Goal: Task Accomplishment & Management: Manage account settings

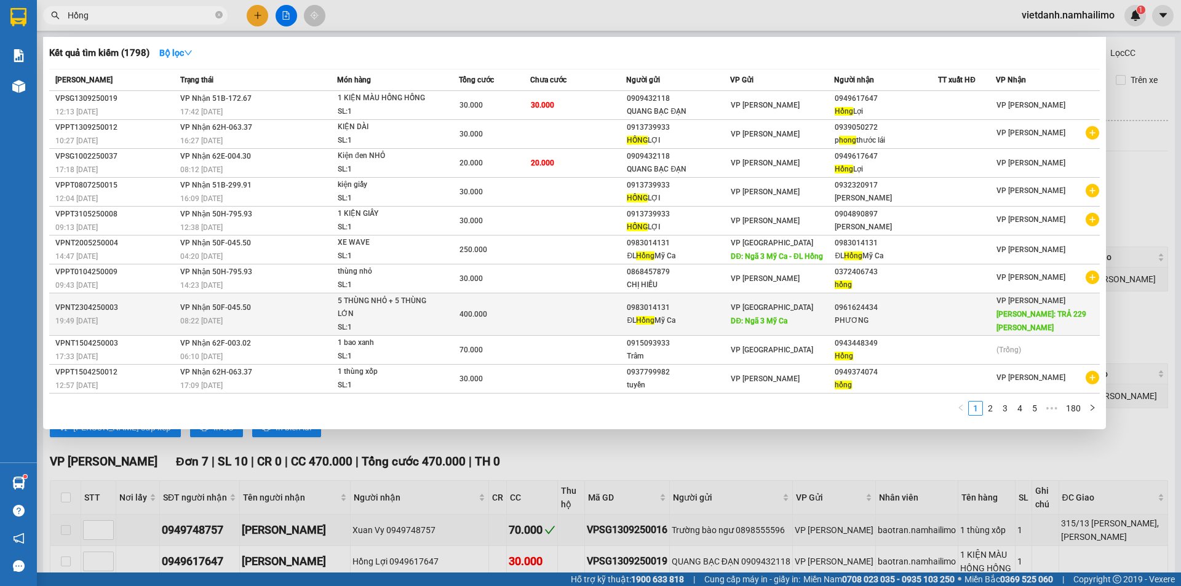
scroll to position [246, 0]
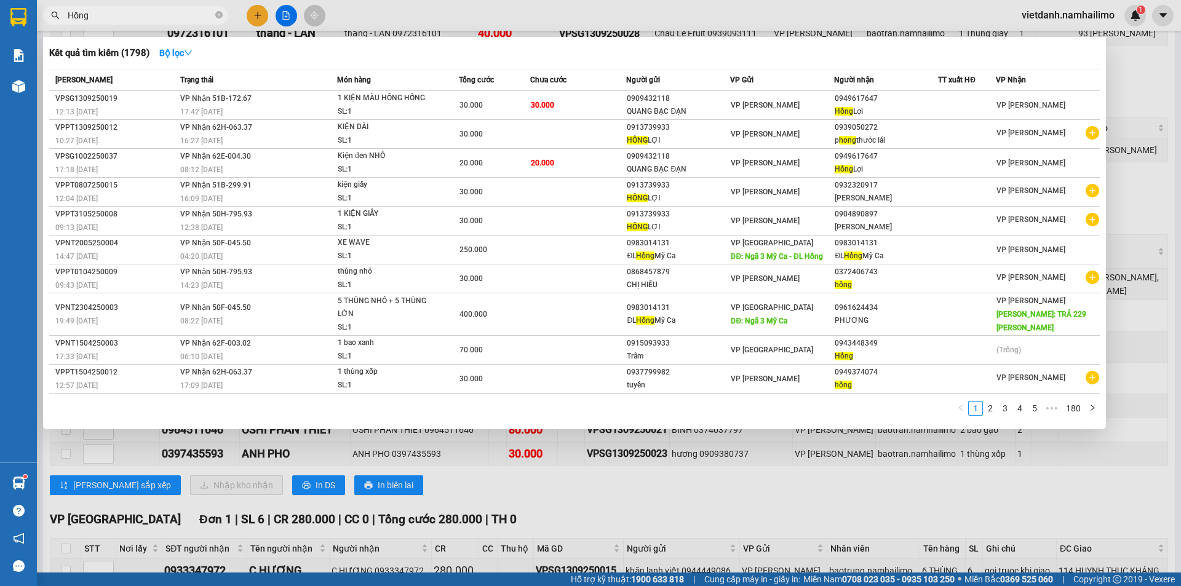
click at [1134, 192] on div at bounding box center [590, 293] width 1181 height 586
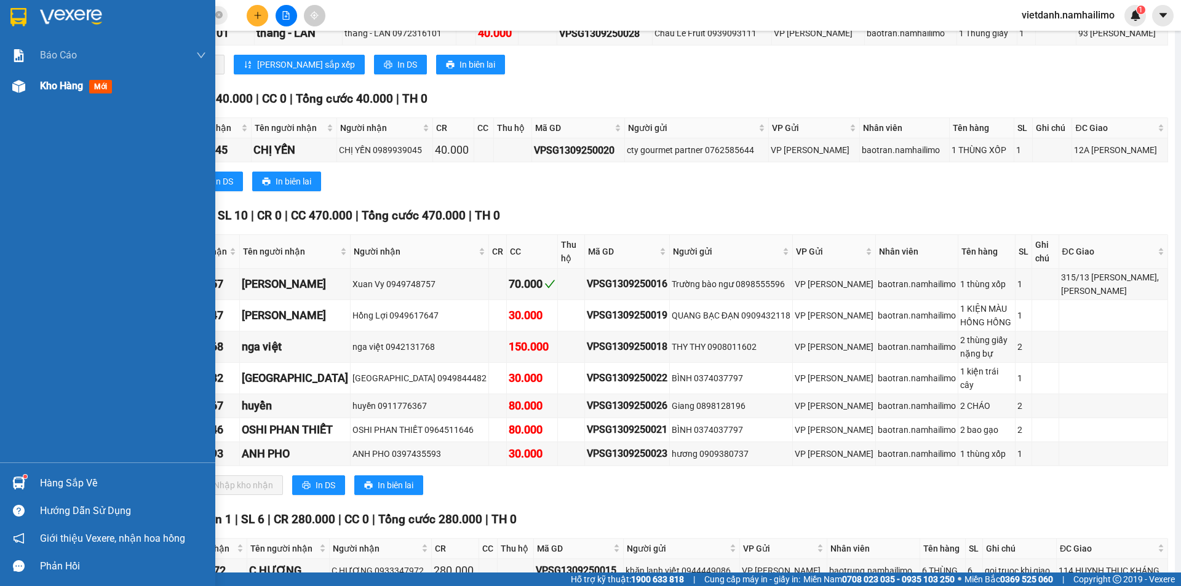
click at [54, 87] on span "Kho hàng" at bounding box center [61, 86] width 43 height 12
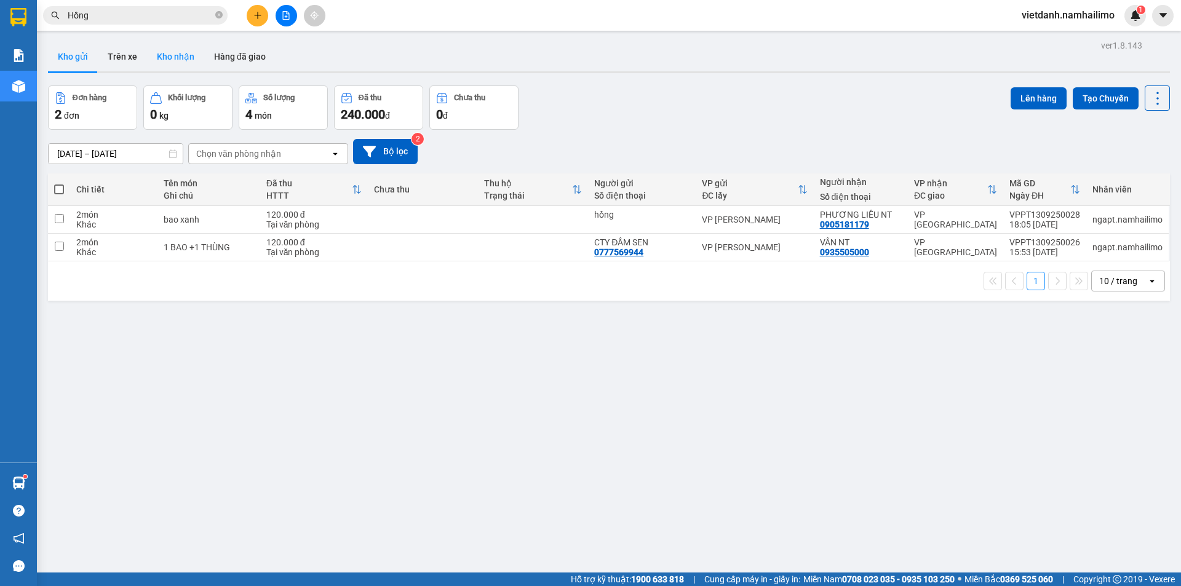
click at [172, 43] on button "Kho nhận" at bounding box center [175, 57] width 57 height 30
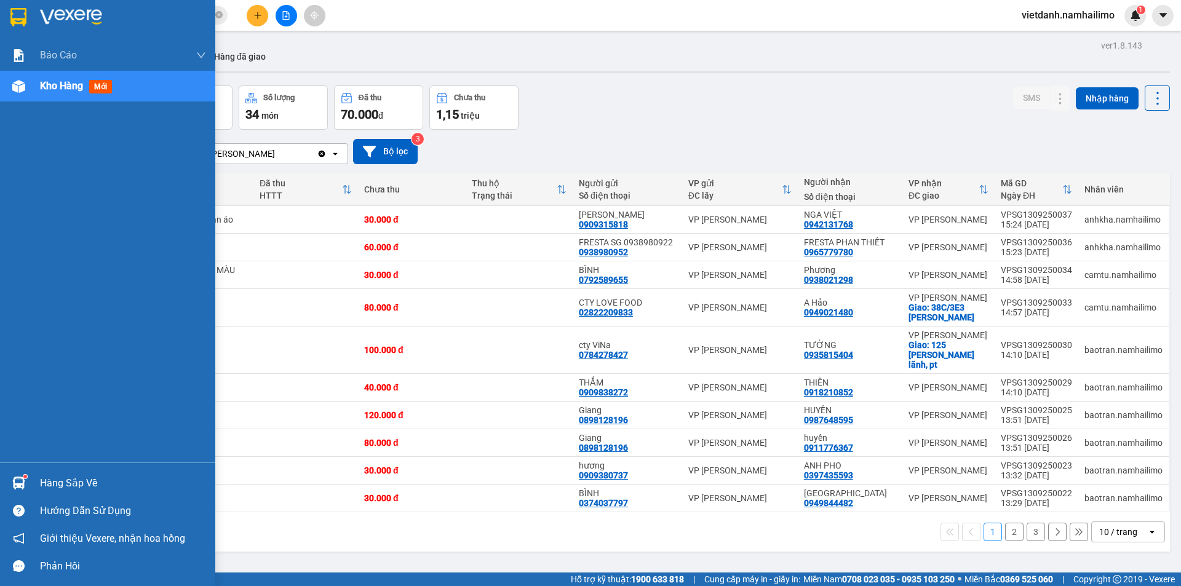
click at [46, 485] on div "Hàng sắp về" at bounding box center [123, 483] width 166 height 18
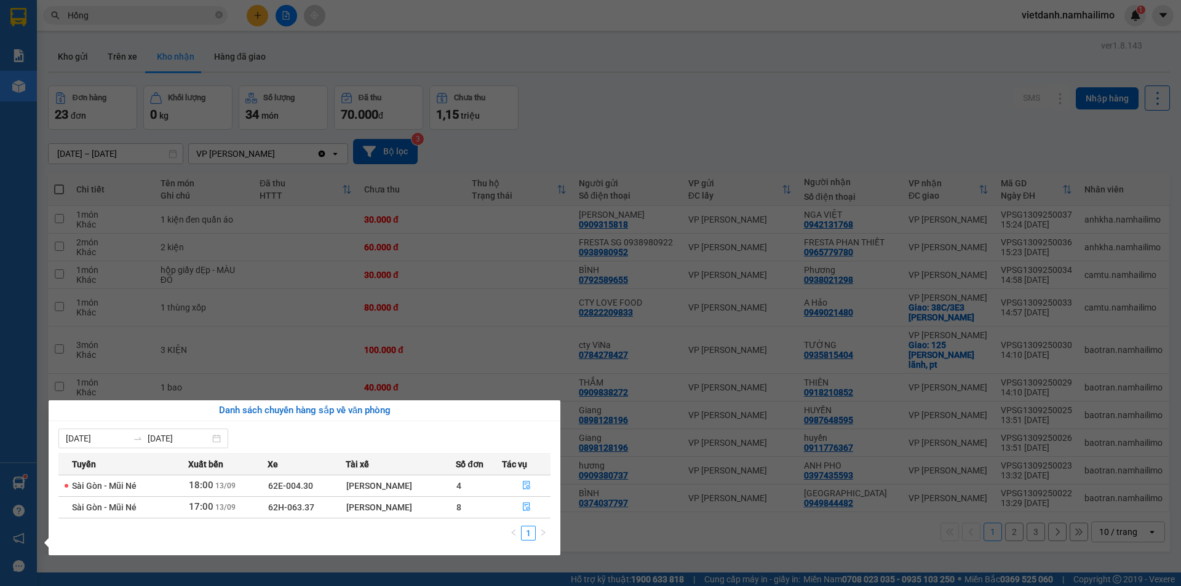
click at [492, 344] on section "Kết quả tìm kiếm ( 1798 ) Bộ lọc Mã ĐH Trạng thái Món hàng Tổng cước Chưa cước …" at bounding box center [590, 293] width 1181 height 586
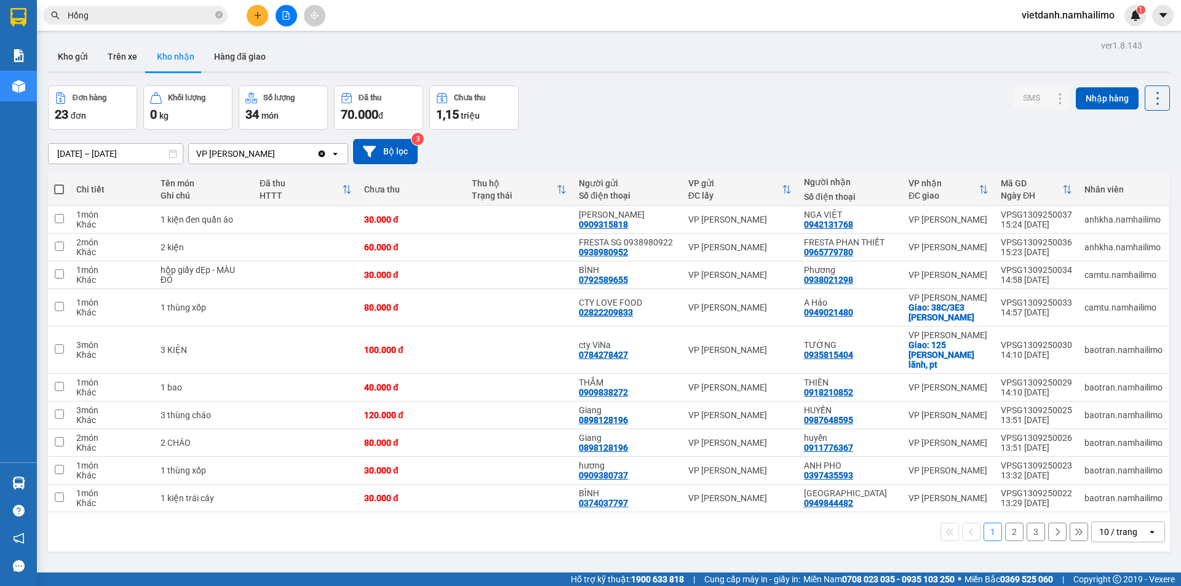
click at [293, 23] on button at bounding box center [287, 16] width 22 height 22
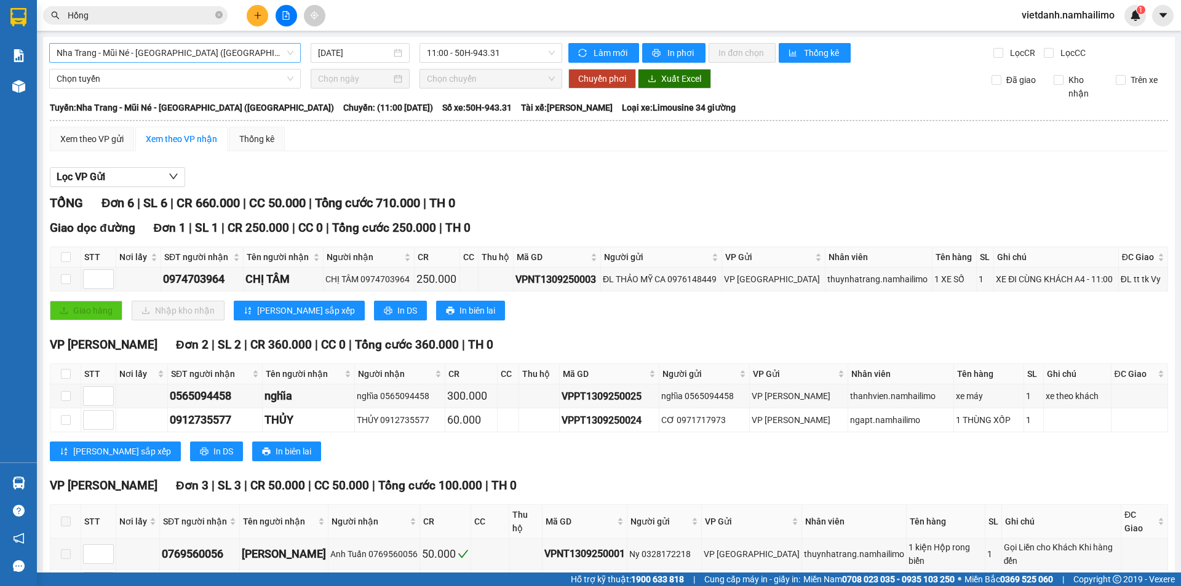
click at [240, 55] on span "Nha Trang - Mũi Né - [GEOGRAPHIC_DATA] ([GEOGRAPHIC_DATA])" at bounding box center [175, 53] width 237 height 18
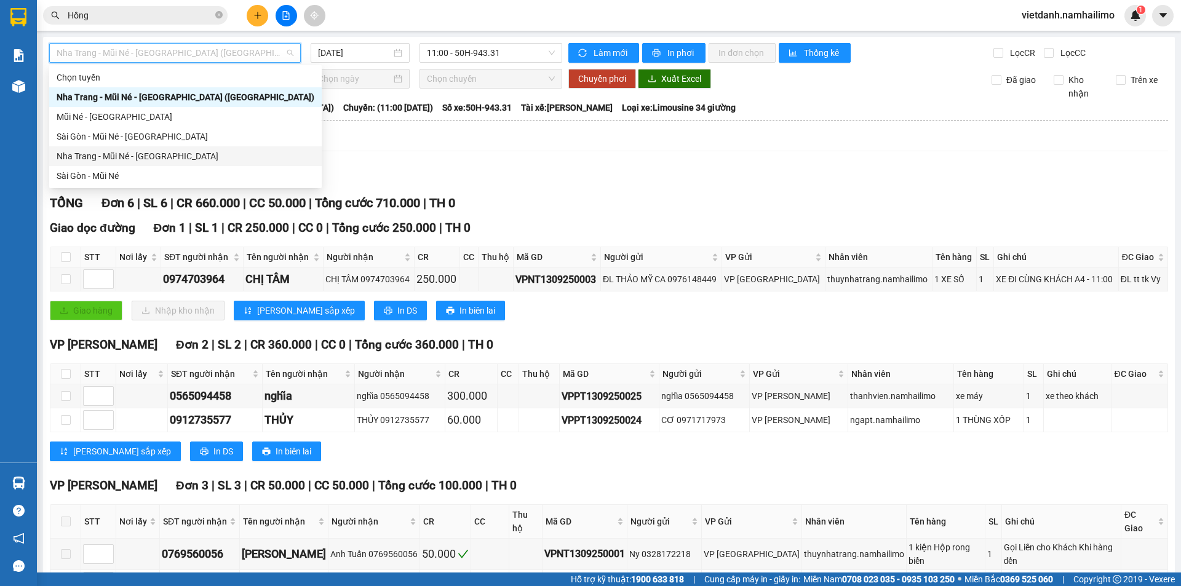
click at [191, 149] on div "Nha Trang - Mũi Né - [GEOGRAPHIC_DATA]" at bounding box center [186, 156] width 258 height 14
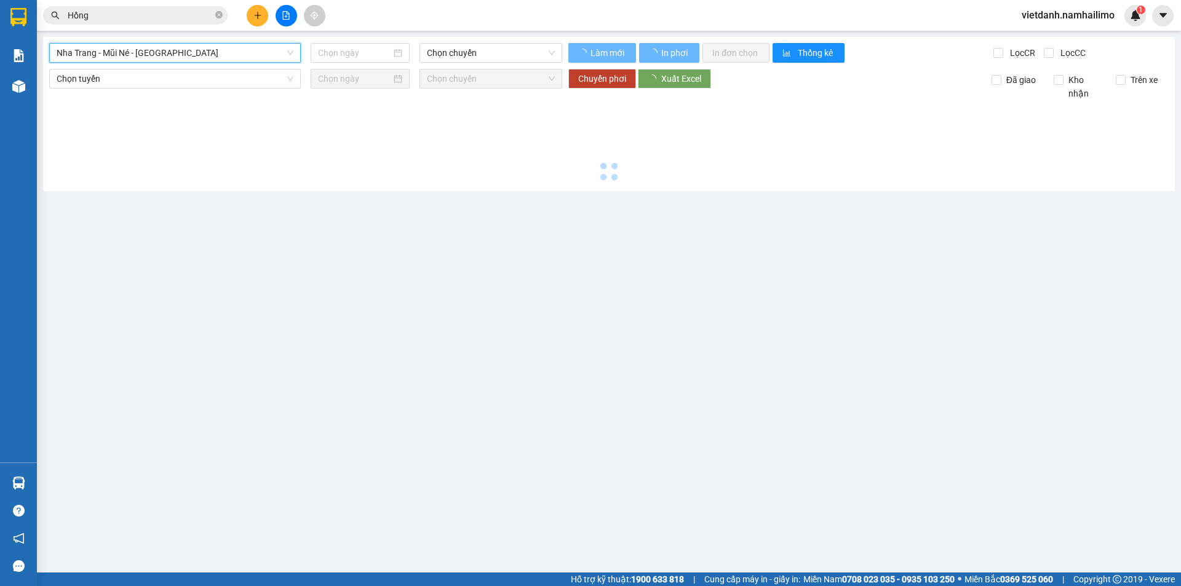
type input "[DATE]"
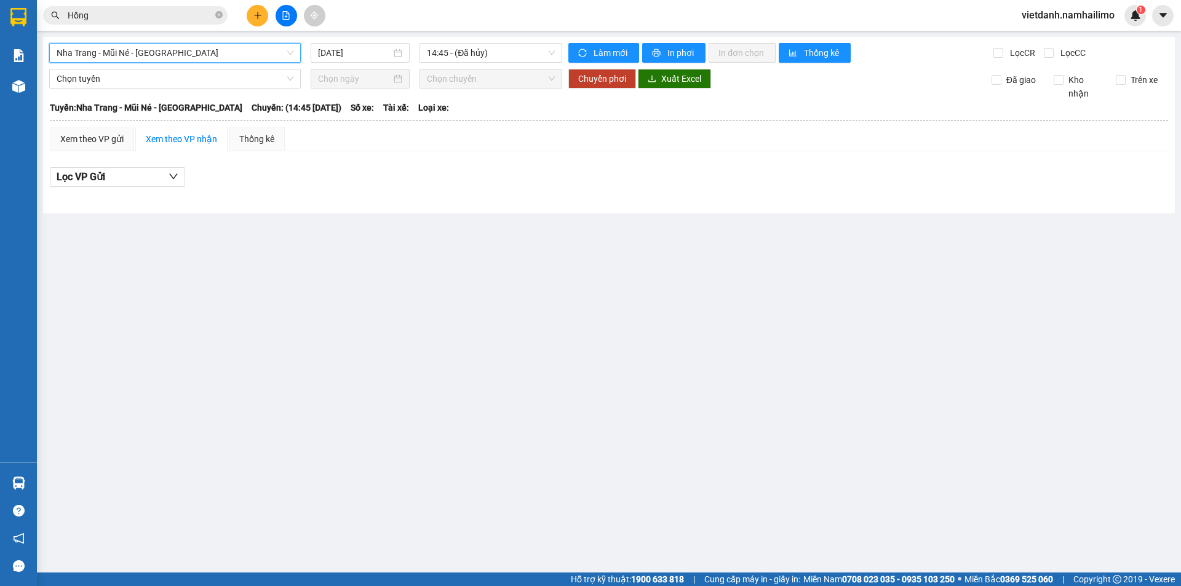
click at [244, 47] on span "Nha Trang - Mũi Né - [GEOGRAPHIC_DATA]" at bounding box center [175, 53] width 237 height 18
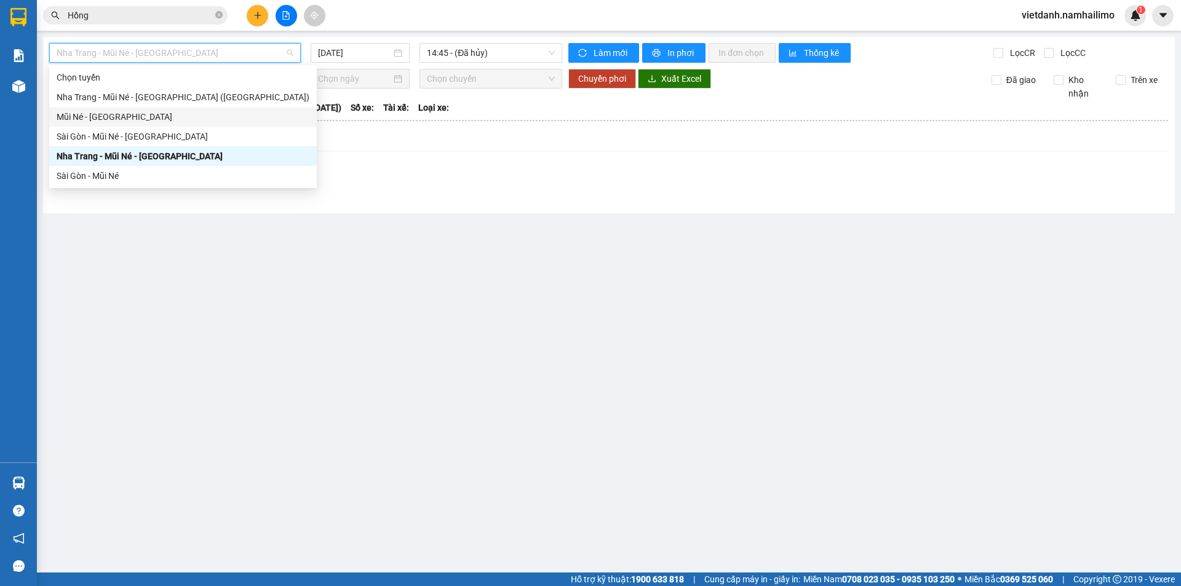
click at [181, 125] on div "Mũi Né - [GEOGRAPHIC_DATA]" at bounding box center [183, 117] width 268 height 20
type input "[DATE]"
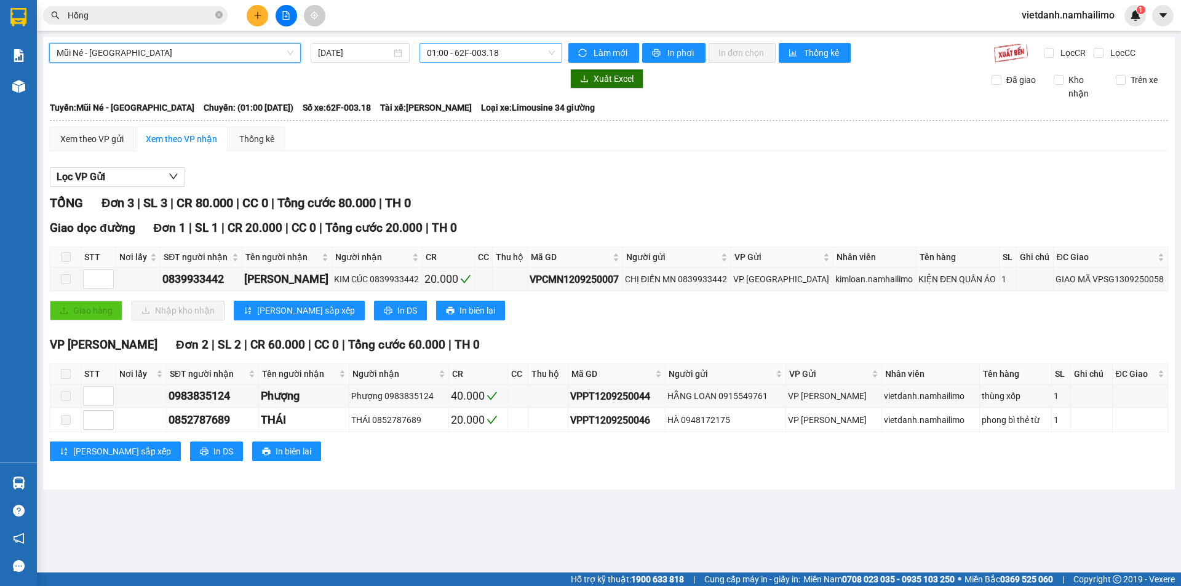
click at [519, 58] on span "01:00 - 62F-003.18" at bounding box center [491, 53] width 128 height 18
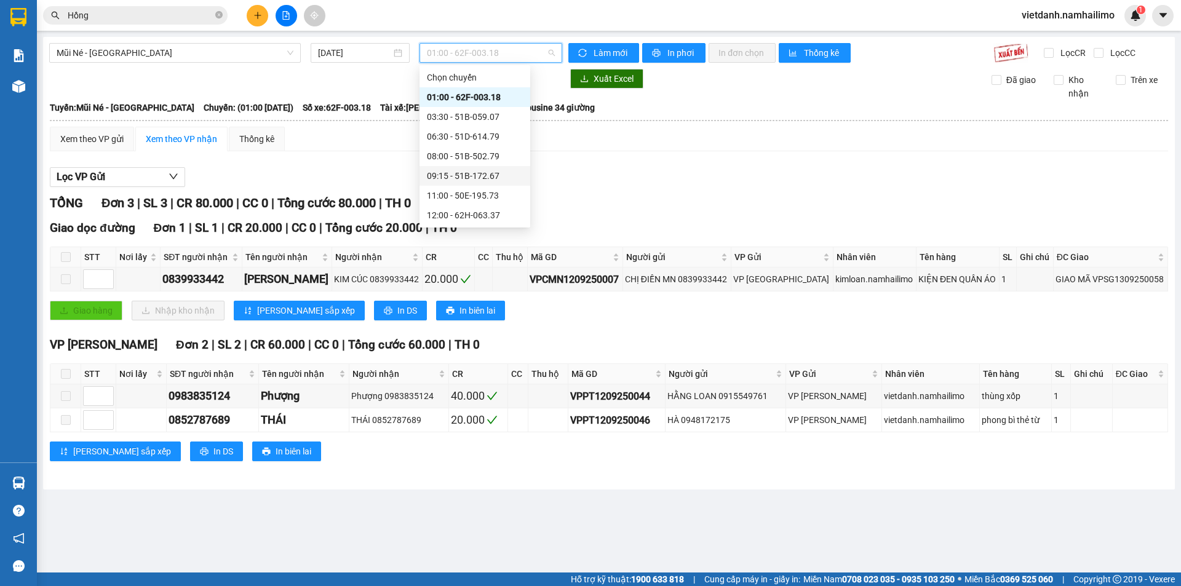
scroll to position [138, 0]
click at [498, 143] on div "13:30 (TC) - 50H-649.55" at bounding box center [475, 137] width 111 height 20
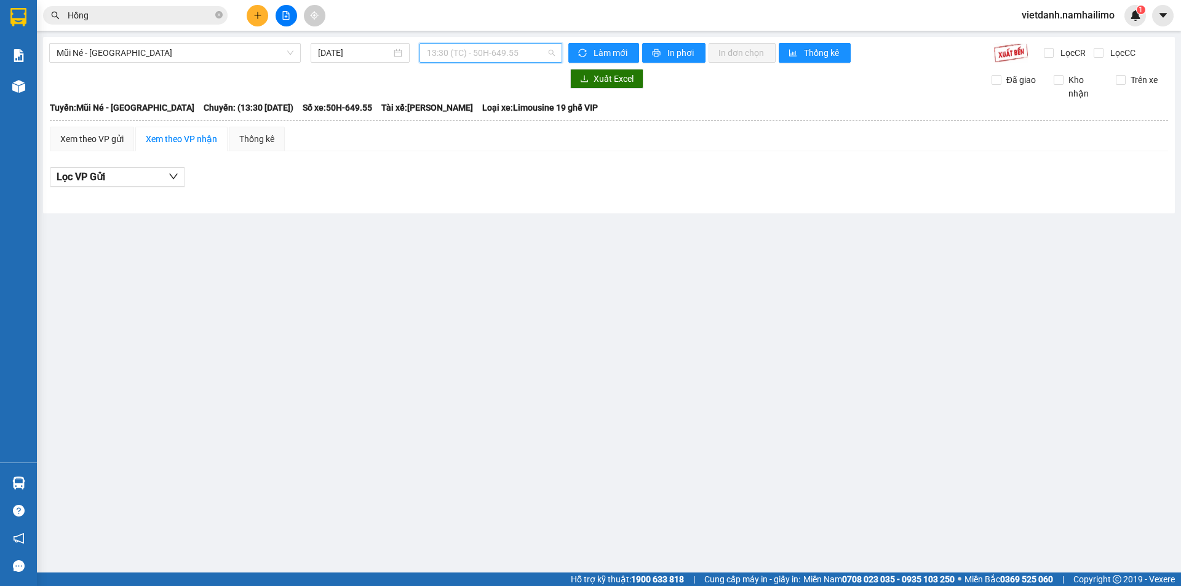
click at [553, 59] on span "13:30 (TC) - 50H-649.55" at bounding box center [491, 53] width 128 height 18
click at [212, 63] on div "Mũi Né - Sài Gòn 13/09/2025 13:30 (TC) - 50H-649.55 Làm mới In phơi In đơn chọn…" at bounding box center [609, 125] width 1132 height 177
click at [215, 54] on span "Mũi Né - [GEOGRAPHIC_DATA]" at bounding box center [175, 53] width 237 height 18
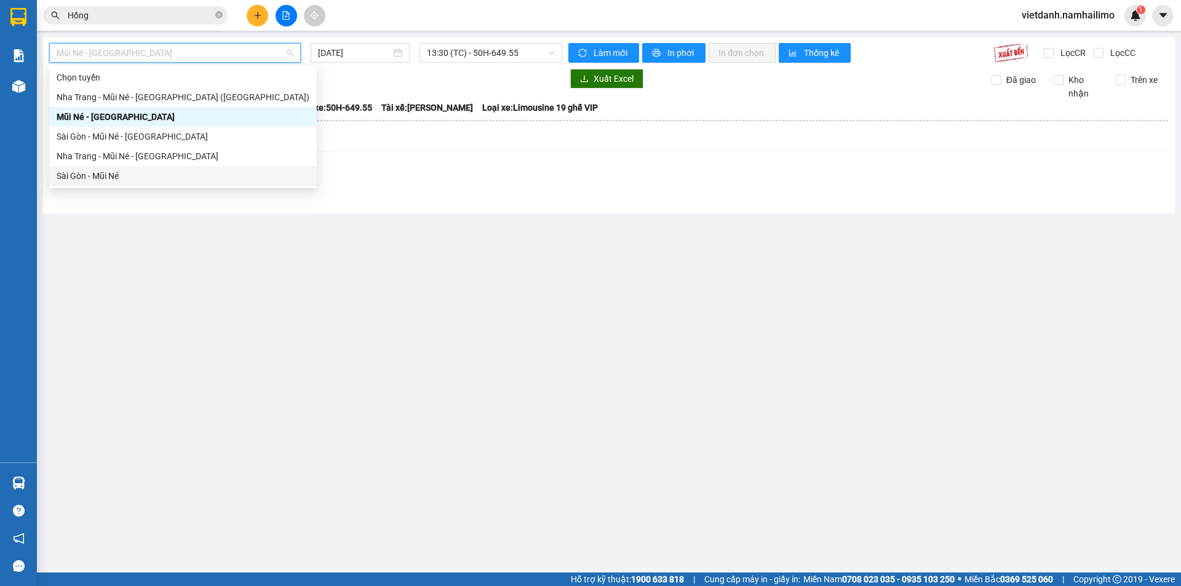
click at [180, 180] on div "Sài Gòn - Mũi Né" at bounding box center [183, 176] width 253 height 14
type input "[DATE]"
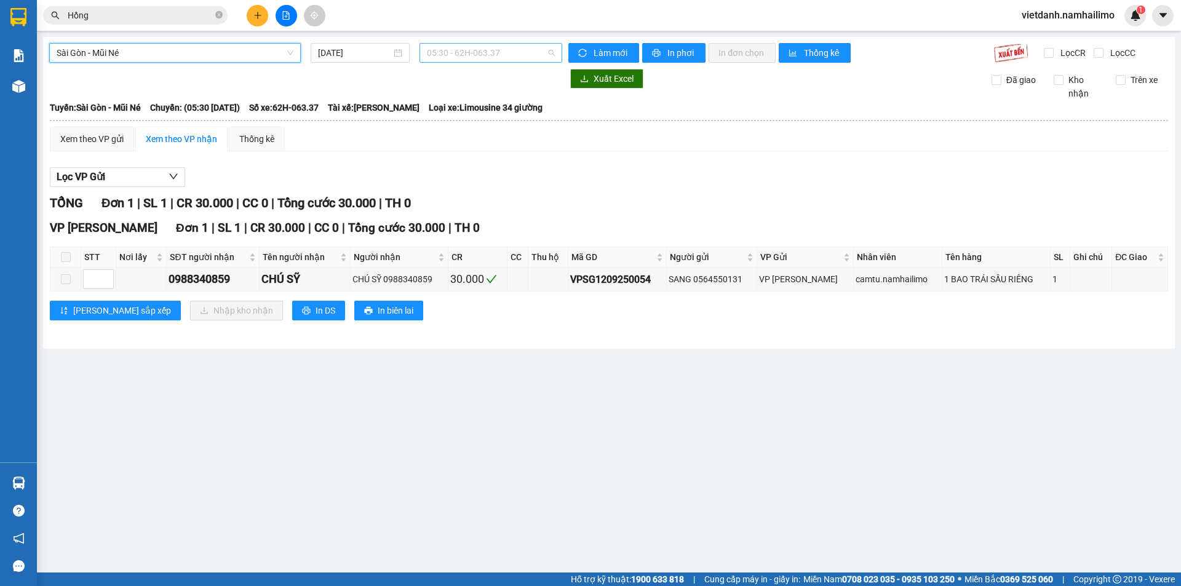
click at [518, 45] on span "05:30 - 62H-063.37" at bounding box center [491, 53] width 128 height 18
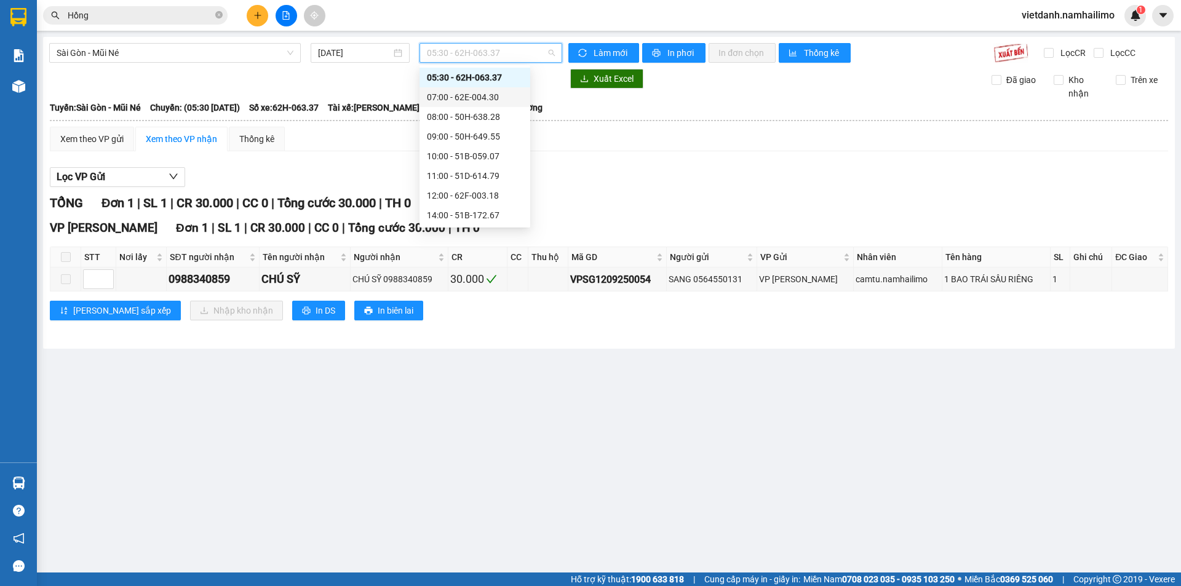
scroll to position [118, 0]
click at [495, 163] on div "17:00 - 62H-063.37" at bounding box center [475, 156] width 111 height 20
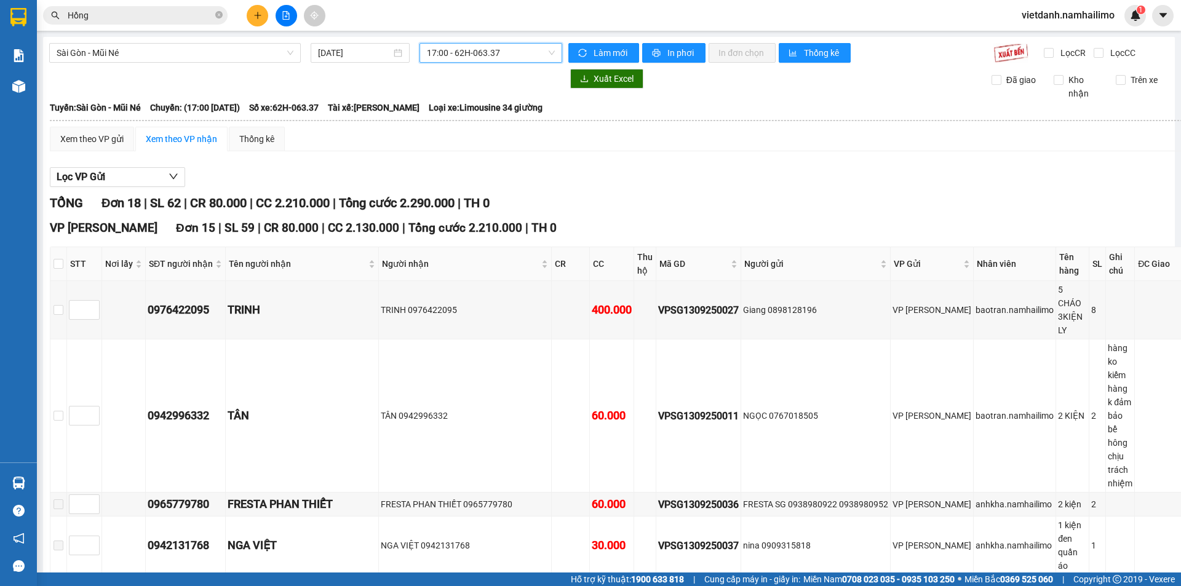
click at [535, 54] on span "17:00 - 62H-063.37" at bounding box center [491, 53] width 128 height 18
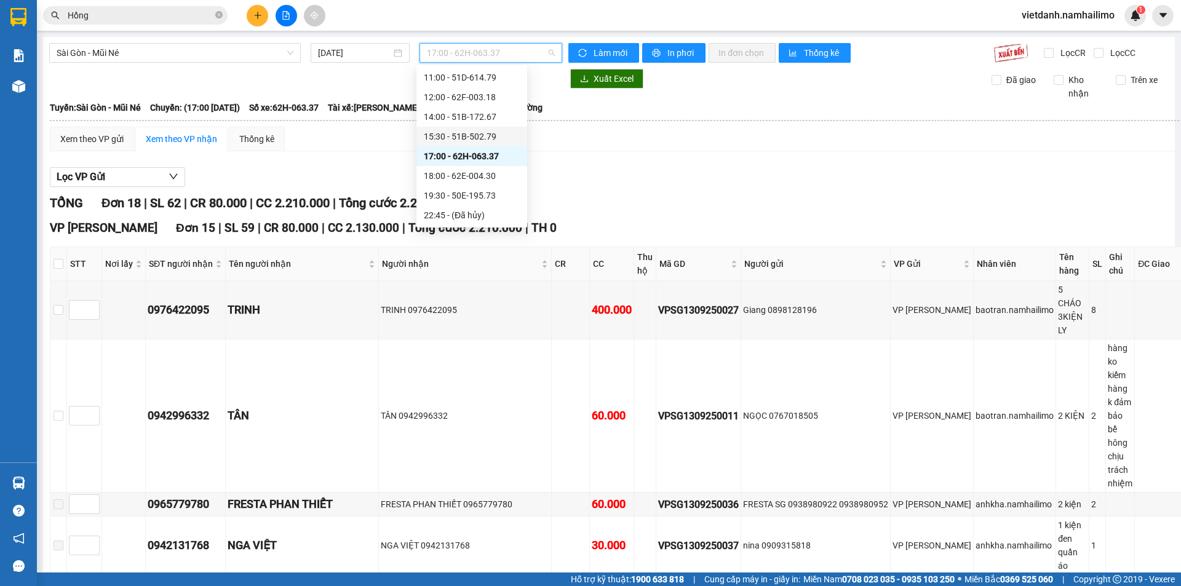
click at [485, 140] on div "15:30 - 51B-502.79" at bounding box center [472, 137] width 96 height 14
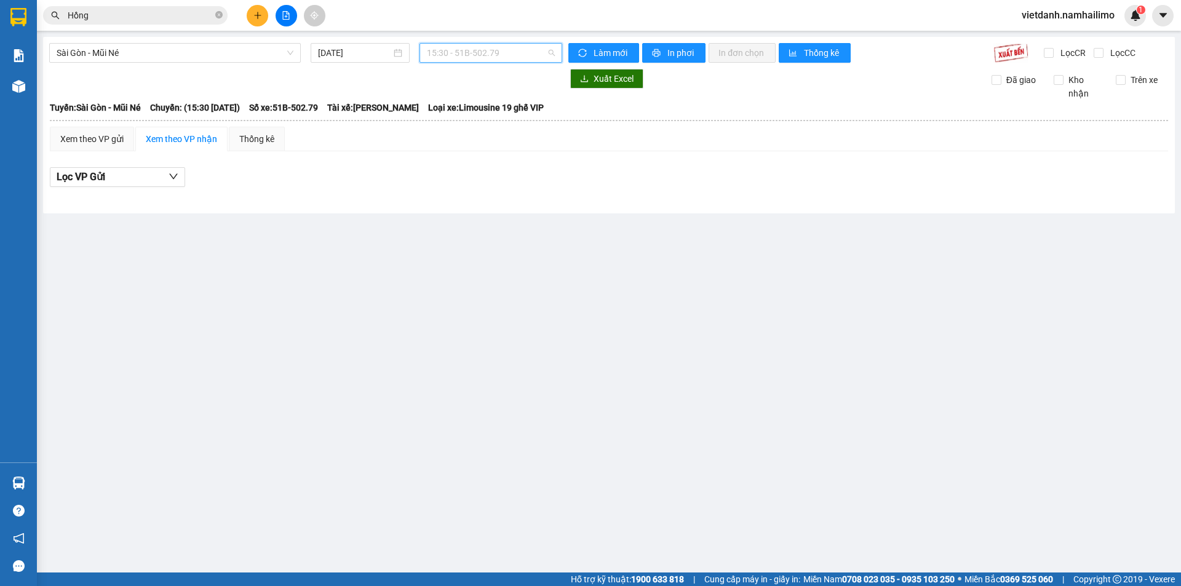
click at [501, 51] on span "15:30 - 51B-502.79" at bounding box center [491, 53] width 128 height 18
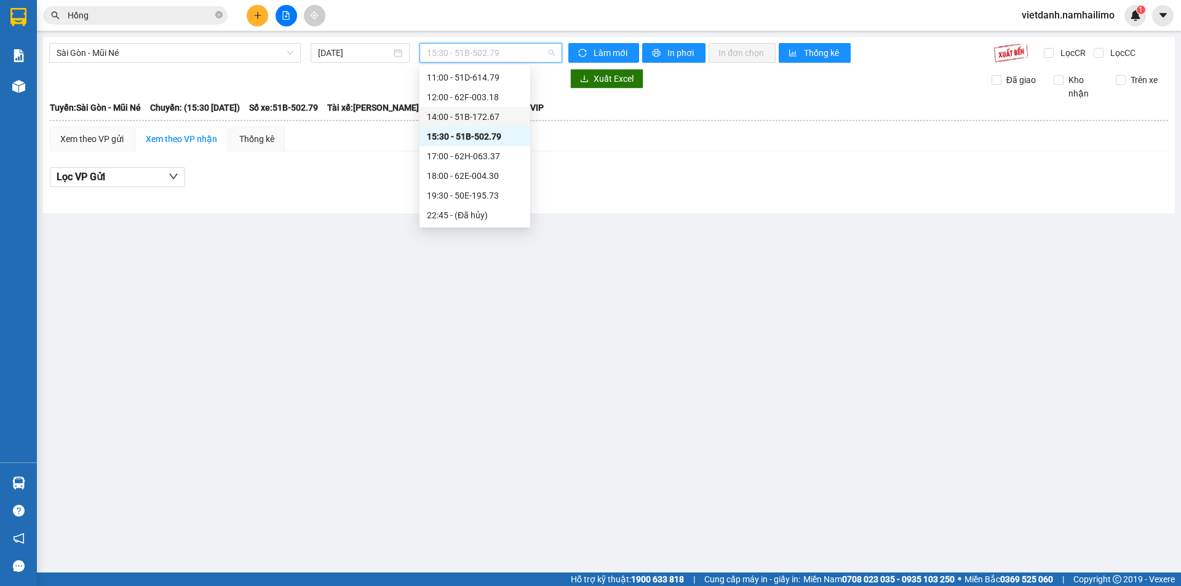
click at [498, 117] on div "14:00 - 51B-172.67" at bounding box center [475, 117] width 96 height 14
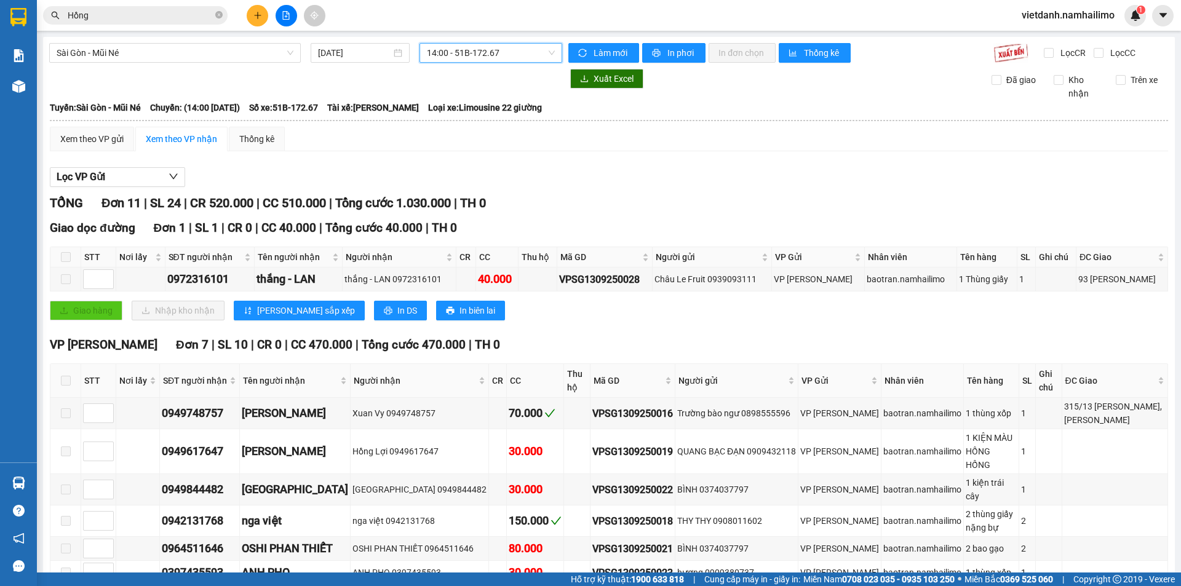
click at [517, 58] on span "14:00 - 51B-172.67" at bounding box center [491, 53] width 128 height 18
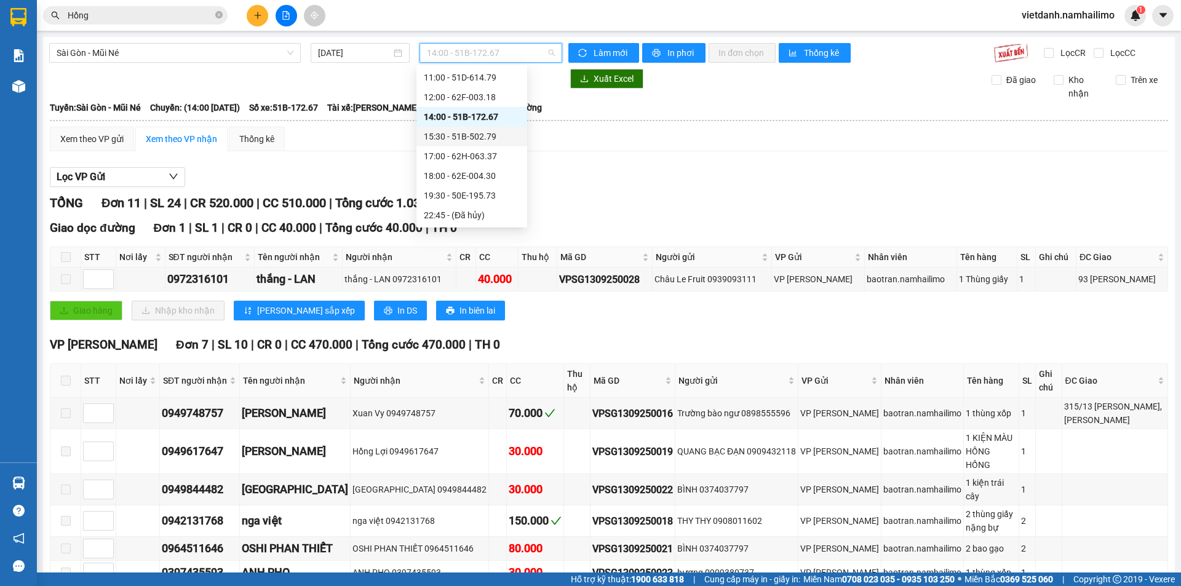
click at [490, 134] on div "15:30 - 51B-502.79" at bounding box center [472, 137] width 96 height 14
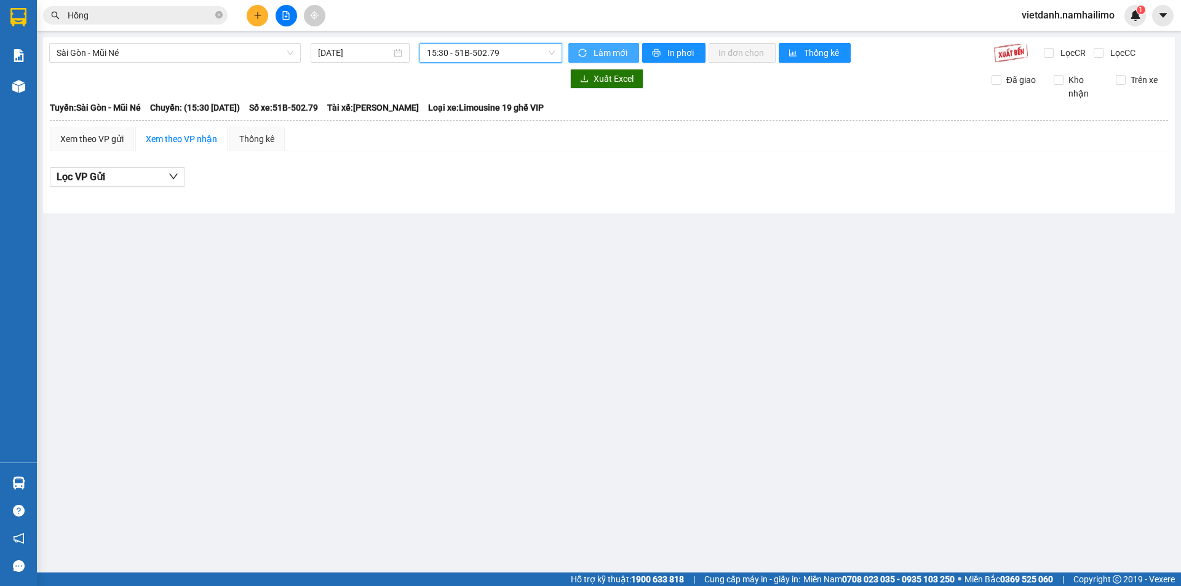
click at [586, 55] on icon "sync" at bounding box center [583, 53] width 8 height 8
click at [544, 52] on span "15:30 - 51B-502.79" at bounding box center [491, 53] width 128 height 18
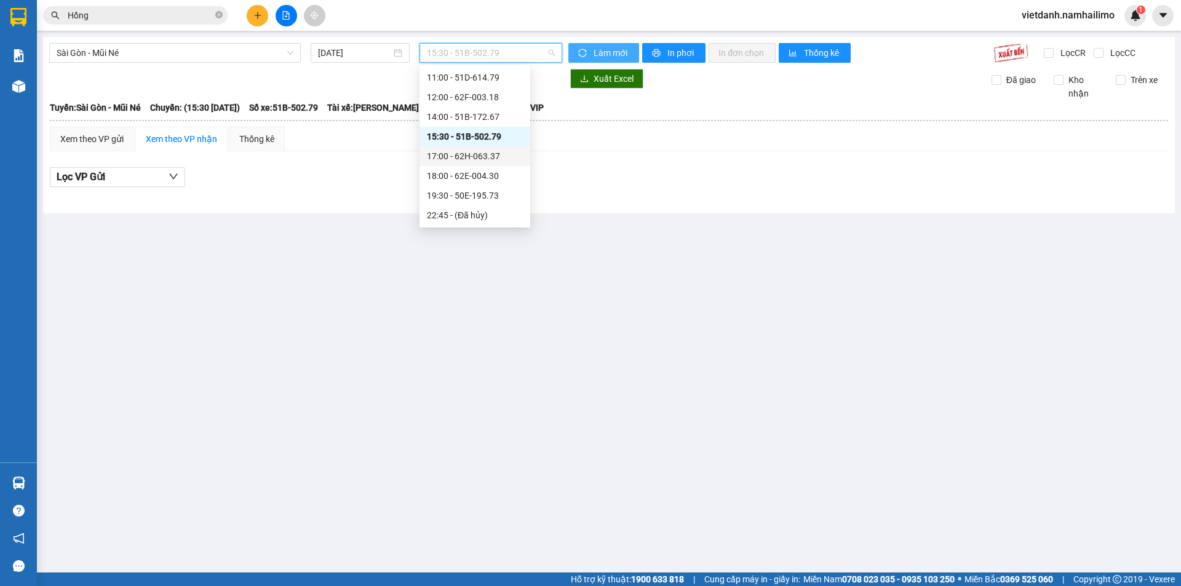
click at [503, 149] on div "17:00 - 62H-063.37" at bounding box center [475, 156] width 96 height 14
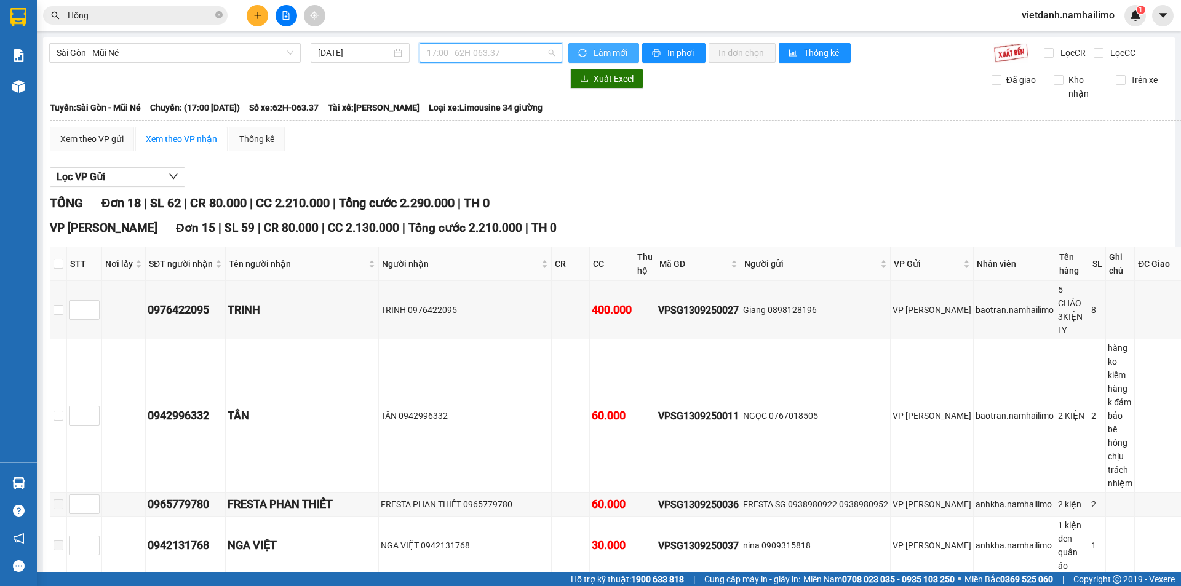
click at [506, 56] on span "17:00 - 62H-063.37" at bounding box center [491, 53] width 128 height 18
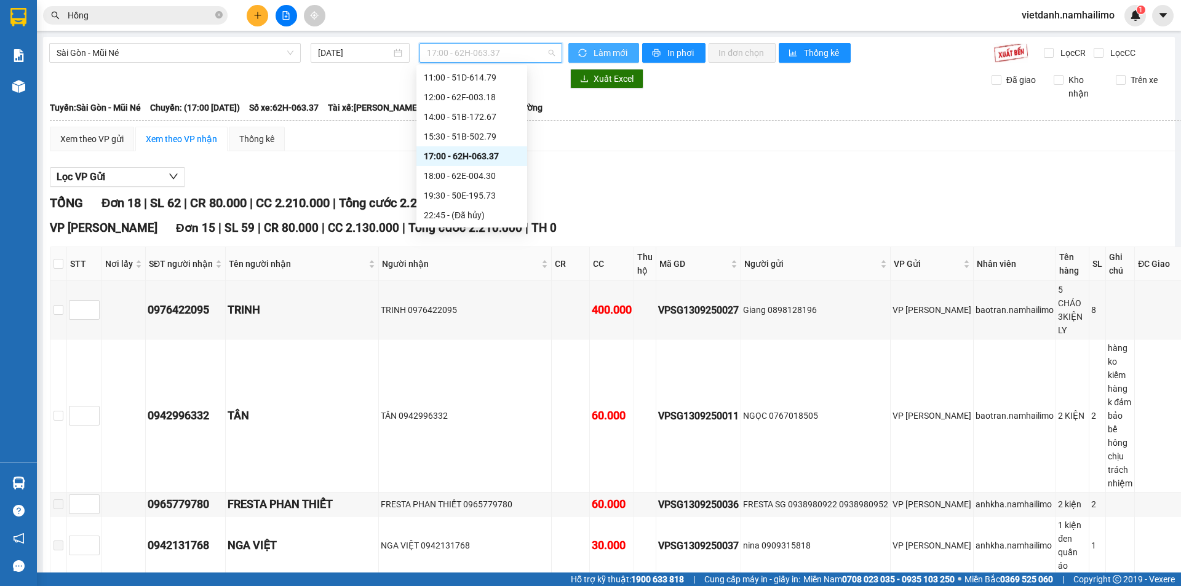
click at [476, 157] on div "17:00 - 62H-063.37" at bounding box center [472, 156] width 96 height 14
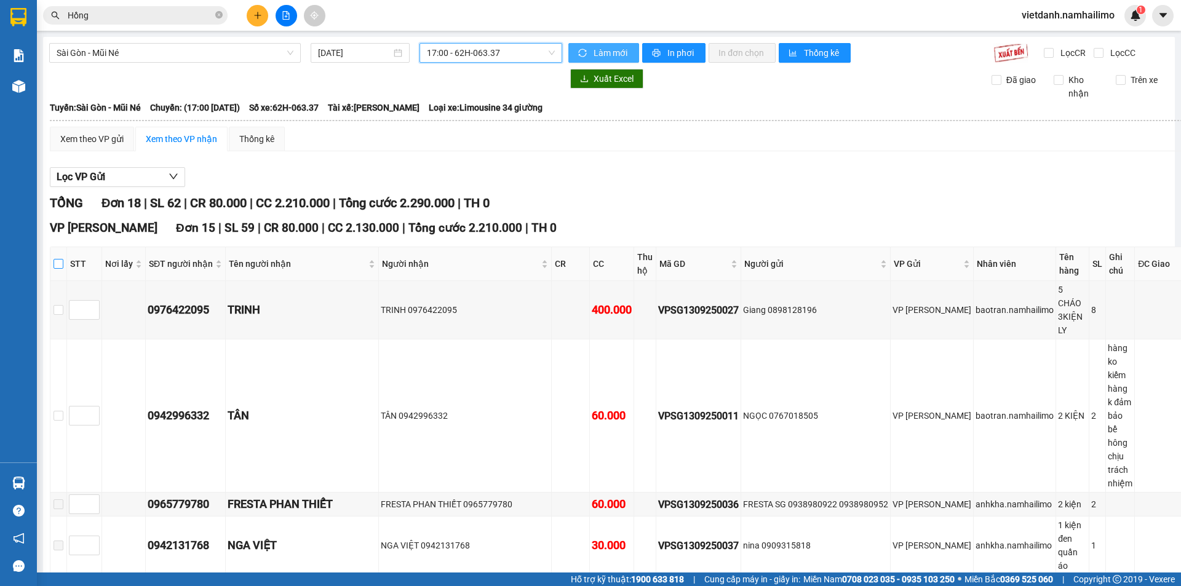
click at [63, 261] on input "checkbox" at bounding box center [59, 264] width 10 height 10
checkbox input "true"
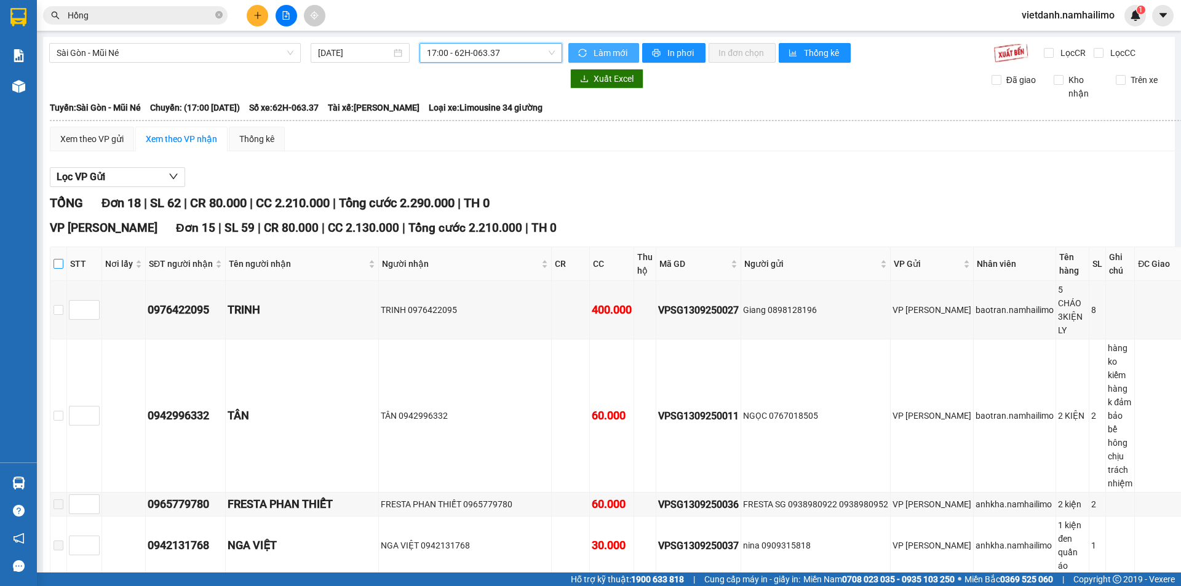
checkbox input "true"
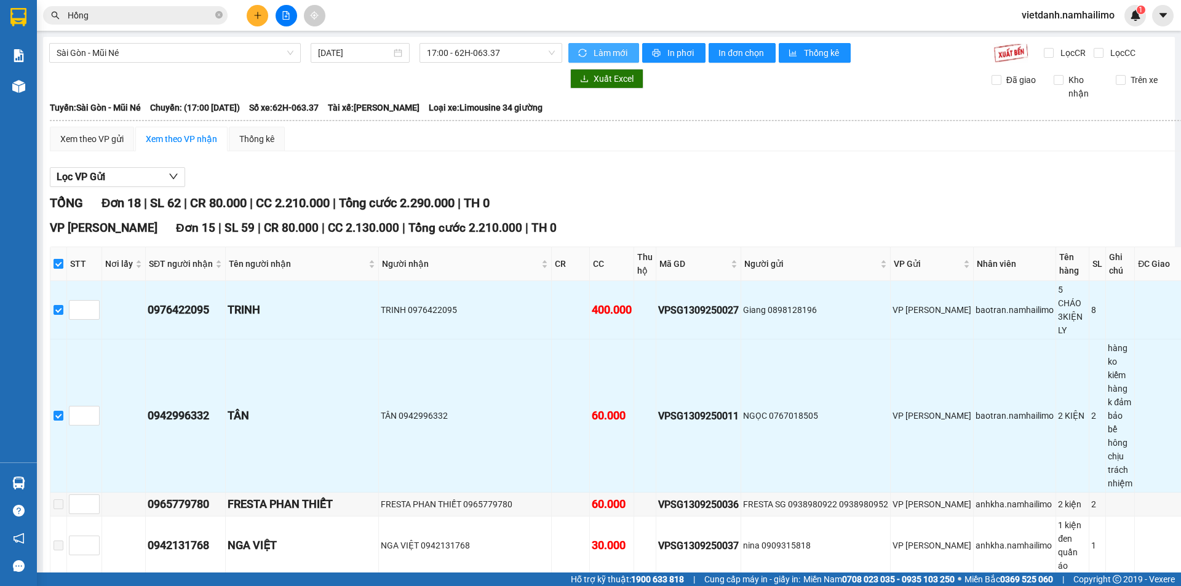
click at [63, 261] on input "checkbox" at bounding box center [59, 264] width 10 height 10
checkbox input "false"
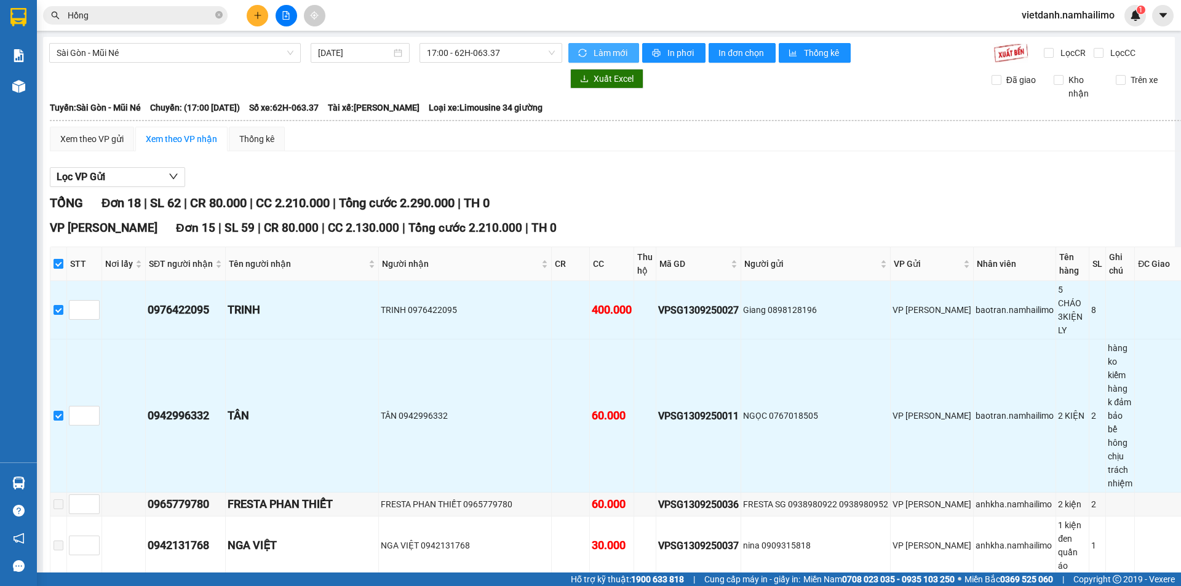
checkbox input "false"
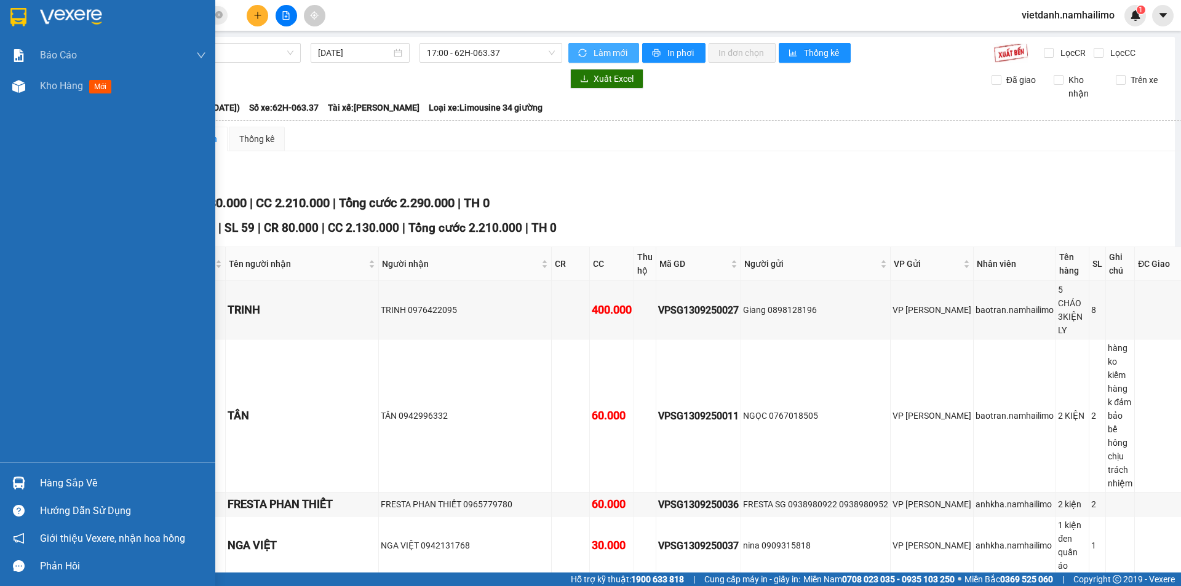
click at [67, 142] on div "Báo cáo Báo cáo dòng tiền (trạm) Doanh số tạo đơn theo VP gửi (trạm) Kho hàng m…" at bounding box center [107, 251] width 215 height 423
click at [71, 99] on div "Kho hàng mới" at bounding box center [123, 86] width 166 height 31
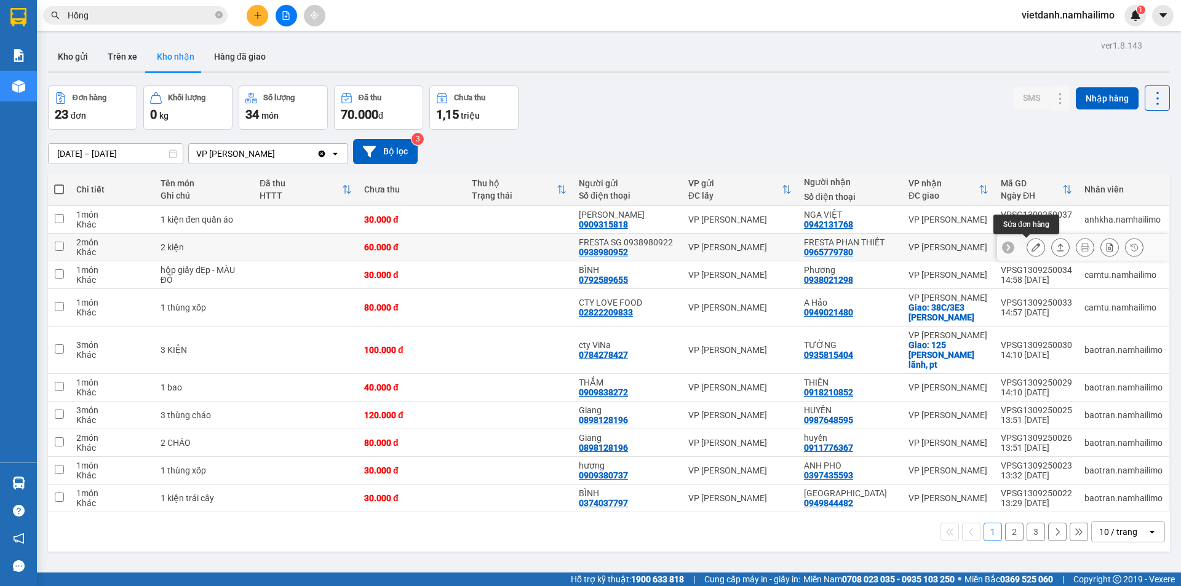
click at [1032, 244] on icon at bounding box center [1036, 247] width 9 height 9
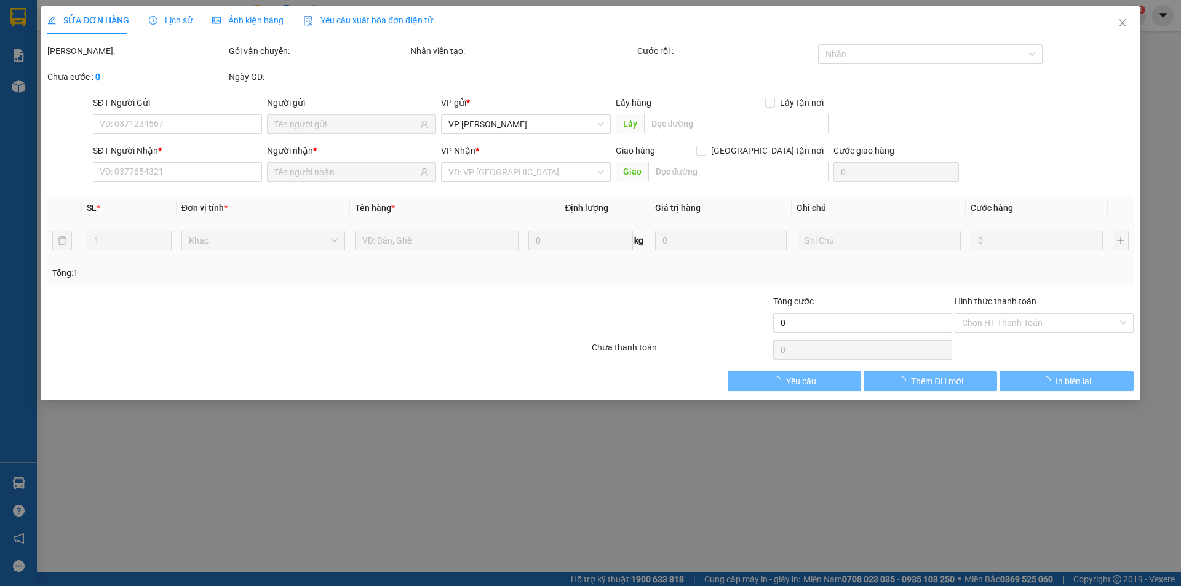
type input "0938980952"
type input "FRESTA SG 0938980922"
type input "0965779780"
type input "FRESTA PHAN THIẾT"
type input "60.000"
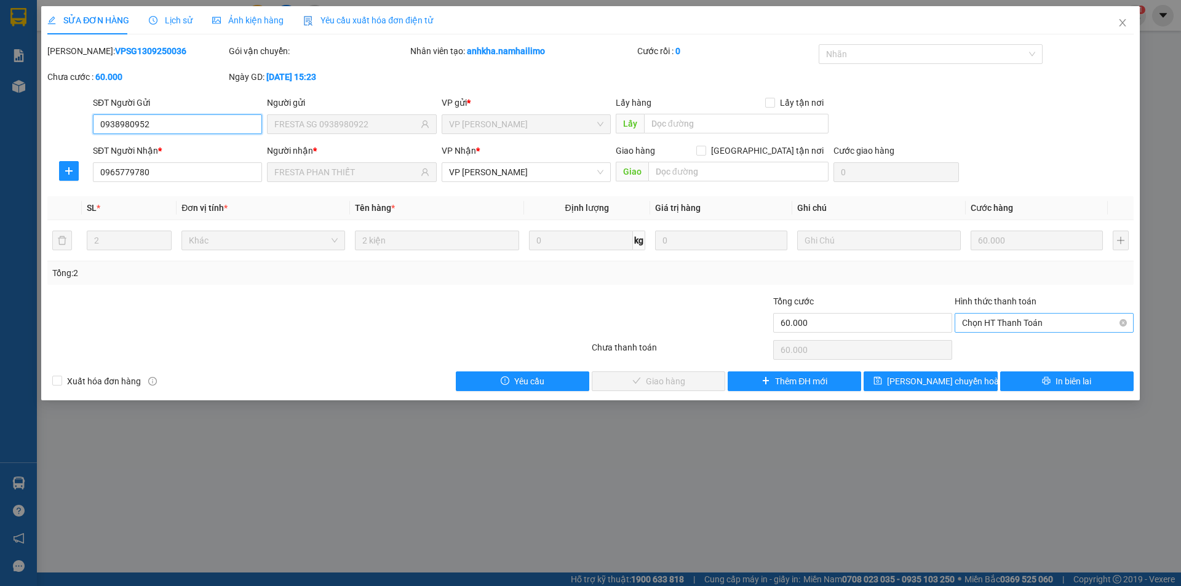
click at [1024, 332] on span "Chọn HT Thanh Toán" at bounding box center [1044, 323] width 164 height 18
click at [1016, 351] on div "Tại văn phòng" at bounding box center [1044, 348] width 164 height 14
type input "0"
click at [653, 383] on span "Giao hàng" at bounding box center [665, 382] width 39 height 14
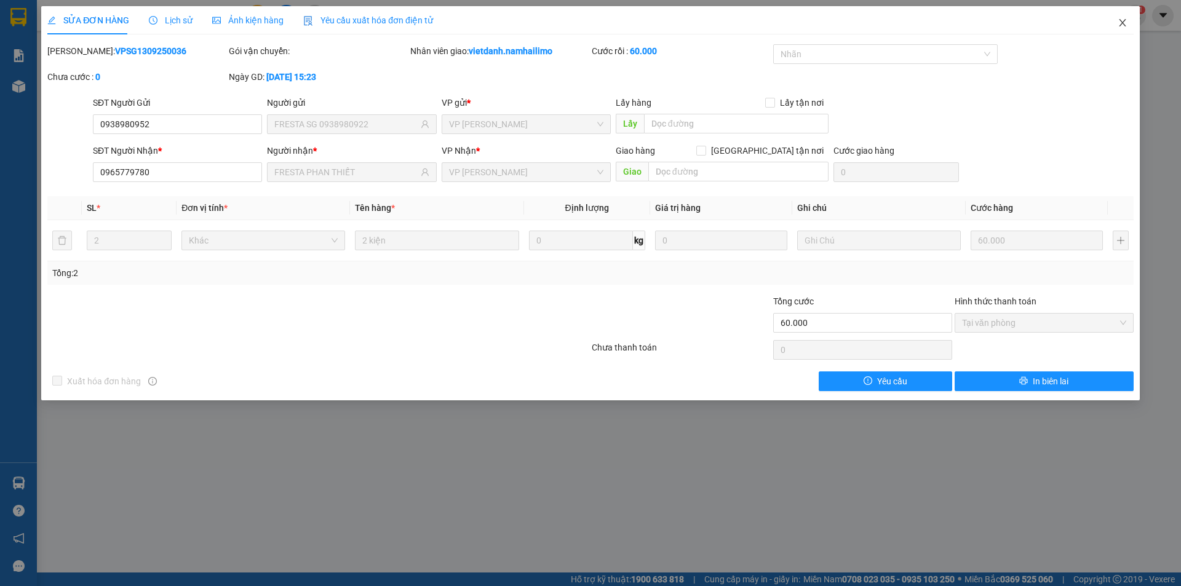
click at [1122, 19] on icon "close" at bounding box center [1123, 23] width 10 height 10
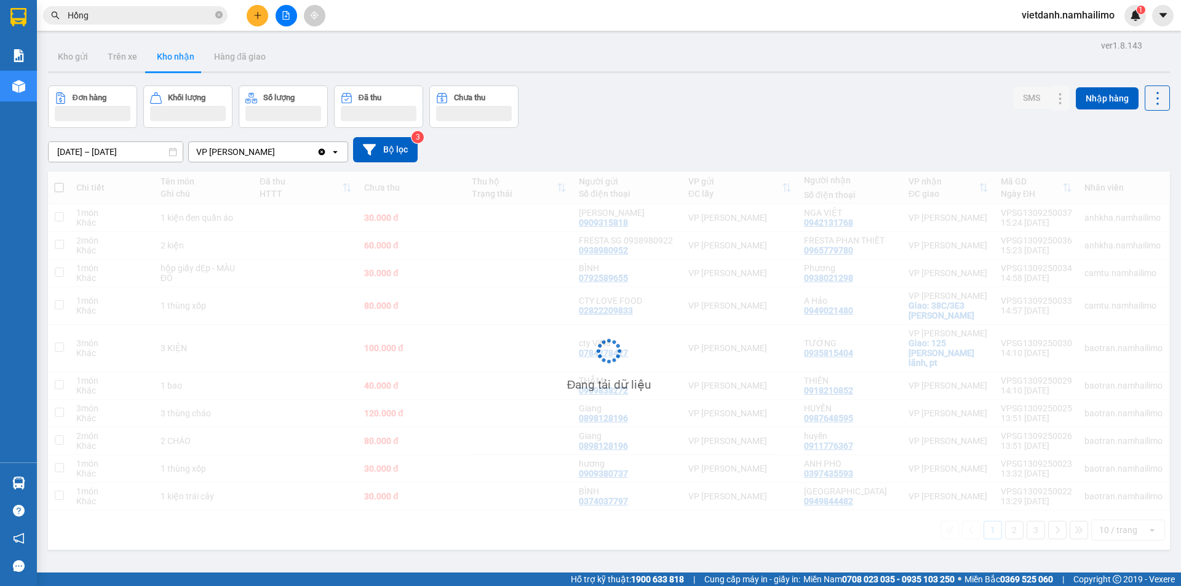
click at [1123, 20] on span "vietdanh.namhailimo" at bounding box center [1068, 14] width 113 height 15
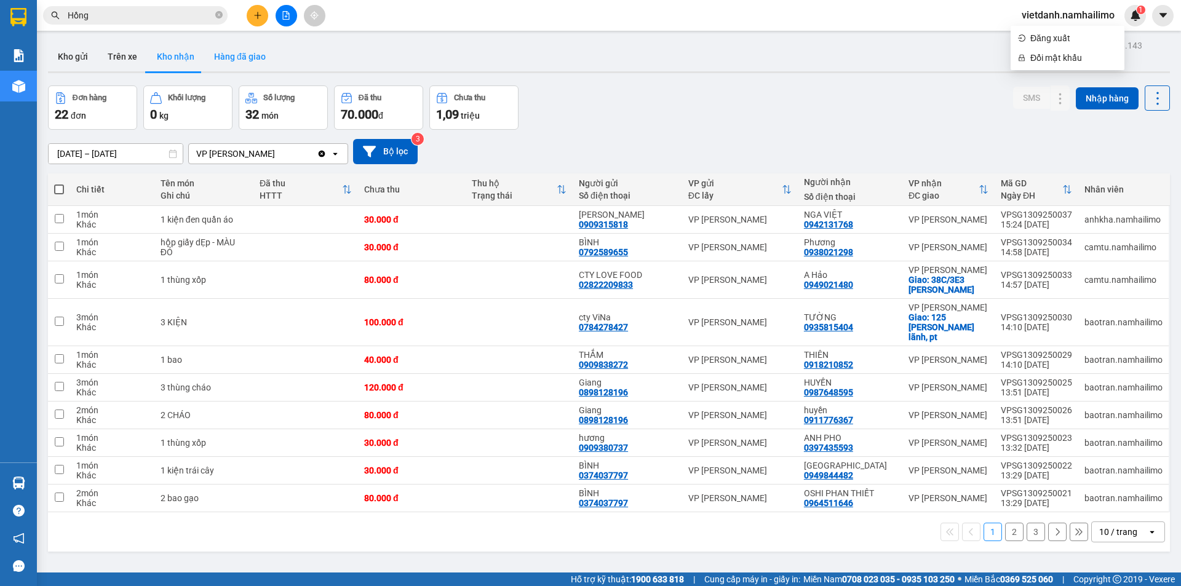
click at [242, 55] on button "Hàng đã giao" at bounding box center [239, 57] width 71 height 30
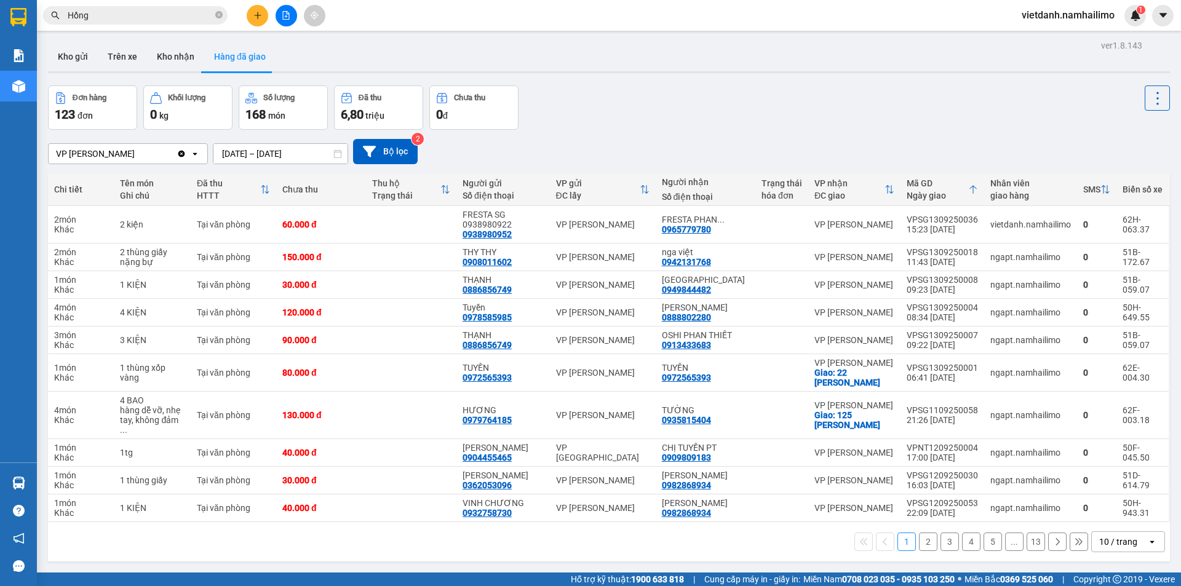
click at [1079, 10] on span "vietdanh.namhailimo" at bounding box center [1068, 14] width 113 height 15
click at [1066, 42] on span "Đăng xuất" at bounding box center [1073, 38] width 87 height 14
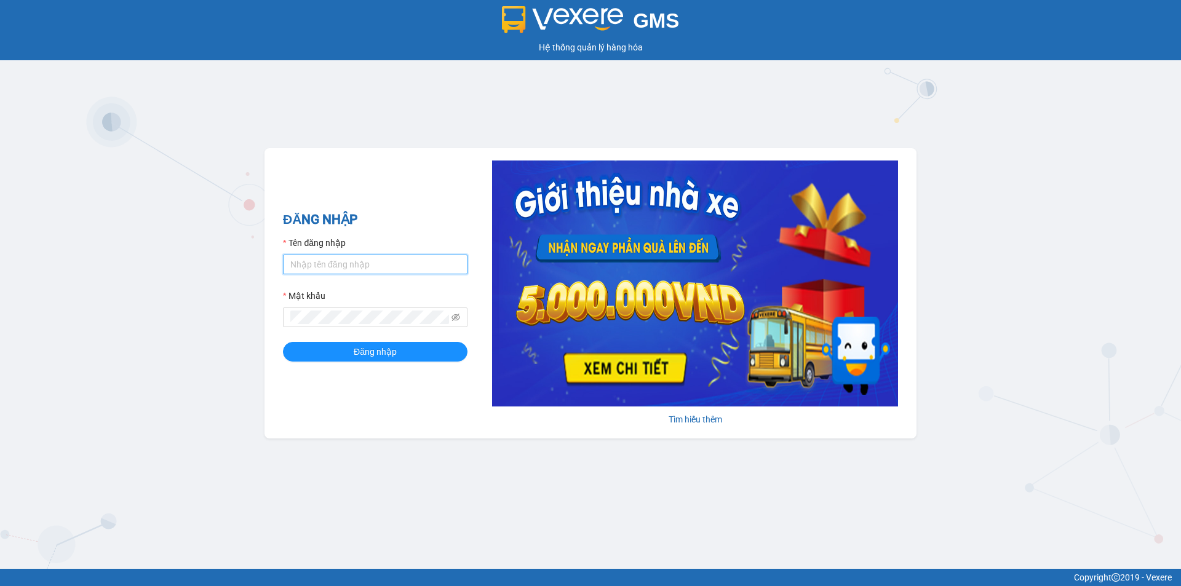
click at [341, 266] on input "Tên đăng nhập" at bounding box center [375, 265] width 185 height 20
type input "ngapt.namhailimo"
click at [283, 342] on button "Đăng nhập" at bounding box center [375, 352] width 185 height 20
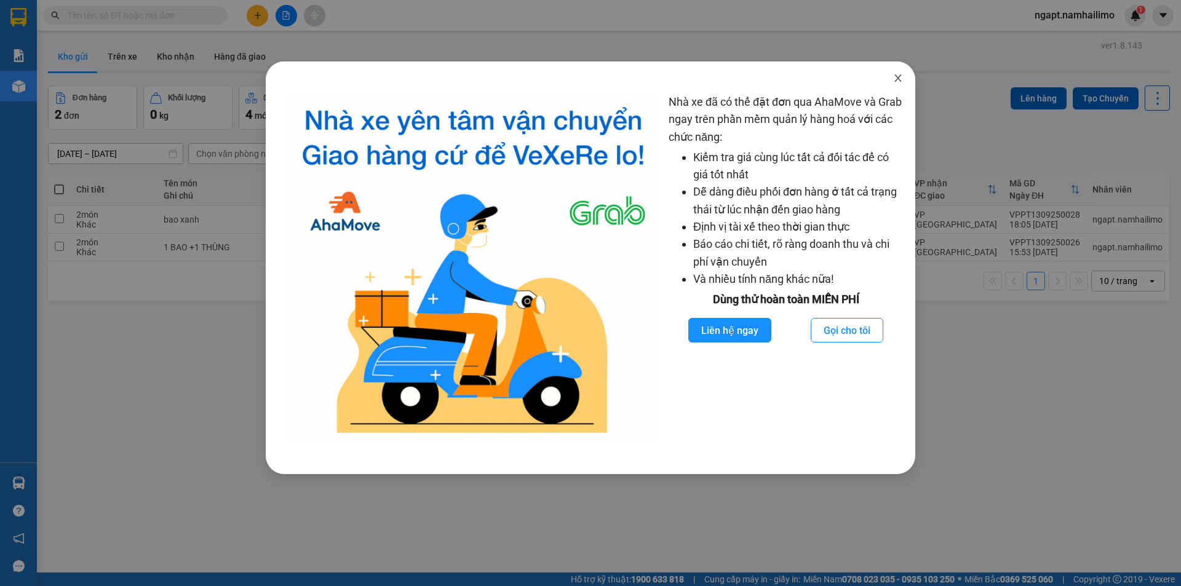
click at [901, 76] on icon "close" at bounding box center [898, 77] width 7 height 7
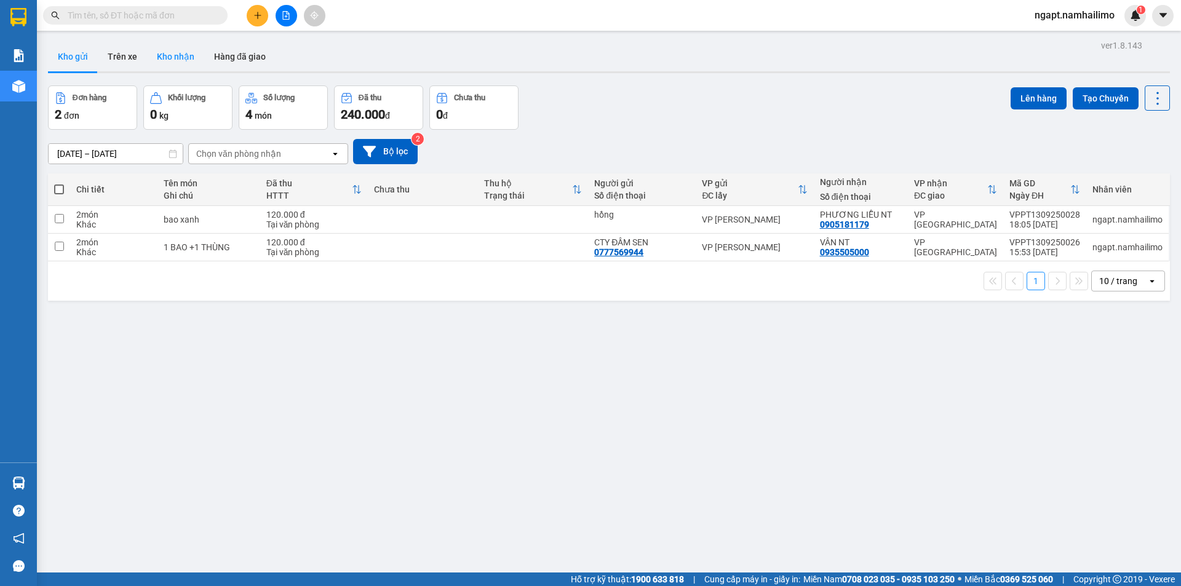
click at [184, 51] on button "Kho nhận" at bounding box center [175, 57] width 57 height 30
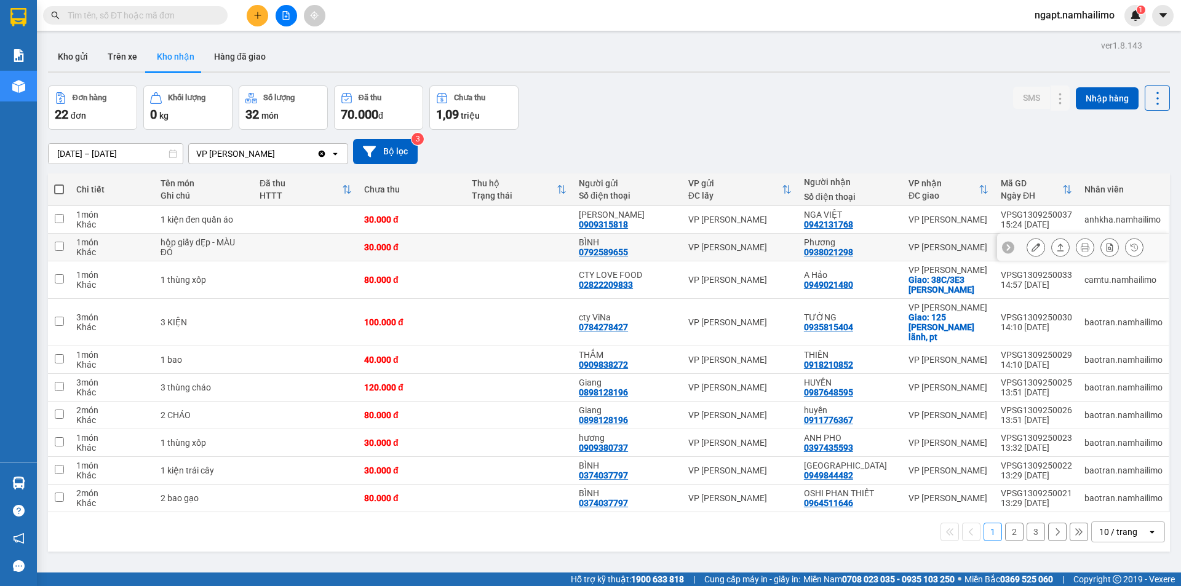
click at [1032, 251] on icon at bounding box center [1036, 247] width 9 height 9
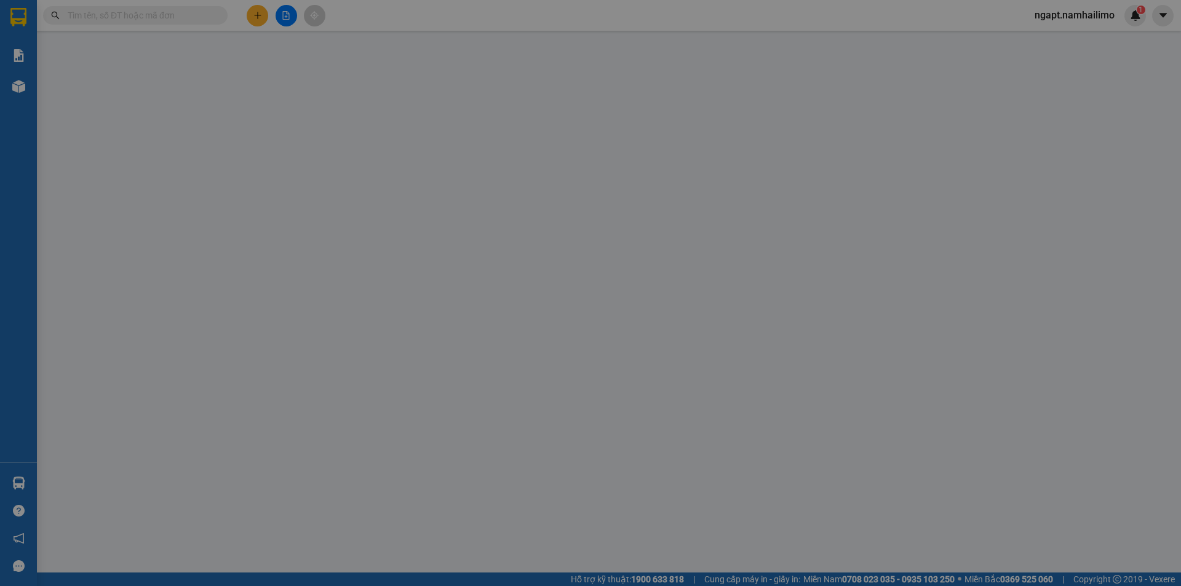
type input "0792589655"
type input "BÌNH"
type input "0938021298"
type input "Phương"
type input "30.000"
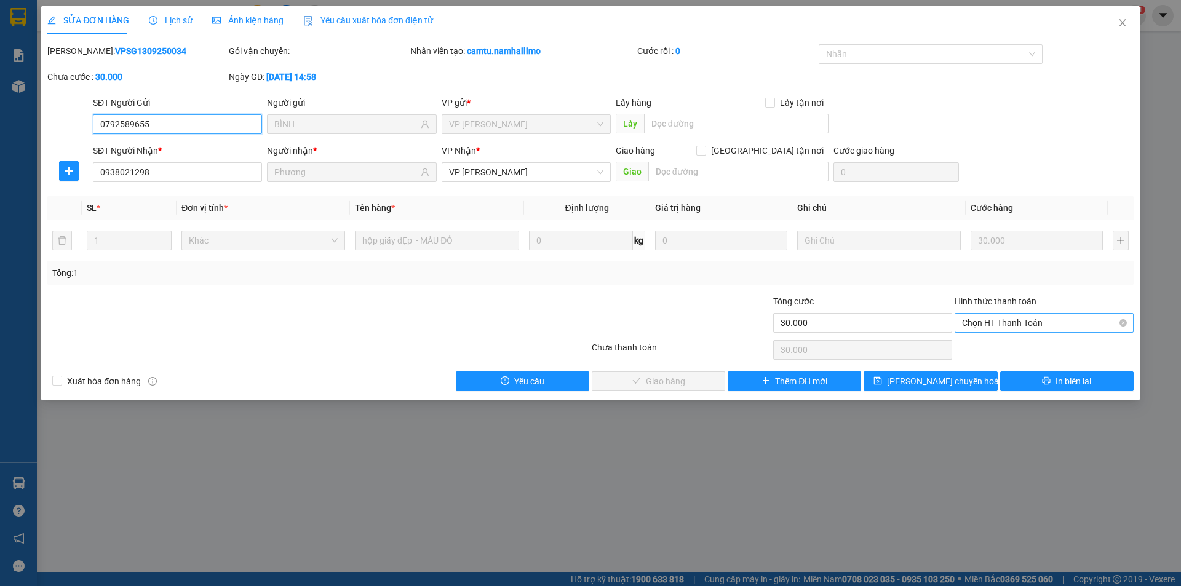
click at [1024, 324] on span "Chọn HT Thanh Toán" at bounding box center [1044, 323] width 164 height 18
click at [1026, 346] on div "Tại văn phòng" at bounding box center [1044, 348] width 164 height 14
type input "0"
click at [682, 384] on span "Giao hàng" at bounding box center [665, 382] width 39 height 14
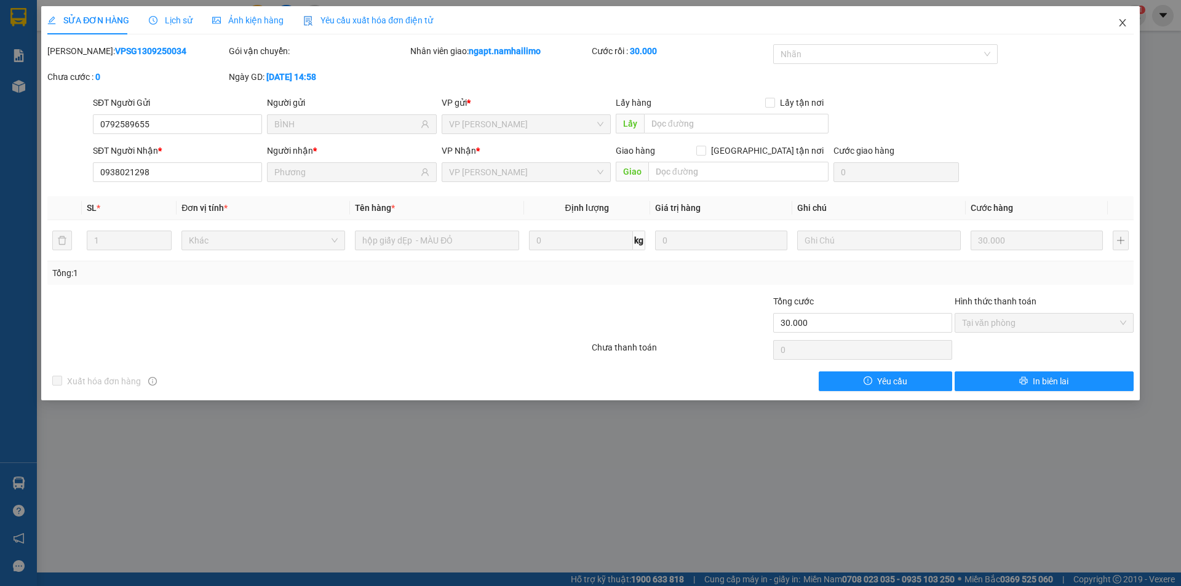
click at [1124, 26] on icon "close" at bounding box center [1123, 23] width 10 height 10
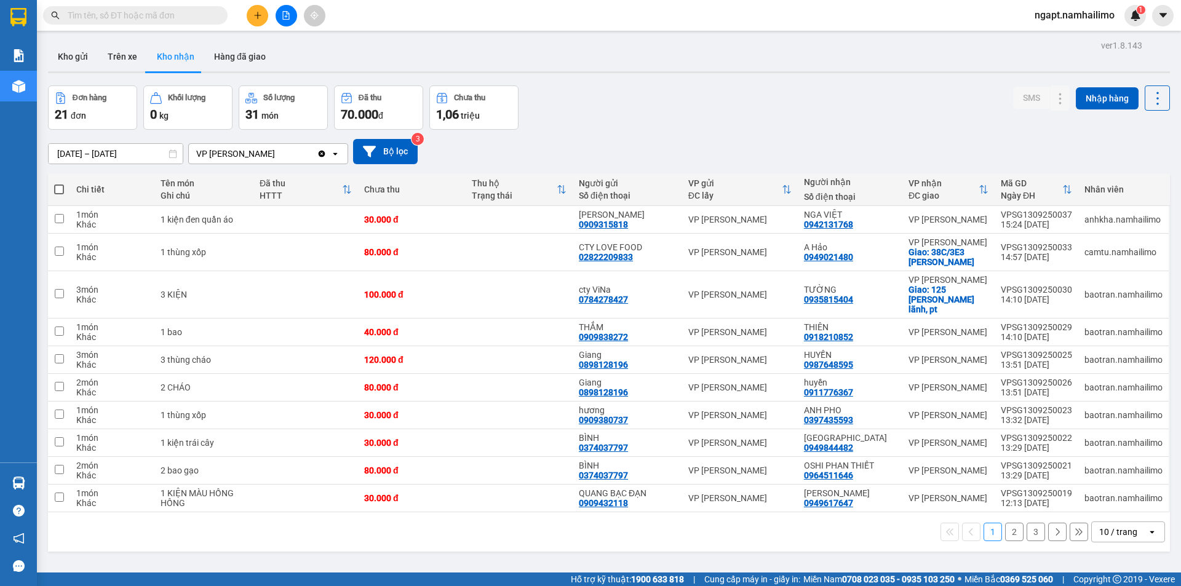
click at [288, 16] on icon "file-add" at bounding box center [286, 15] width 9 height 9
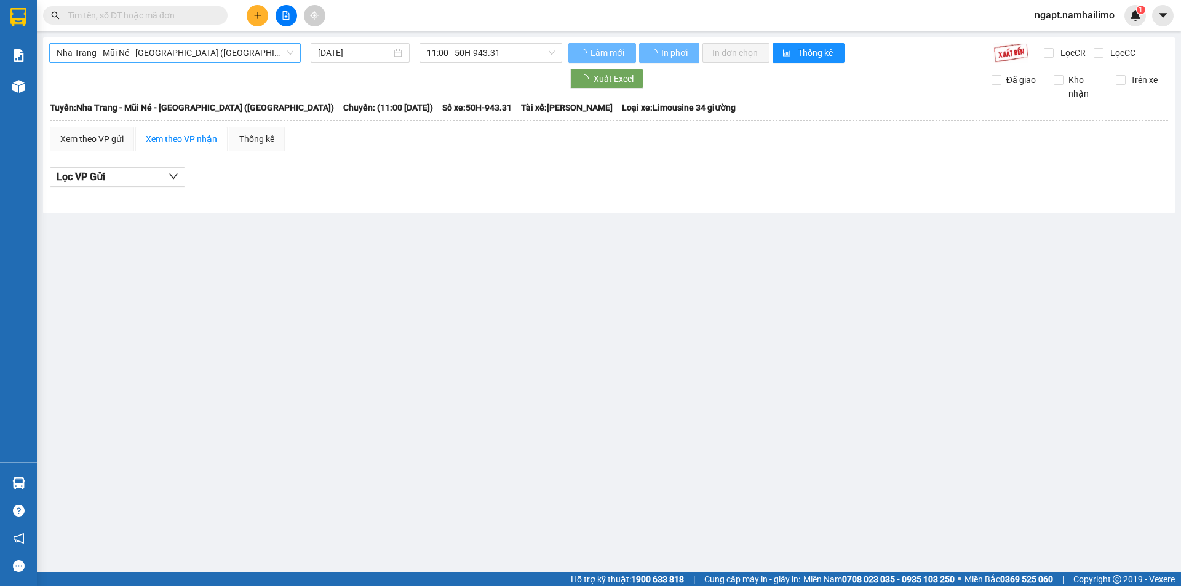
click at [223, 44] on span "Nha Trang - Mũi Né - [GEOGRAPHIC_DATA] ([GEOGRAPHIC_DATA])" at bounding box center [175, 53] width 237 height 18
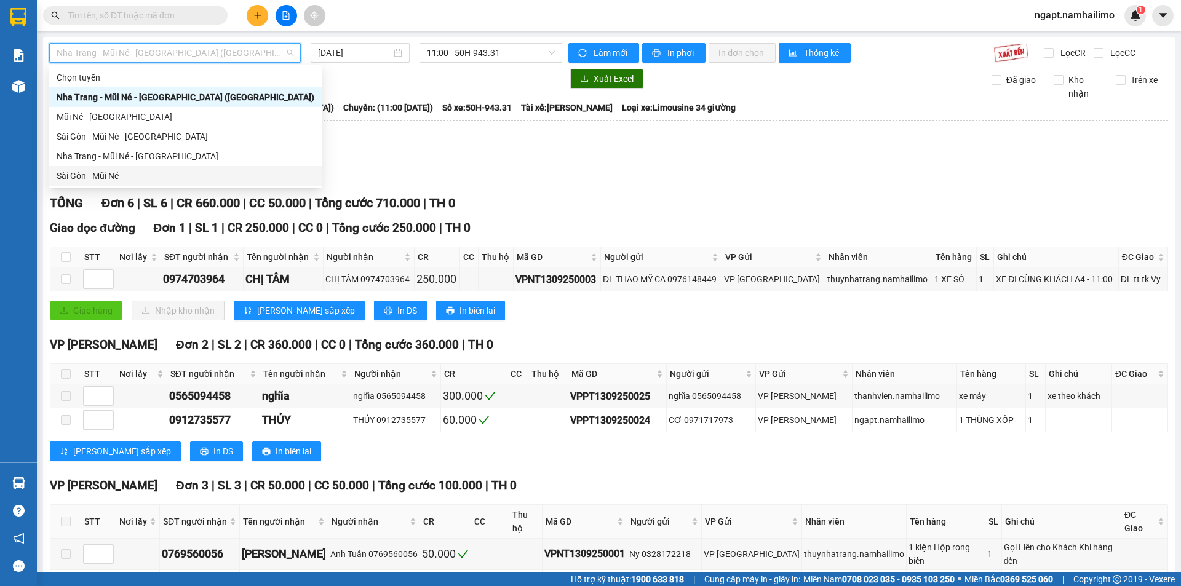
click at [106, 177] on div "Sài Gòn - Mũi Né" at bounding box center [186, 176] width 258 height 14
type input "[DATE]"
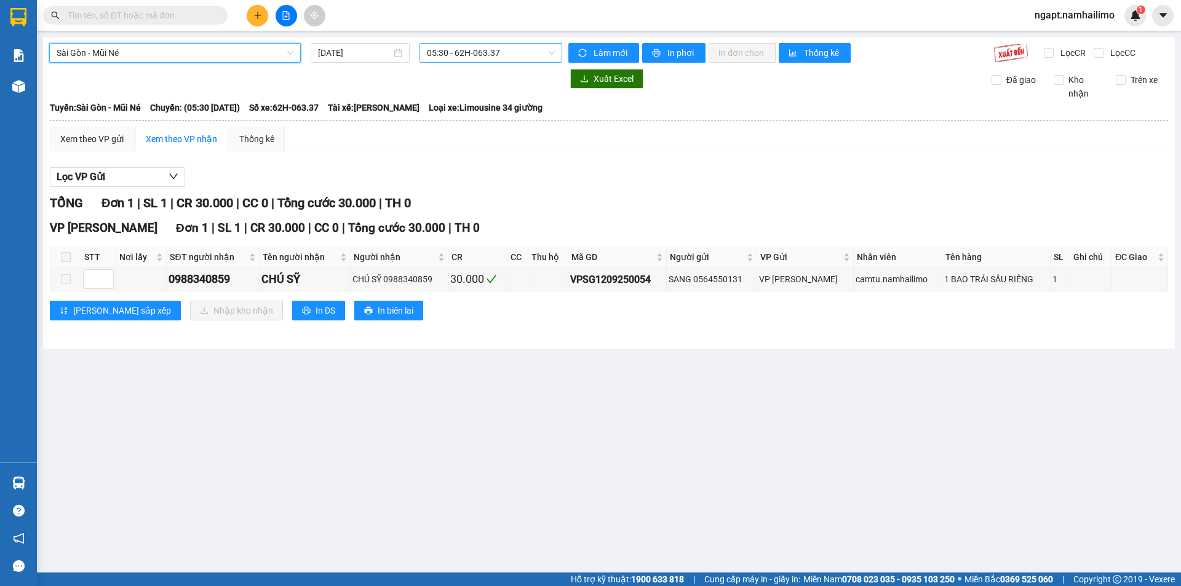
click at [541, 53] on span "05:30 - 62H-063.37" at bounding box center [491, 53] width 128 height 18
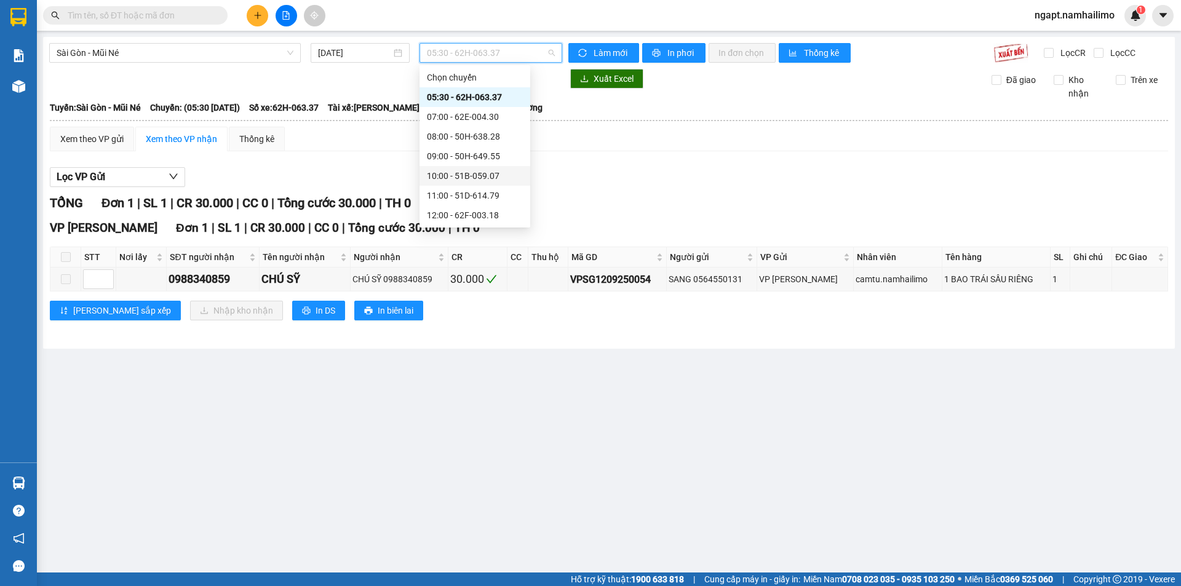
scroll to position [82, 0]
click at [487, 195] on div "17:00 - 62H-063.37" at bounding box center [475, 193] width 96 height 14
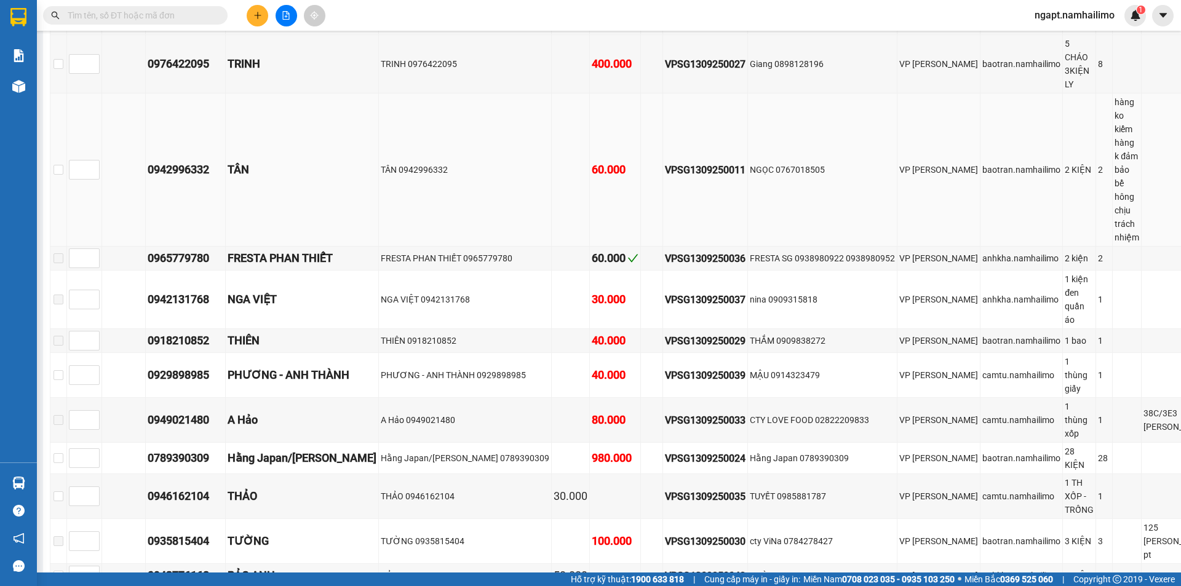
scroll to position [164, 0]
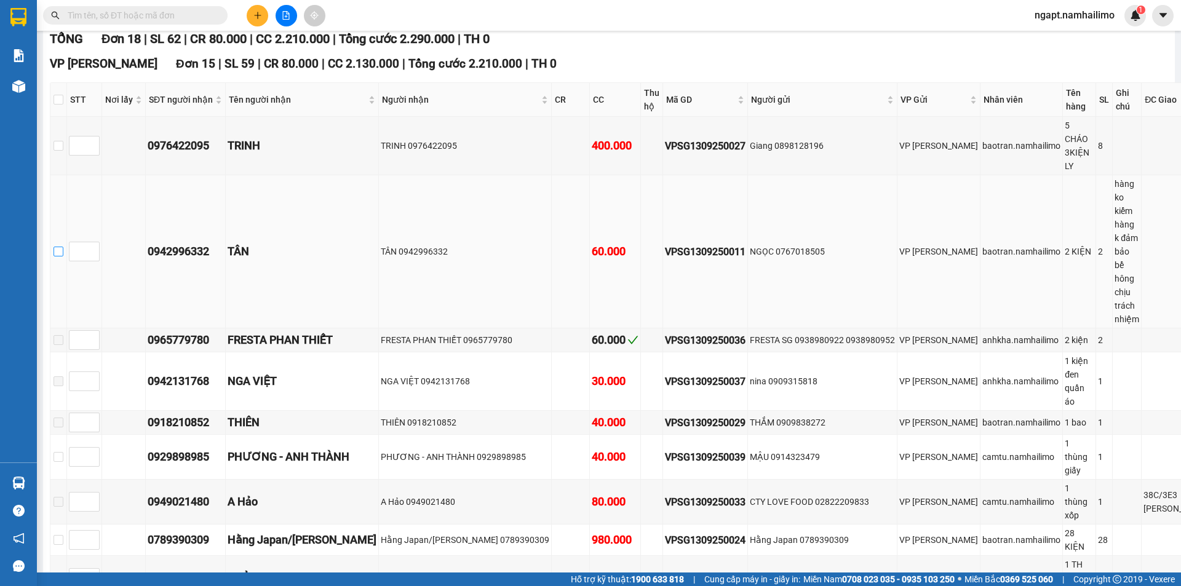
click at [60, 247] on input "checkbox" at bounding box center [59, 252] width 10 height 10
checkbox input "true"
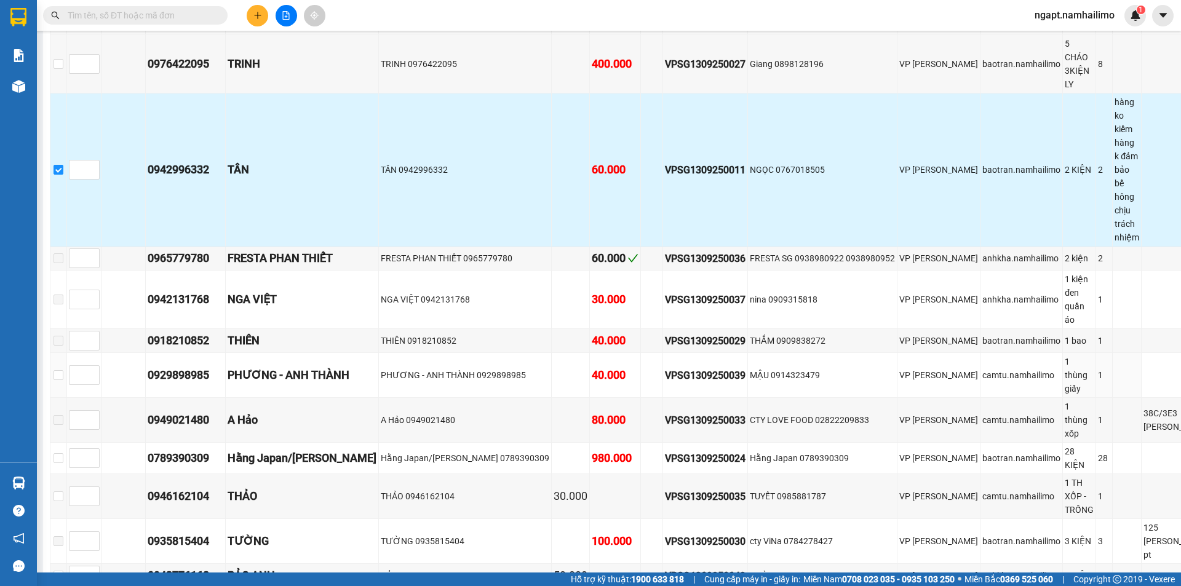
scroll to position [0, 0]
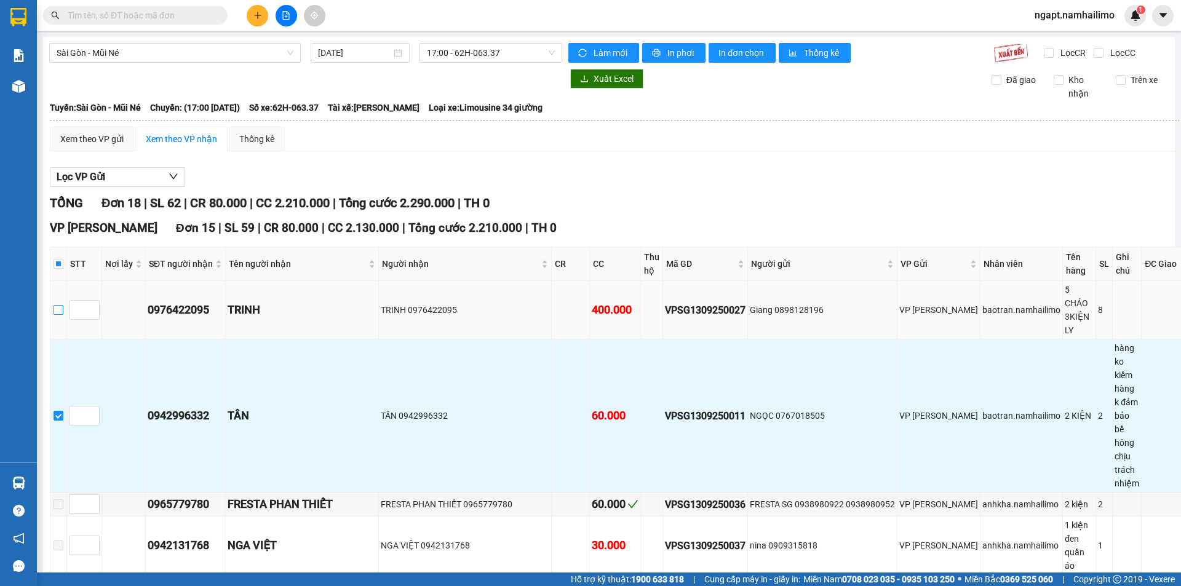
click at [61, 305] on input "checkbox" at bounding box center [59, 310] width 10 height 10
checkbox input "true"
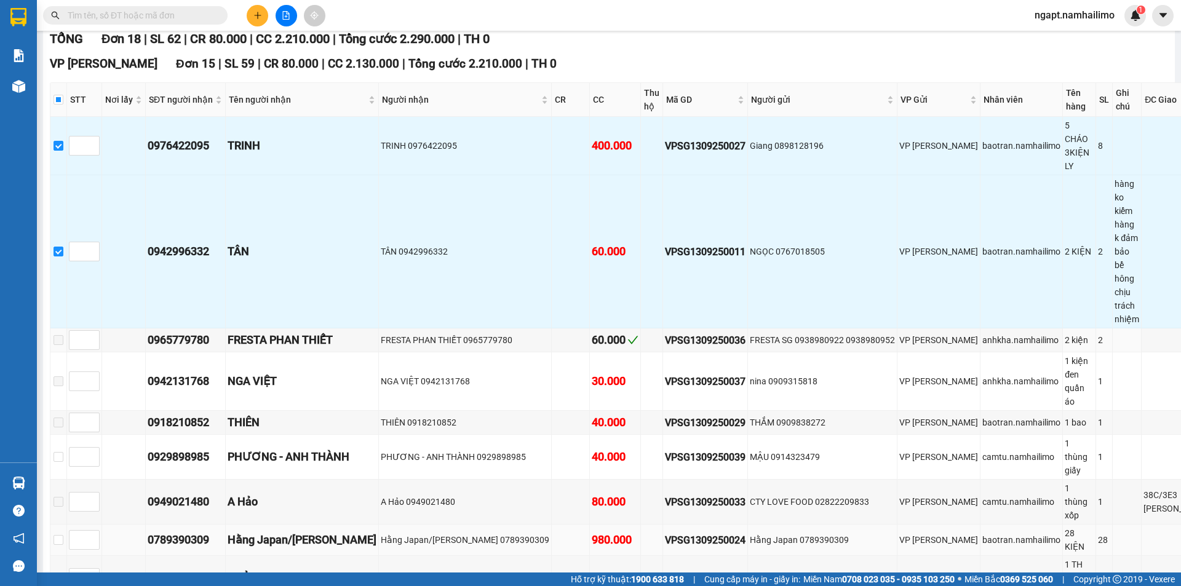
scroll to position [410, 0]
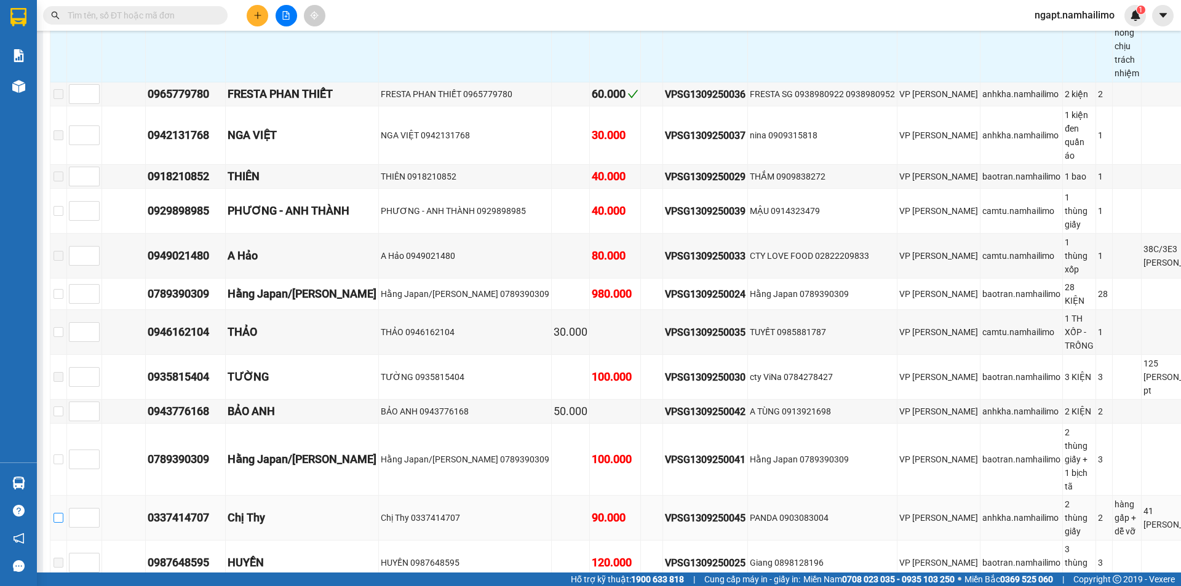
click at [63, 513] on input "checkbox" at bounding box center [59, 518] width 10 height 10
checkbox input "true"
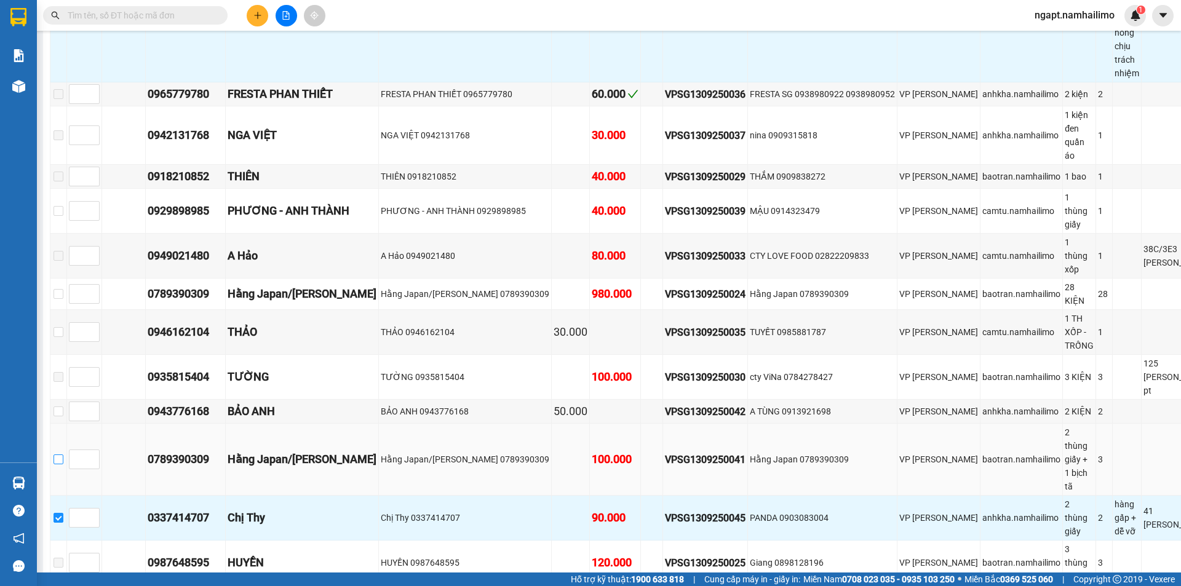
click at [63, 455] on input "checkbox" at bounding box center [59, 460] width 10 height 10
checkbox input "true"
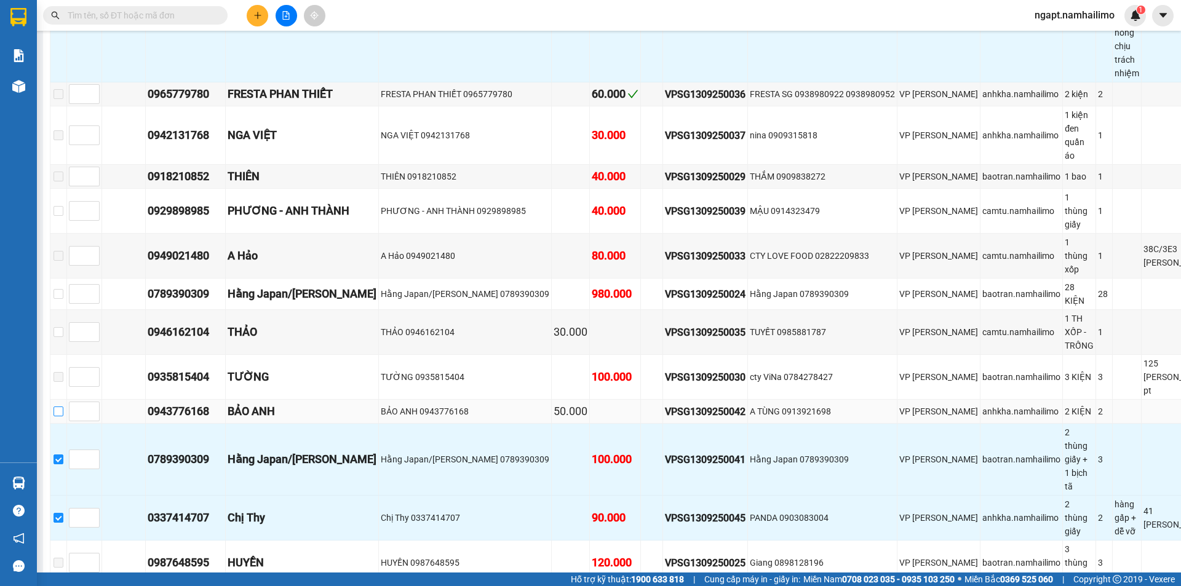
click at [63, 407] on input "checkbox" at bounding box center [59, 412] width 10 height 10
checkbox input "true"
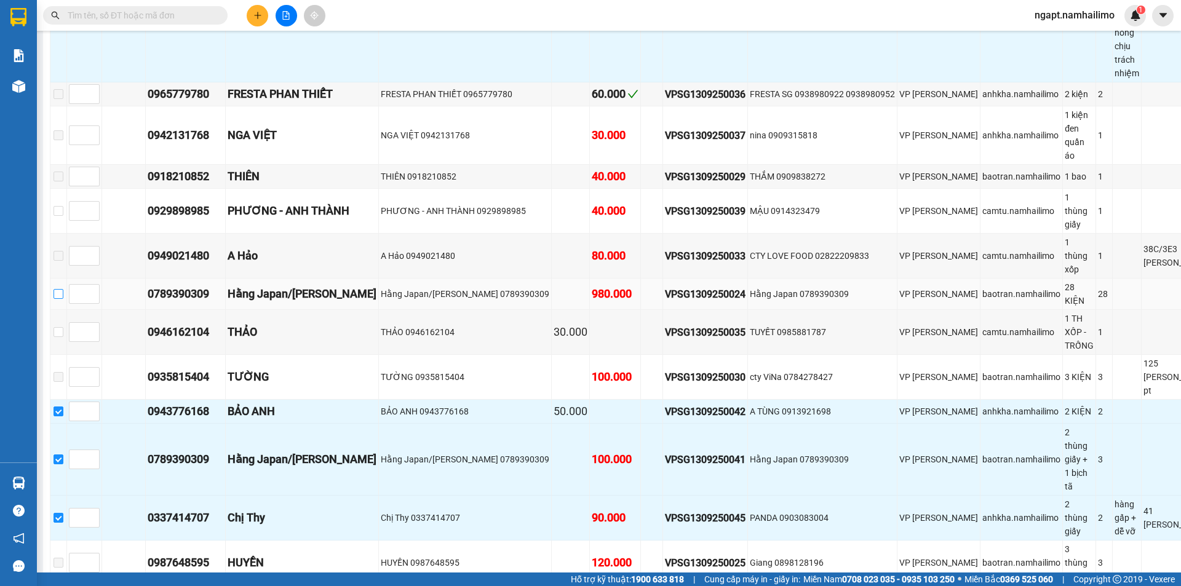
click at [63, 289] on input "checkbox" at bounding box center [59, 294] width 10 height 10
checkbox input "true"
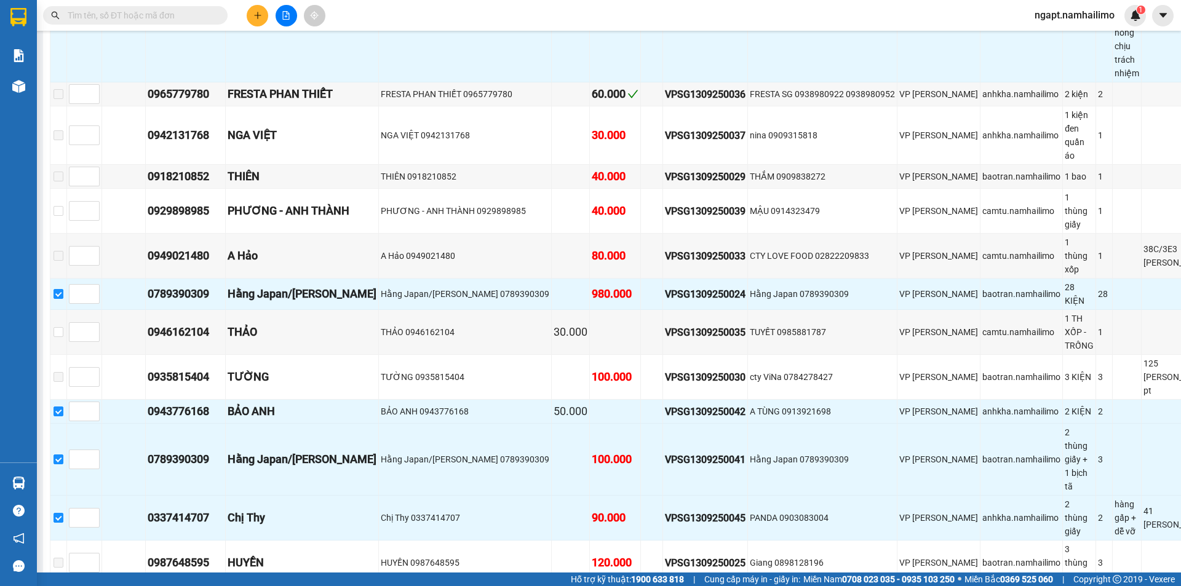
scroll to position [492, 0]
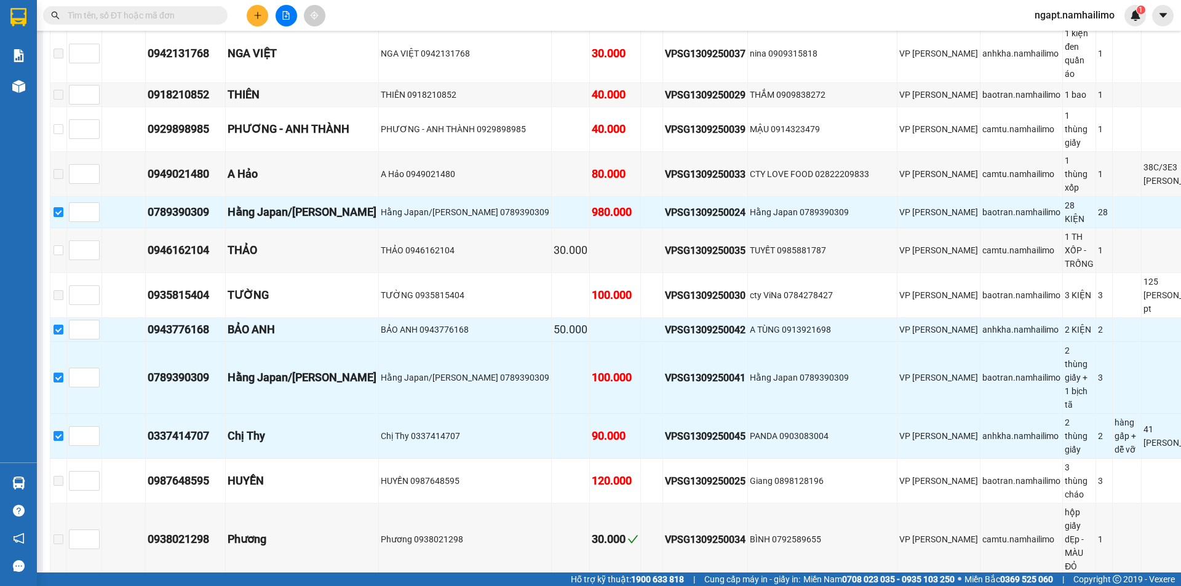
click at [213, 586] on span "Nhập kho nhận" at bounding box center [243, 595] width 60 height 14
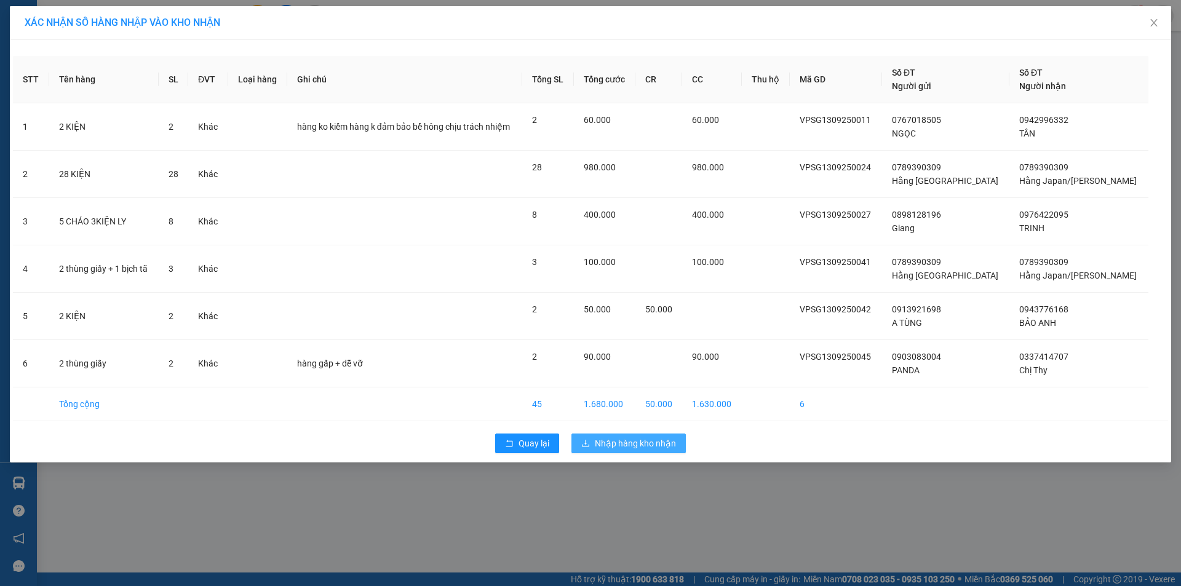
click at [638, 434] on button "Nhập hàng kho nhận" at bounding box center [629, 444] width 114 height 20
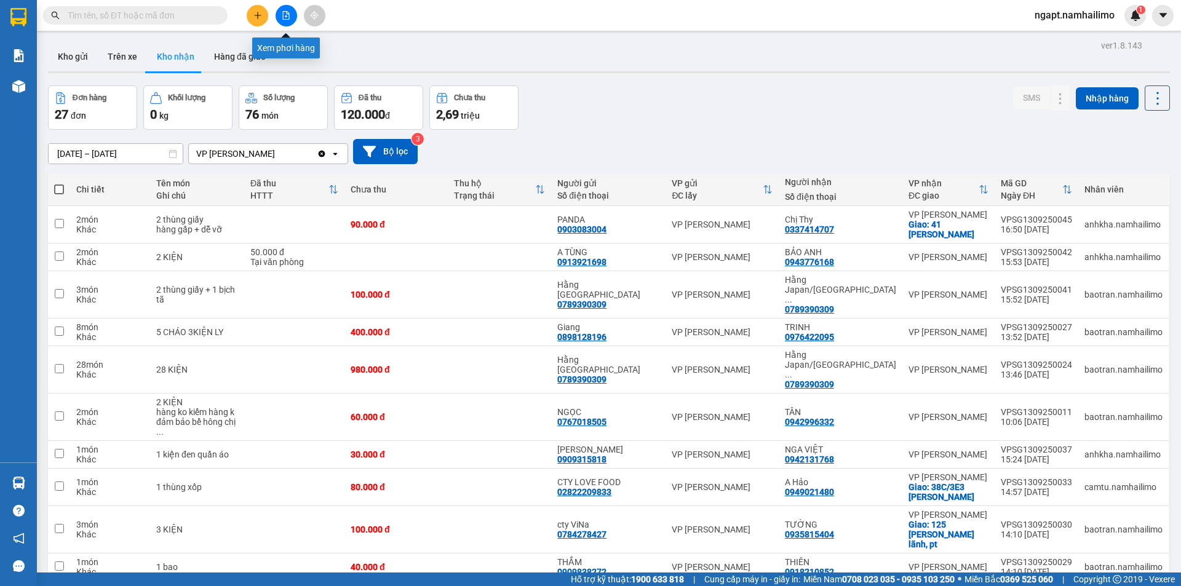
click at [294, 23] on button at bounding box center [287, 16] width 22 height 22
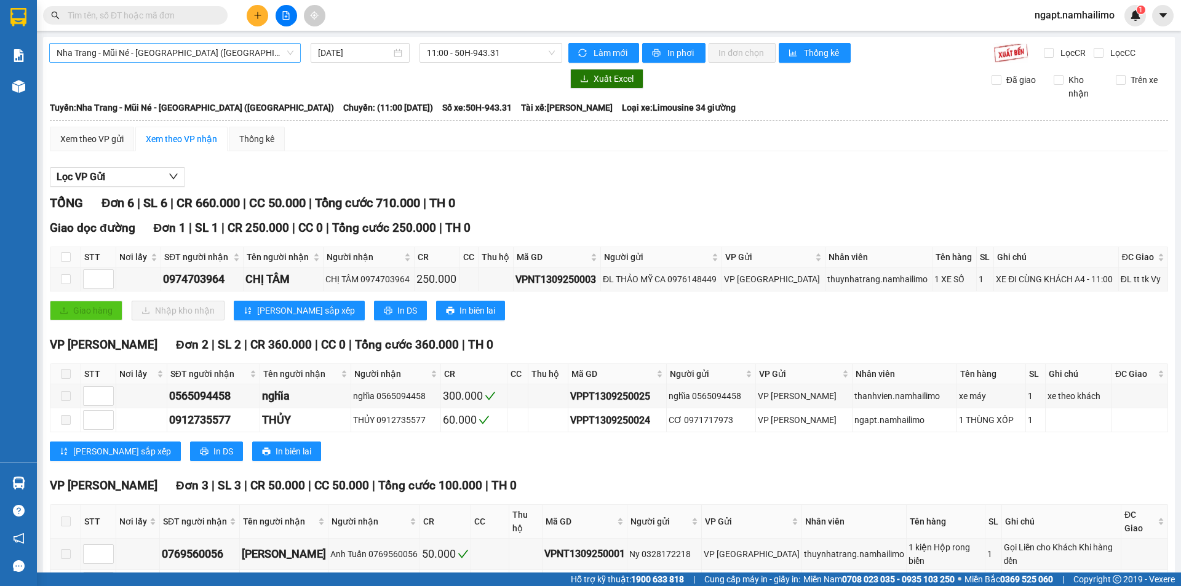
click at [221, 51] on span "Nha Trang - Mũi Né - [GEOGRAPHIC_DATA] ([GEOGRAPHIC_DATA])" at bounding box center [175, 53] width 237 height 18
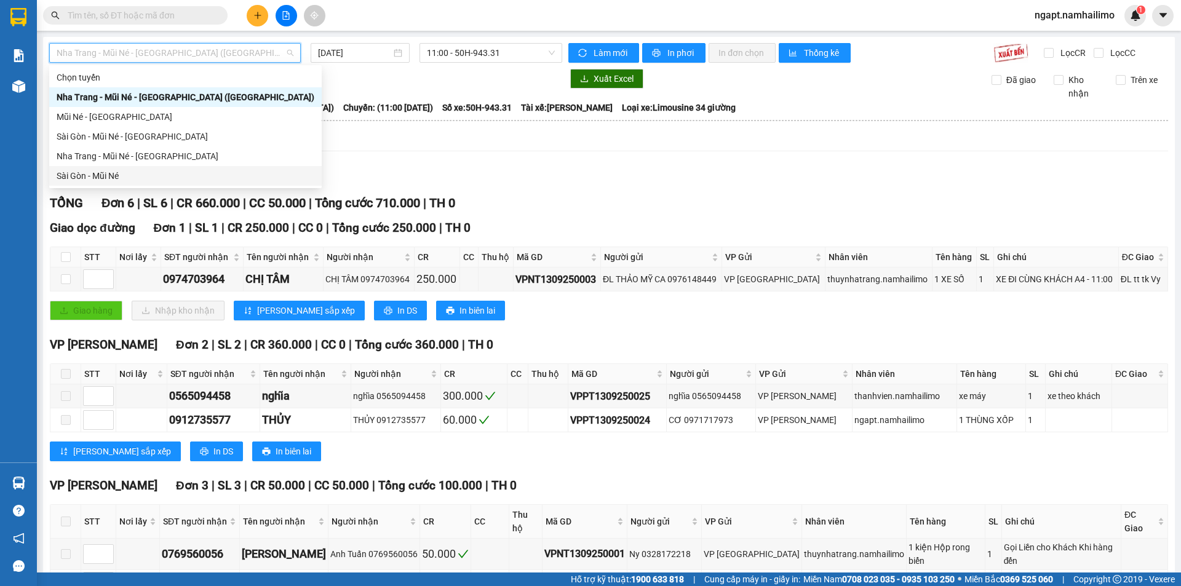
click at [112, 182] on div "Sài Gòn - Mũi Né" at bounding box center [186, 176] width 258 height 14
type input "[DATE]"
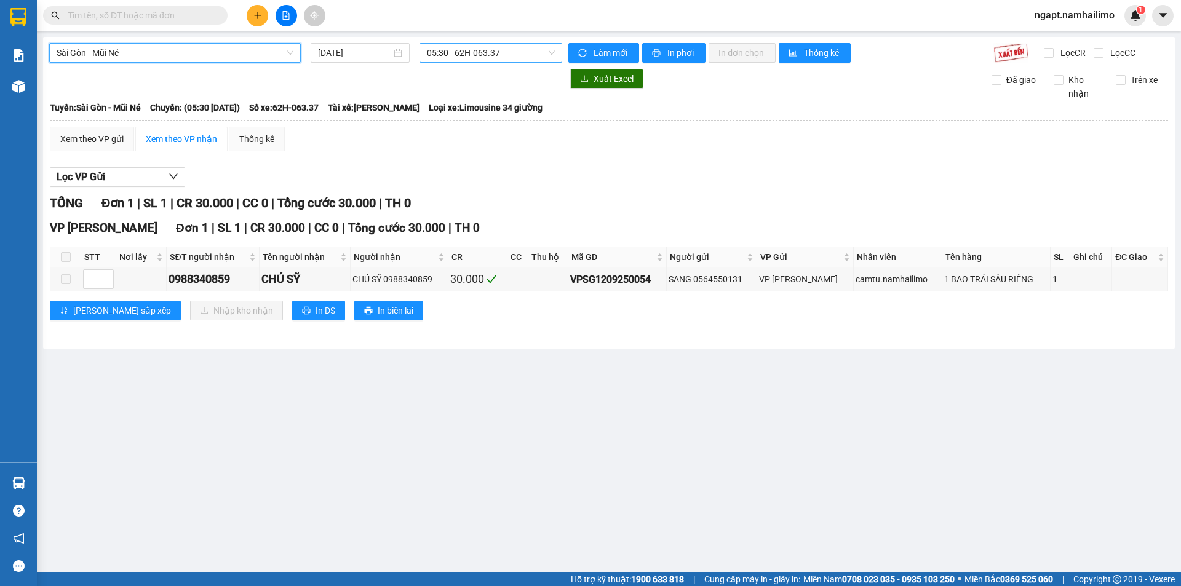
click at [534, 52] on span "05:30 - 62H-063.37" at bounding box center [491, 53] width 128 height 18
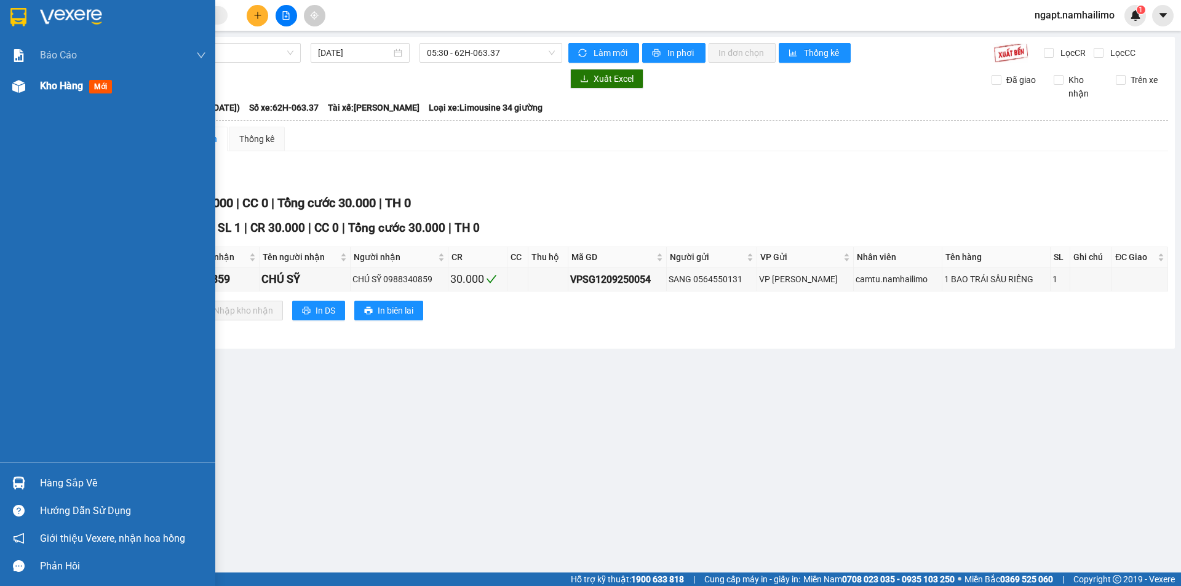
click at [47, 81] on span "Kho hàng" at bounding box center [61, 86] width 43 height 12
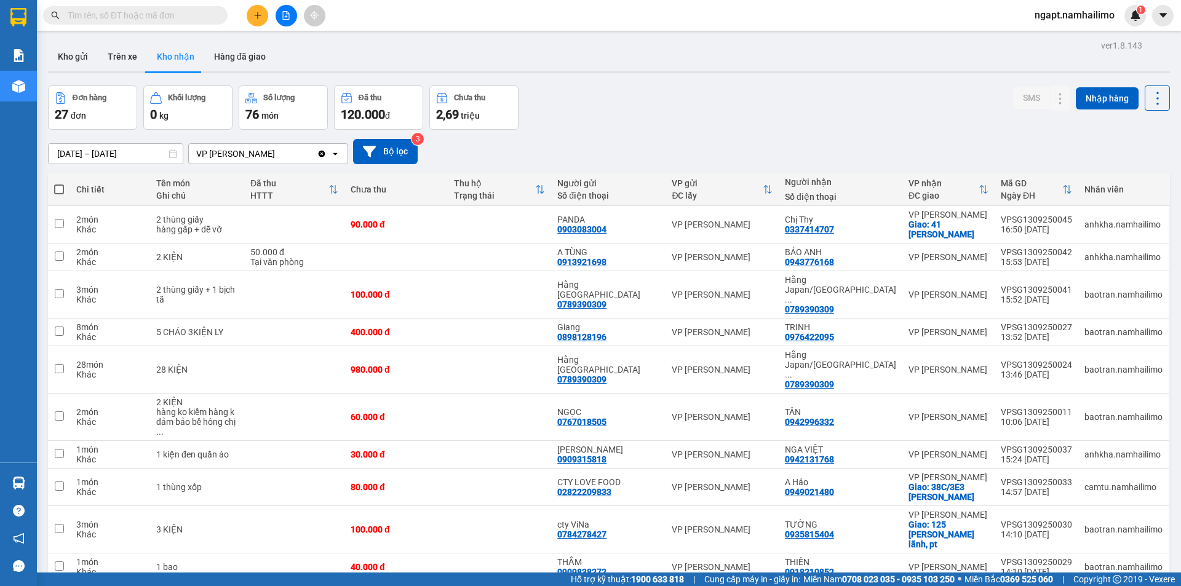
click at [286, 12] on icon "file-add" at bounding box center [286, 15] width 7 height 9
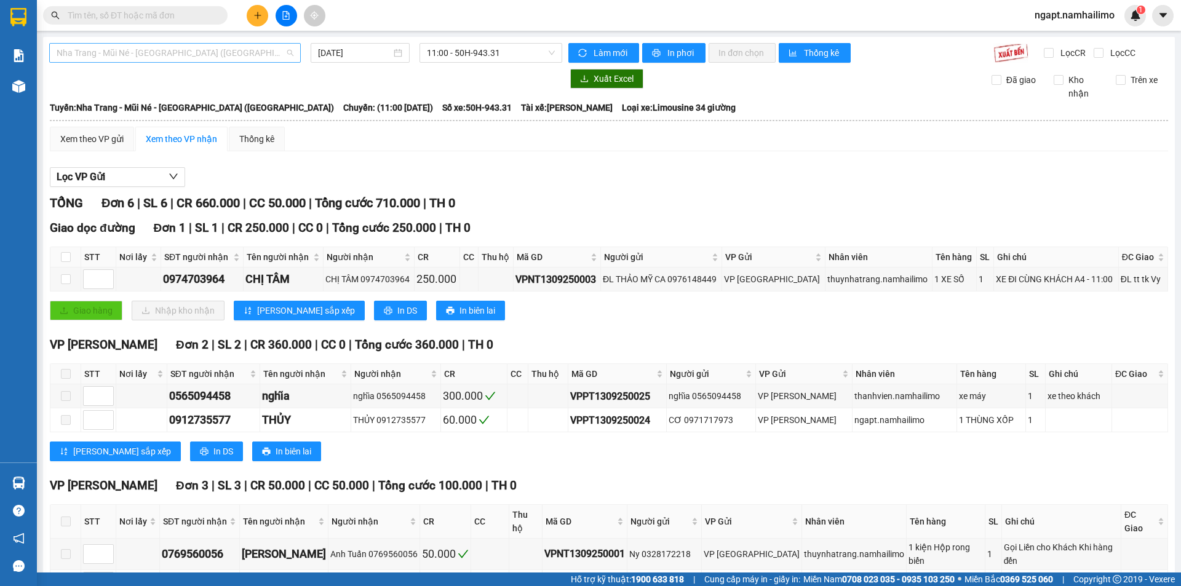
click at [279, 54] on span "Nha Trang - Mũi Né - [GEOGRAPHIC_DATA] ([GEOGRAPHIC_DATA])" at bounding box center [175, 53] width 237 height 18
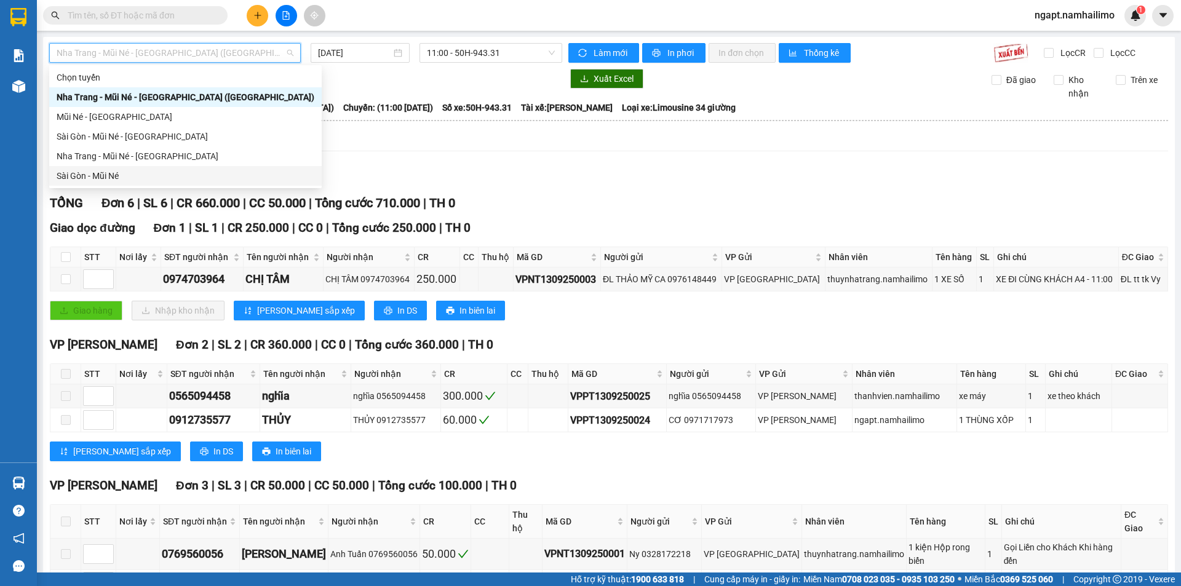
click at [172, 173] on div "Sài Gòn - Mũi Né" at bounding box center [186, 176] width 258 height 14
type input "[DATE]"
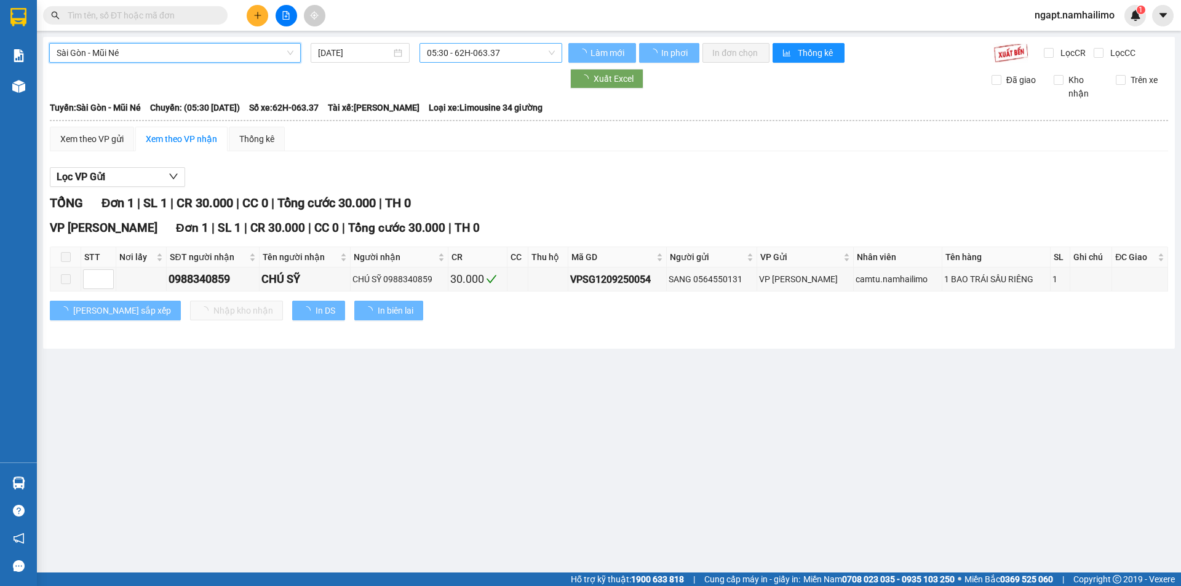
click at [496, 51] on span "05:30 - 62H-063.37" at bounding box center [491, 53] width 128 height 18
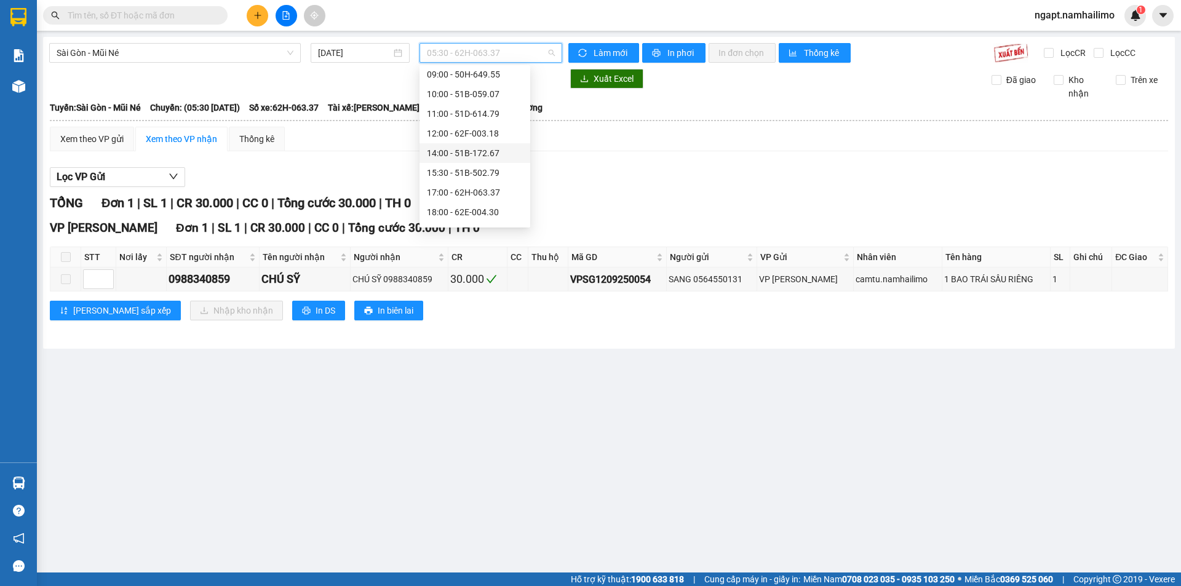
scroll to position [118, 0]
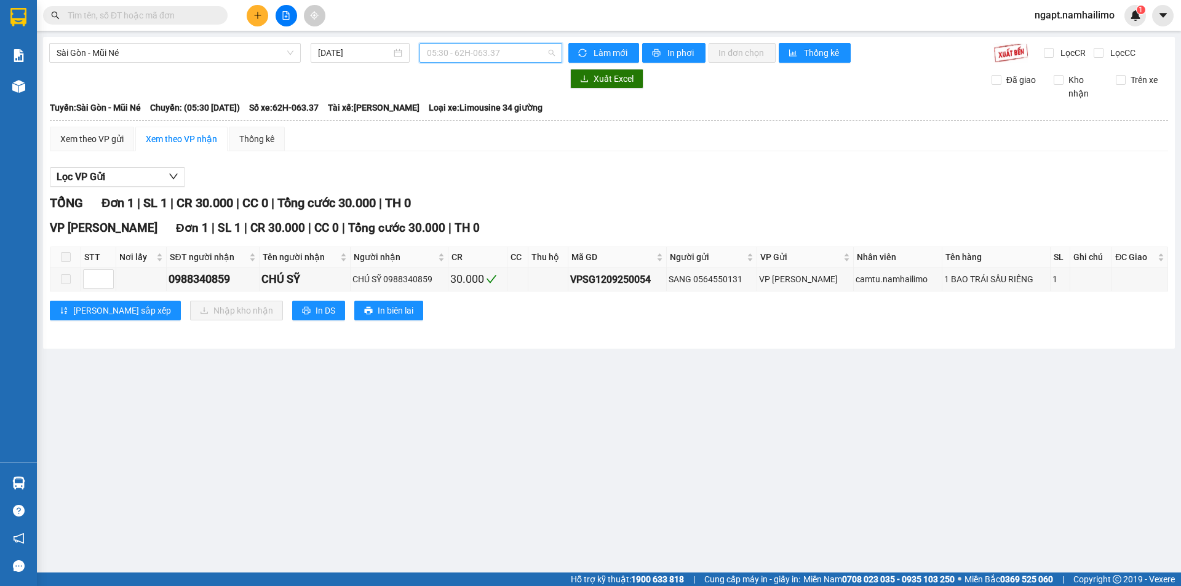
click at [531, 51] on span "05:30 - 62H-063.37" at bounding box center [491, 53] width 128 height 18
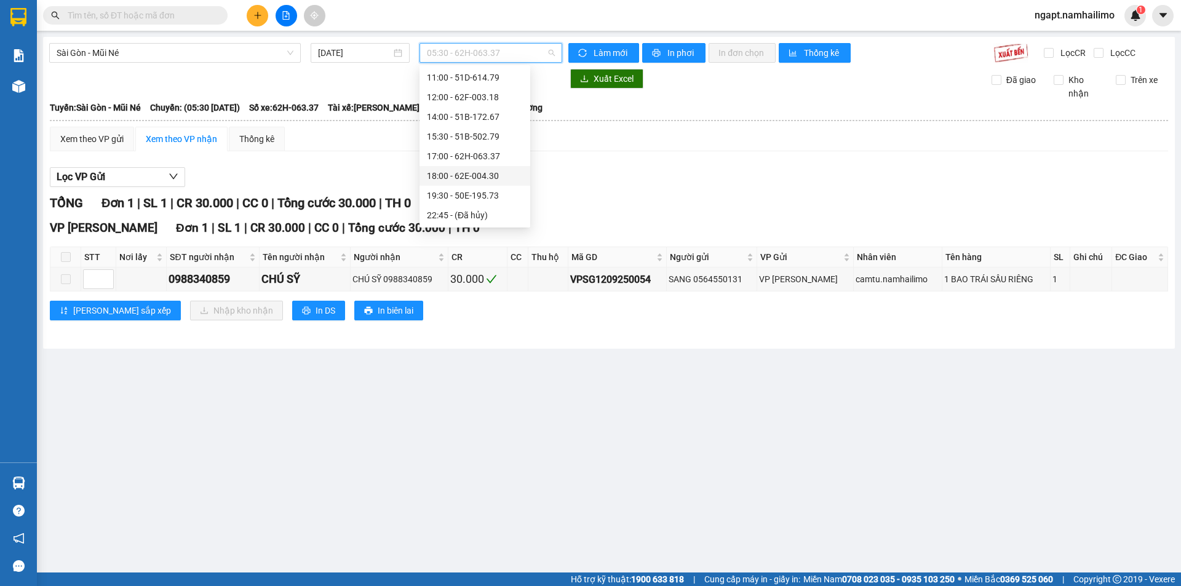
click at [483, 172] on div "18:00 - 62E-004.30" at bounding box center [475, 176] width 96 height 14
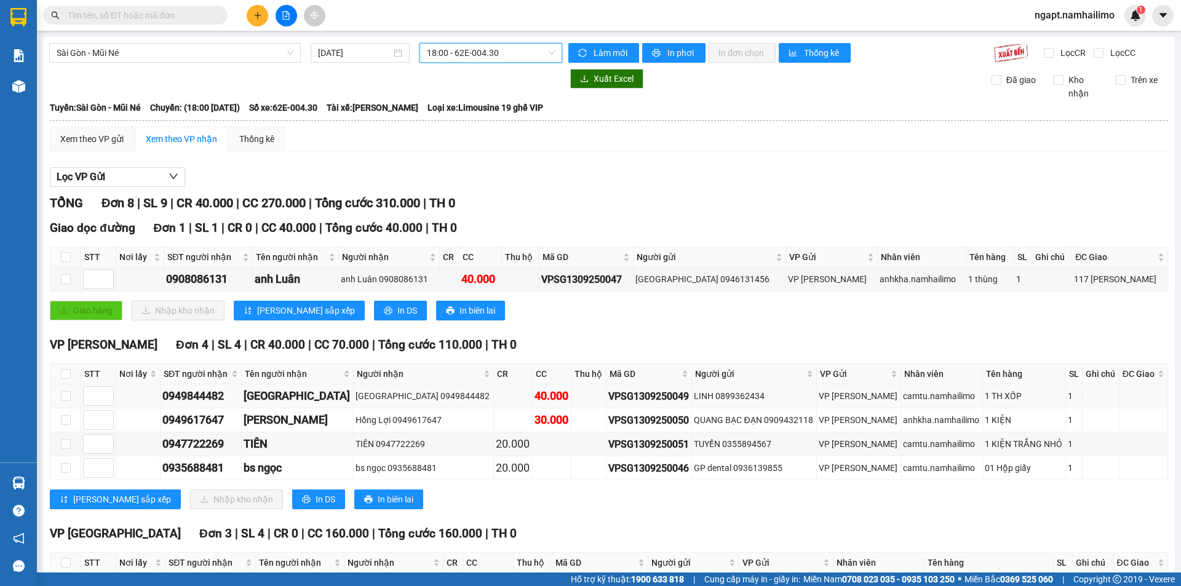
scroll to position [136, 0]
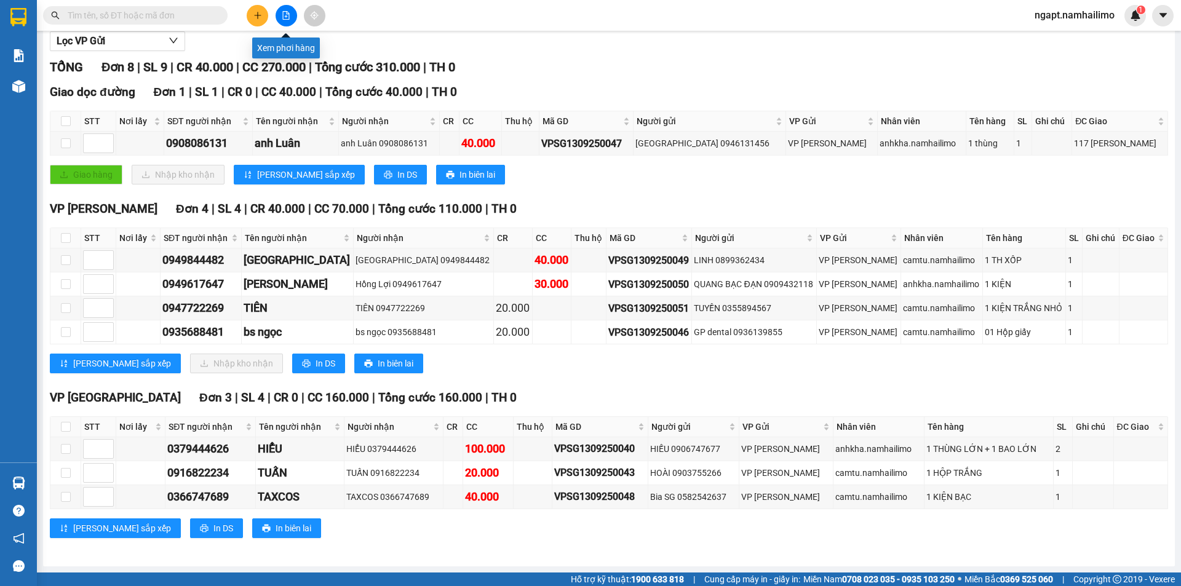
click at [275, 10] on div at bounding box center [286, 16] width 92 height 22
click at [280, 10] on button at bounding box center [287, 16] width 22 height 22
click at [279, 15] on button at bounding box center [287, 16] width 22 height 22
click at [288, 13] on icon "file-add" at bounding box center [286, 15] width 9 height 9
click at [287, 9] on button at bounding box center [287, 16] width 22 height 22
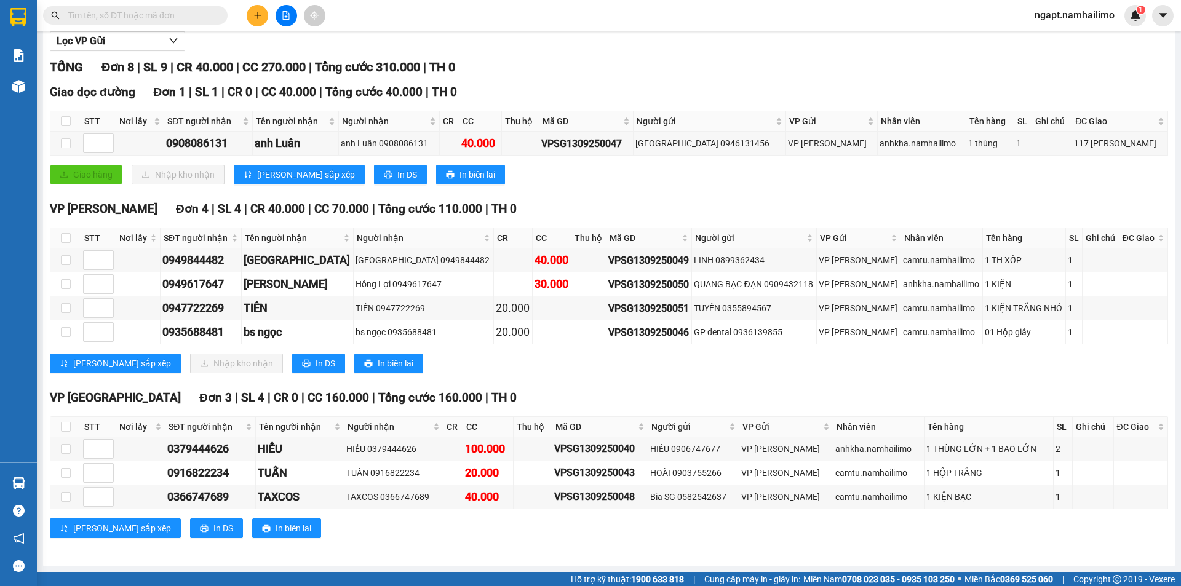
click at [279, 14] on button at bounding box center [287, 16] width 22 height 22
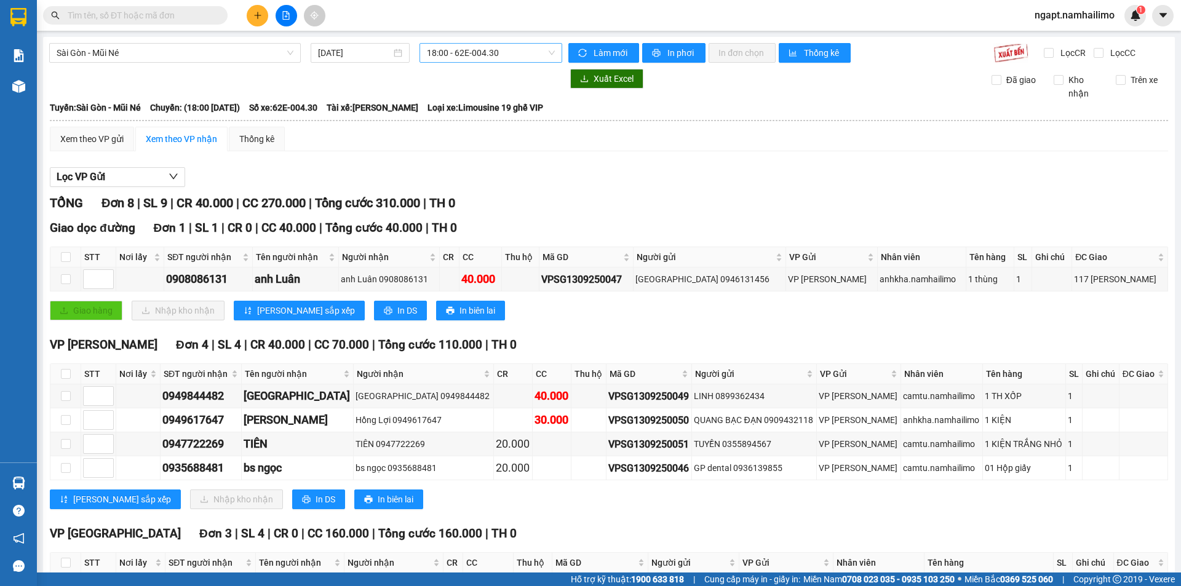
click at [520, 53] on span "18:00 - 62E-004.30" at bounding box center [491, 53] width 128 height 18
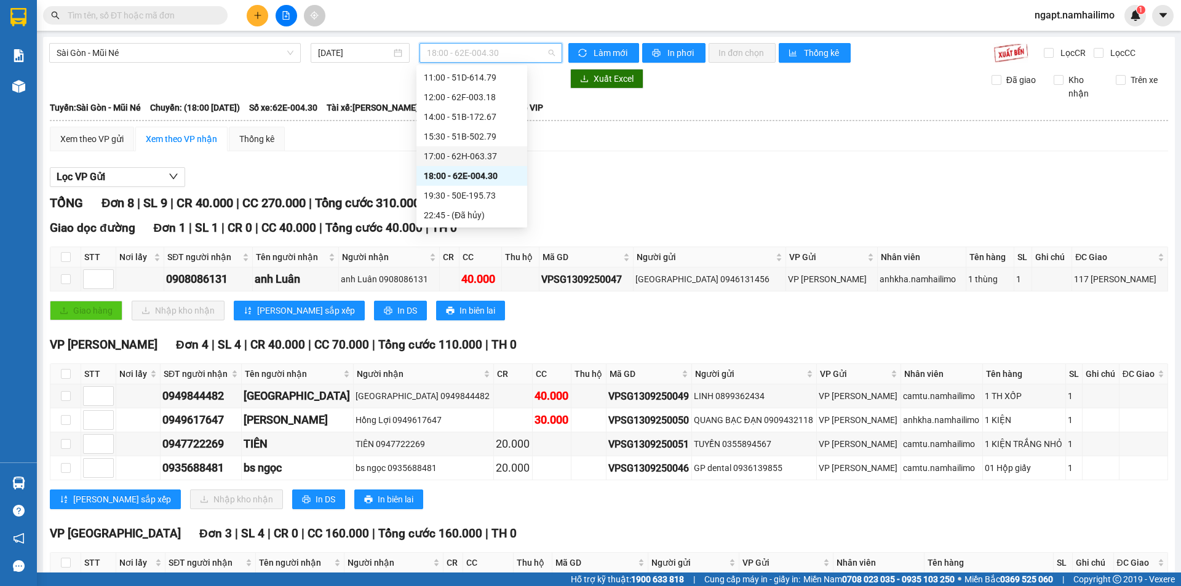
click at [445, 157] on div "17:00 - 62H-063.37" at bounding box center [472, 156] width 96 height 14
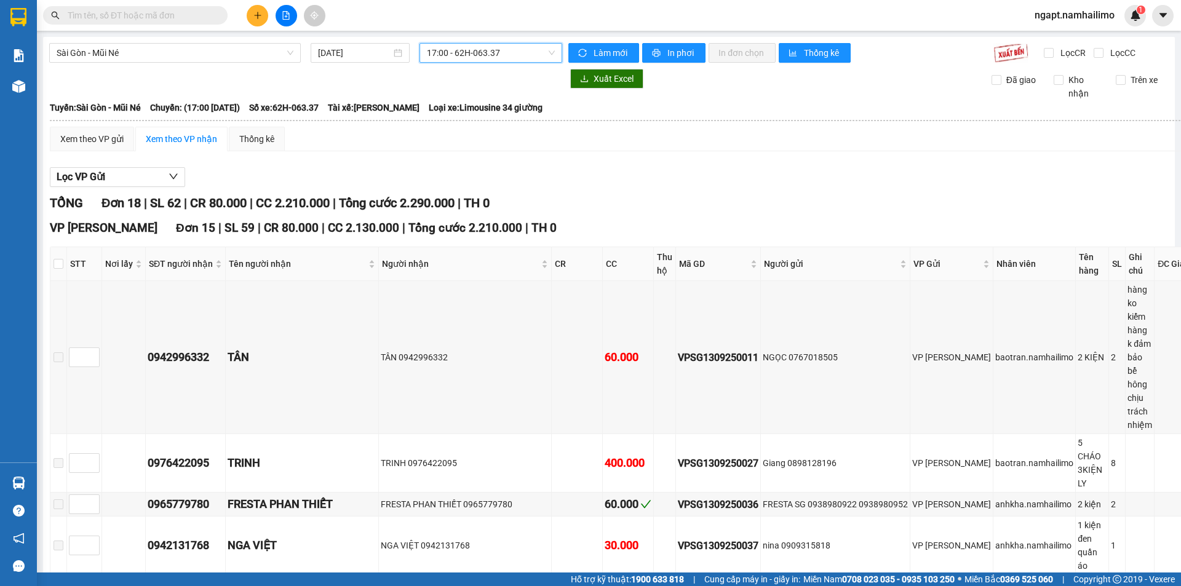
click at [535, 56] on span "17:00 - 62H-063.37" at bounding box center [491, 53] width 128 height 18
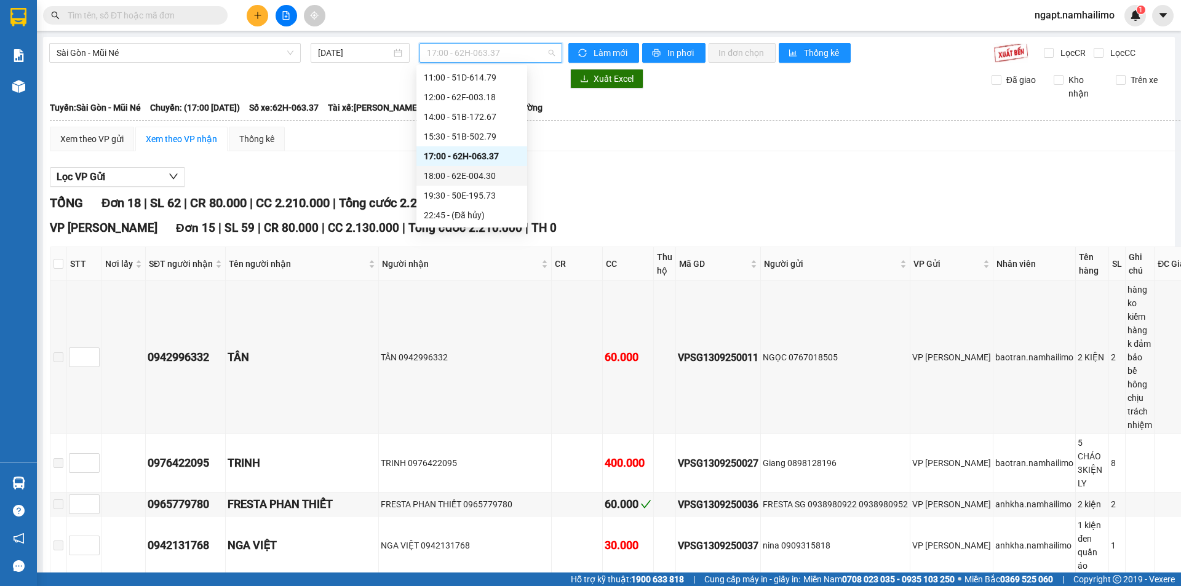
click at [485, 181] on div "18:00 - 62E-004.30" at bounding box center [472, 176] width 96 height 14
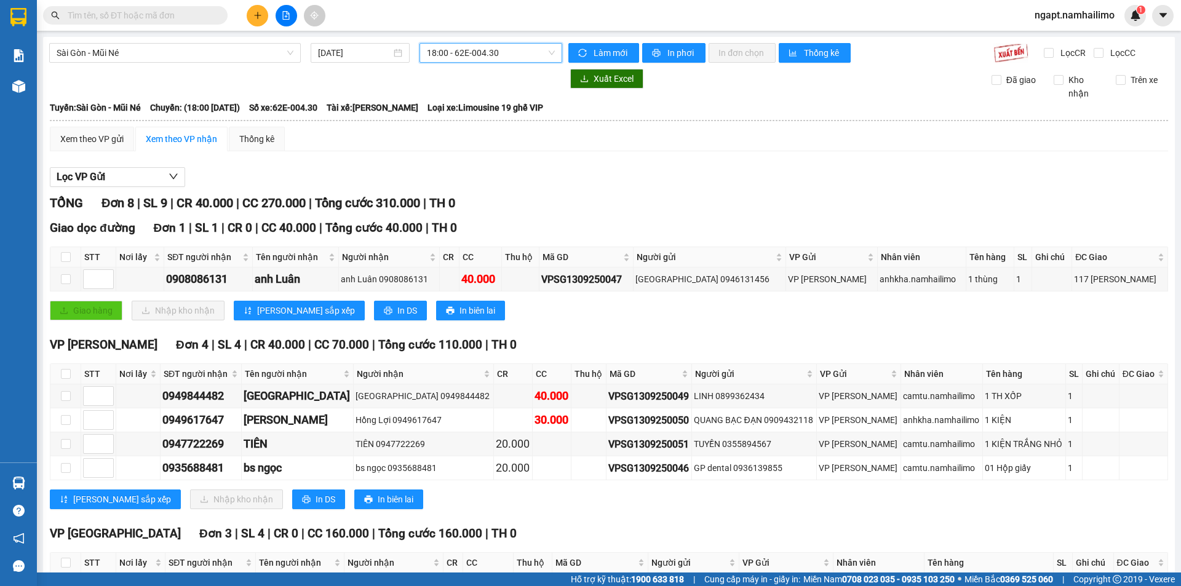
click at [525, 54] on span "18:00 - 62E-004.30" at bounding box center [491, 53] width 128 height 18
click at [212, 9] on input "text" at bounding box center [140, 16] width 145 height 14
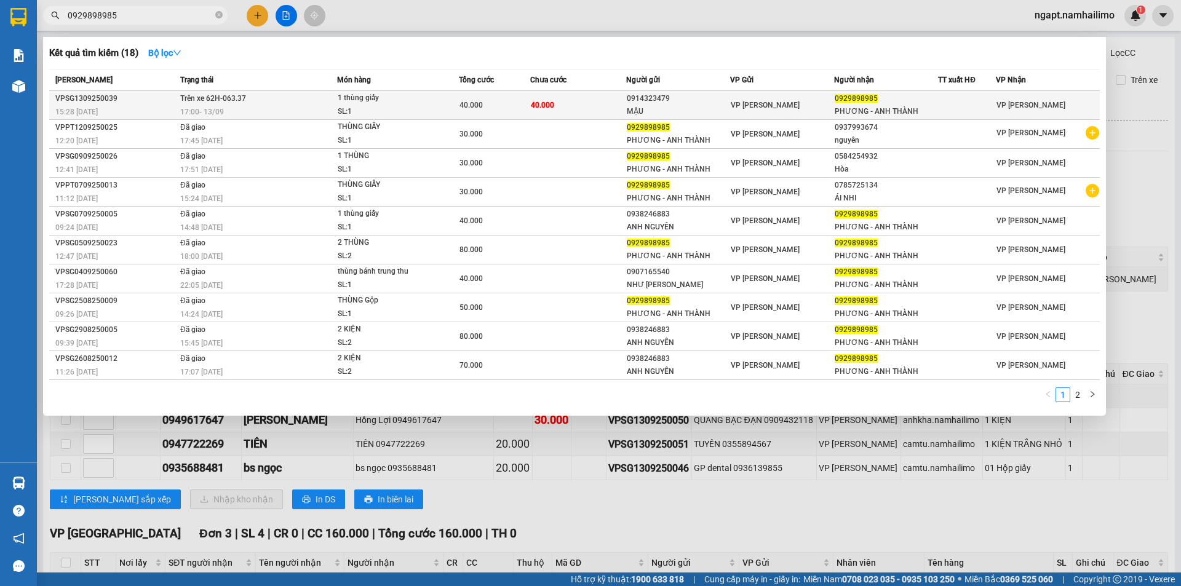
type input "0929898985"
click at [550, 114] on td "40.000" at bounding box center [578, 105] width 96 height 29
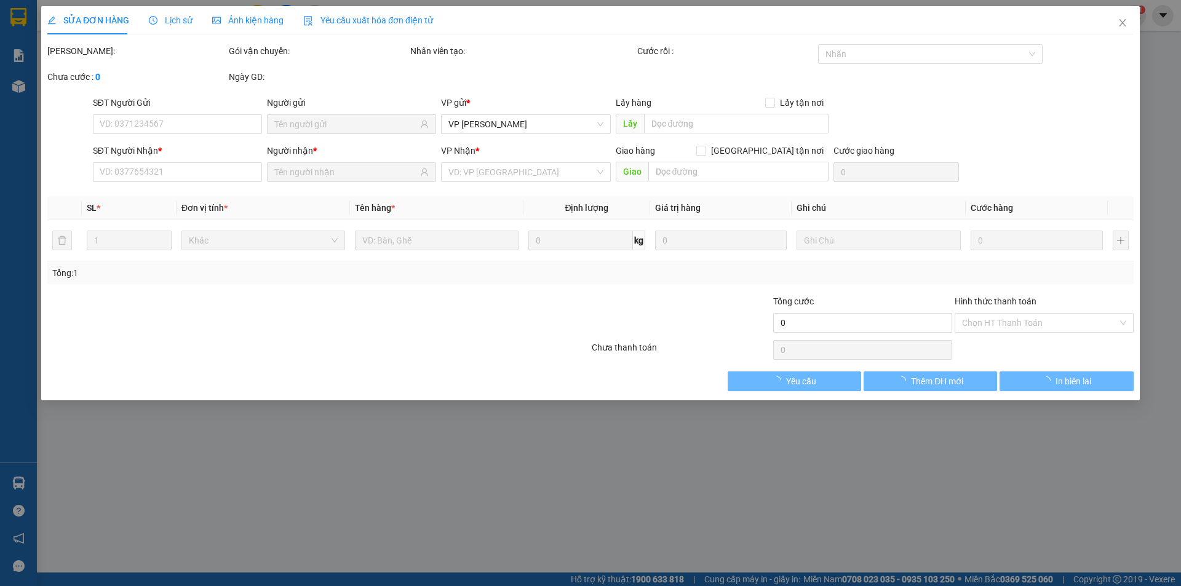
type input "0914323479"
type input "MẬU"
type input "0929898985"
type input "PHƯƠNG - ANH THÀNH"
type input "40.000"
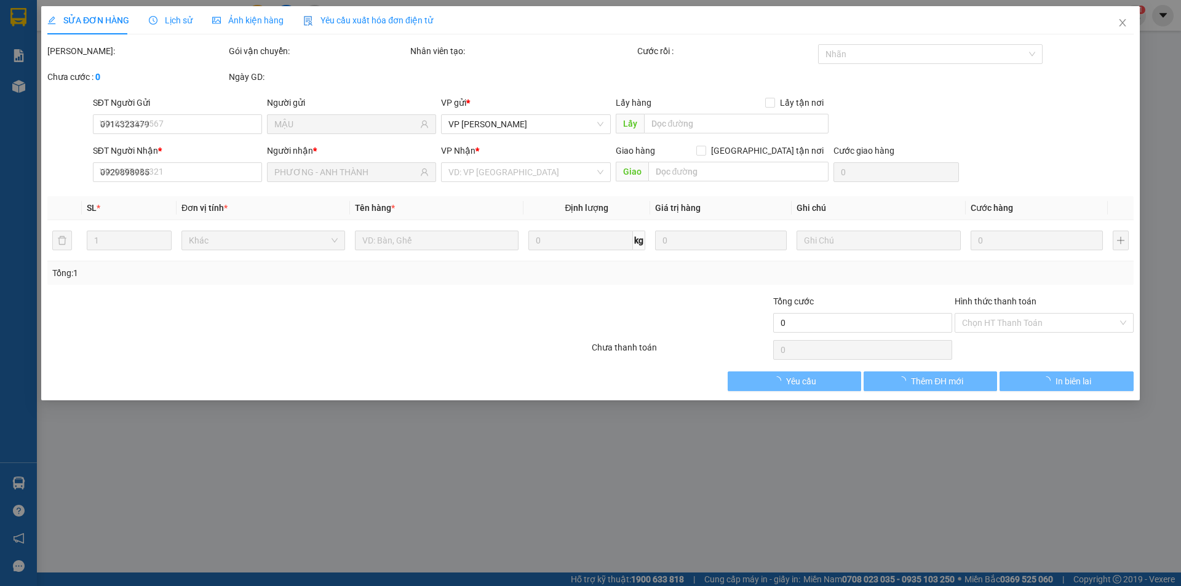
type input "40.000"
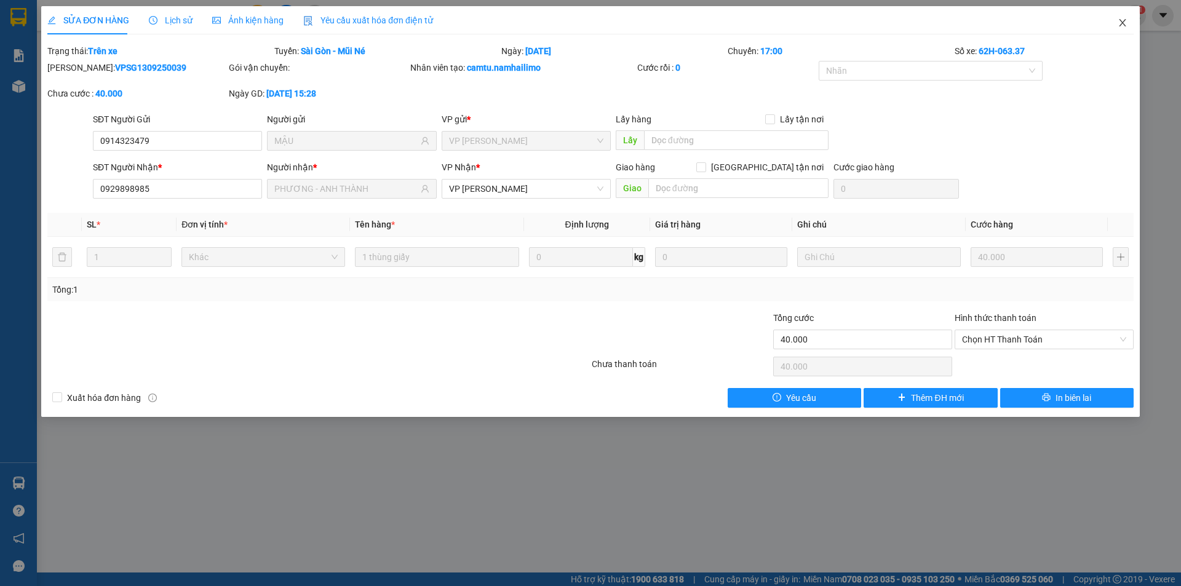
click at [1122, 24] on icon "close" at bounding box center [1123, 23] width 10 height 10
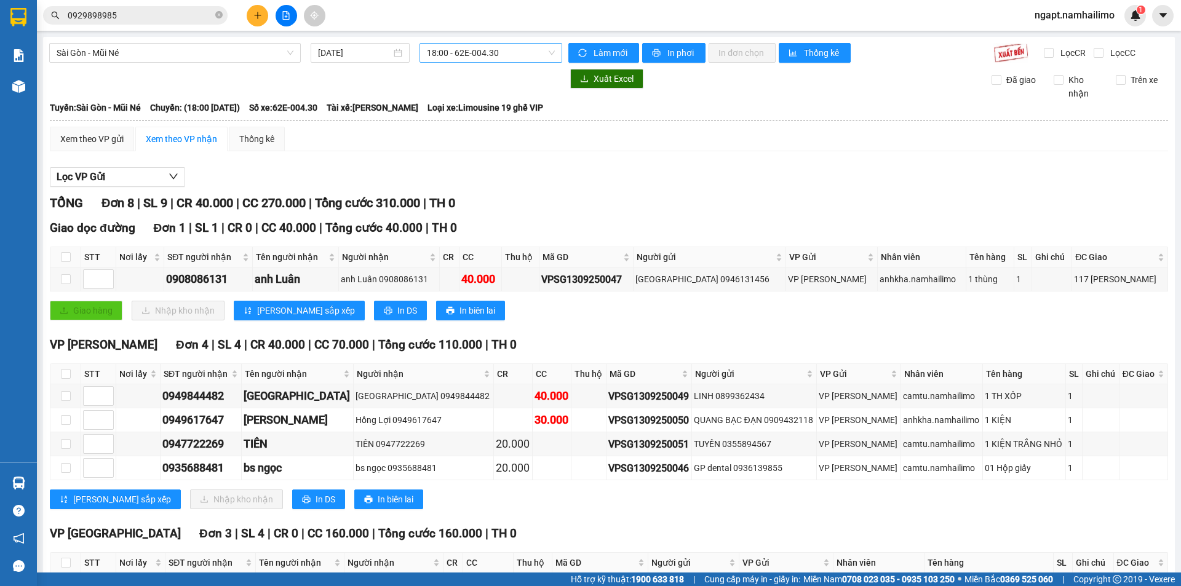
click at [527, 57] on span "18:00 - 62E-004.30" at bounding box center [491, 53] width 128 height 18
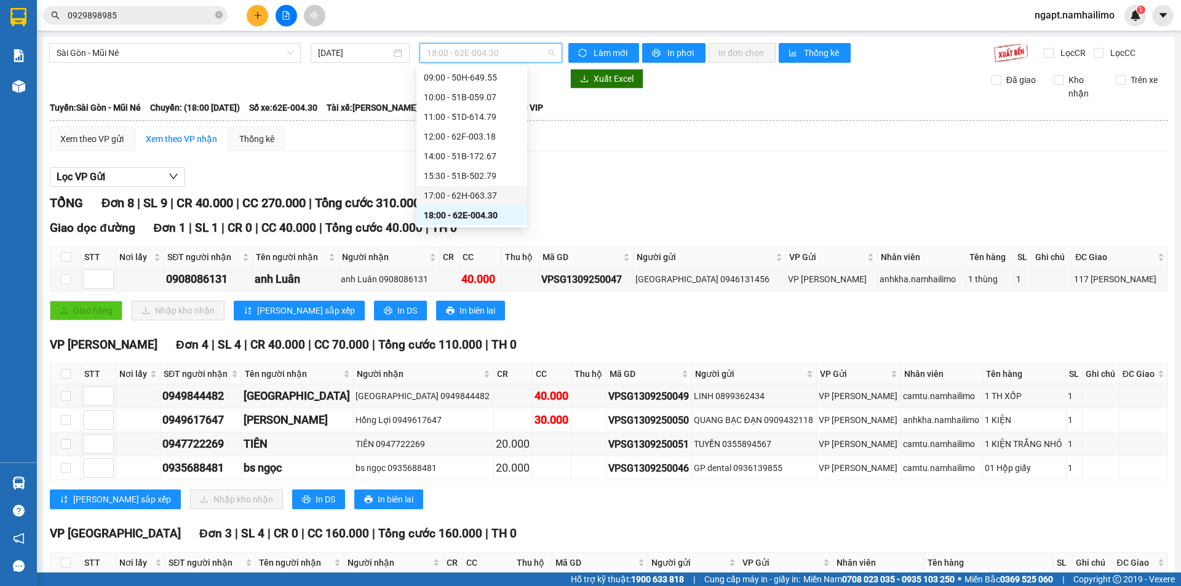
scroll to position [118, 0]
drag, startPoint x: 485, startPoint y: 199, endPoint x: 576, endPoint y: 214, distance: 92.2
click at [485, 199] on div "19:30 - 50E-195.73" at bounding box center [472, 196] width 96 height 14
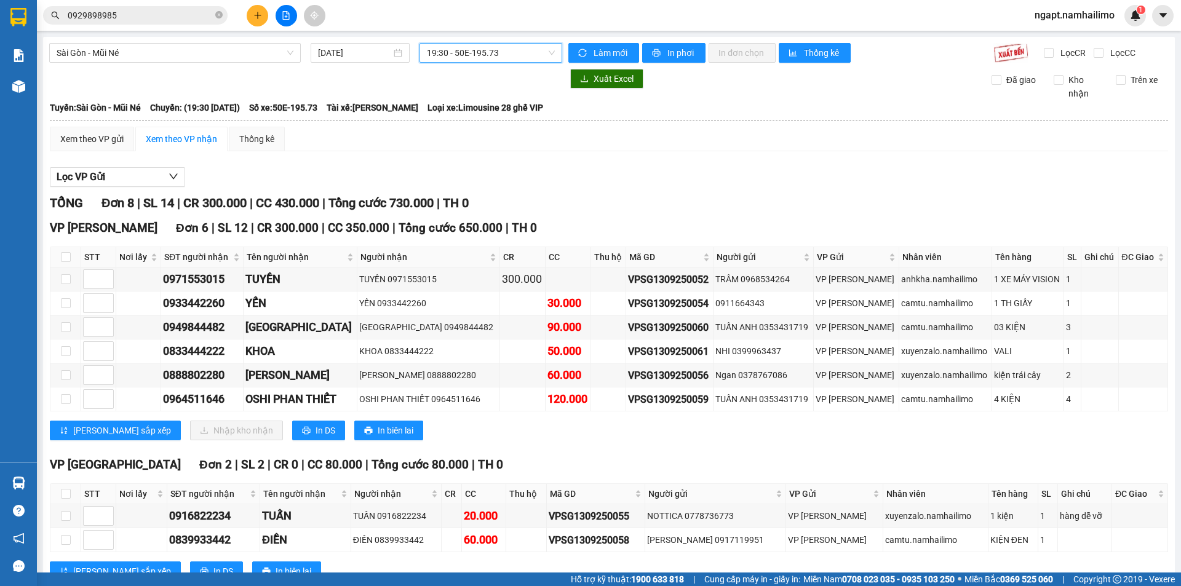
click at [534, 57] on span "19:30 - 50E-195.73" at bounding box center [491, 53] width 128 height 18
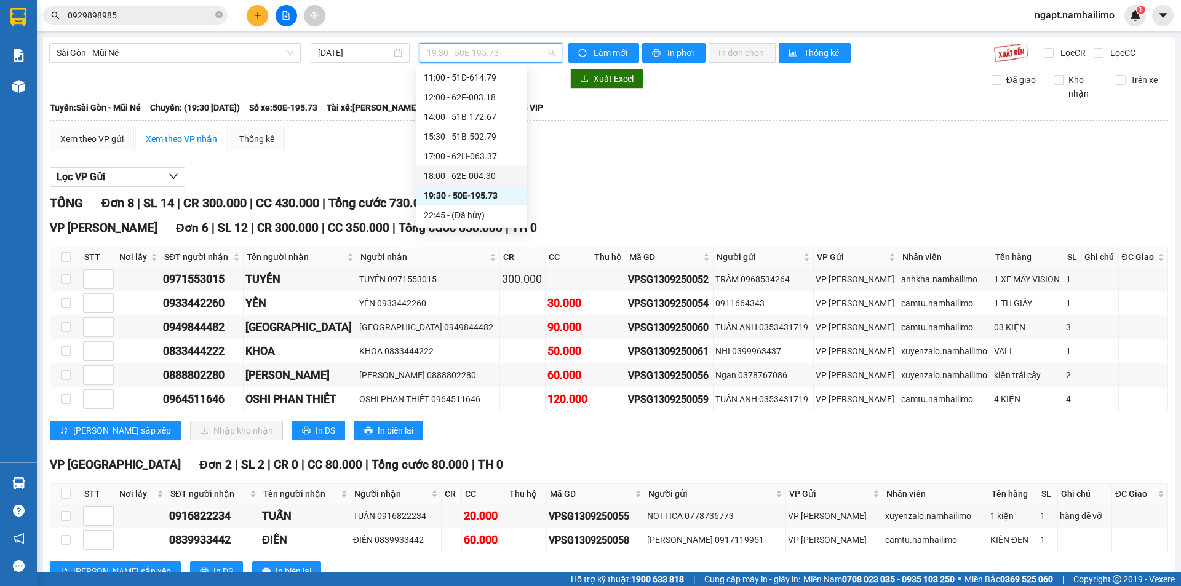
click at [463, 182] on div "18:00 - 62E-004.30" at bounding box center [472, 176] width 96 height 14
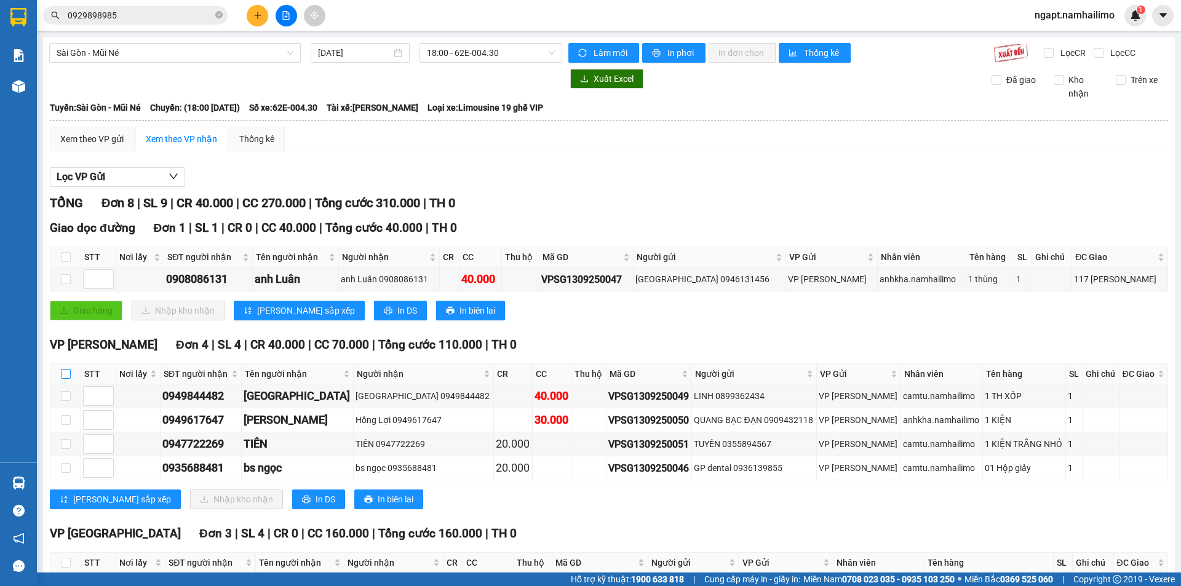
click at [65, 375] on input "checkbox" at bounding box center [66, 374] width 10 height 10
checkbox input "true"
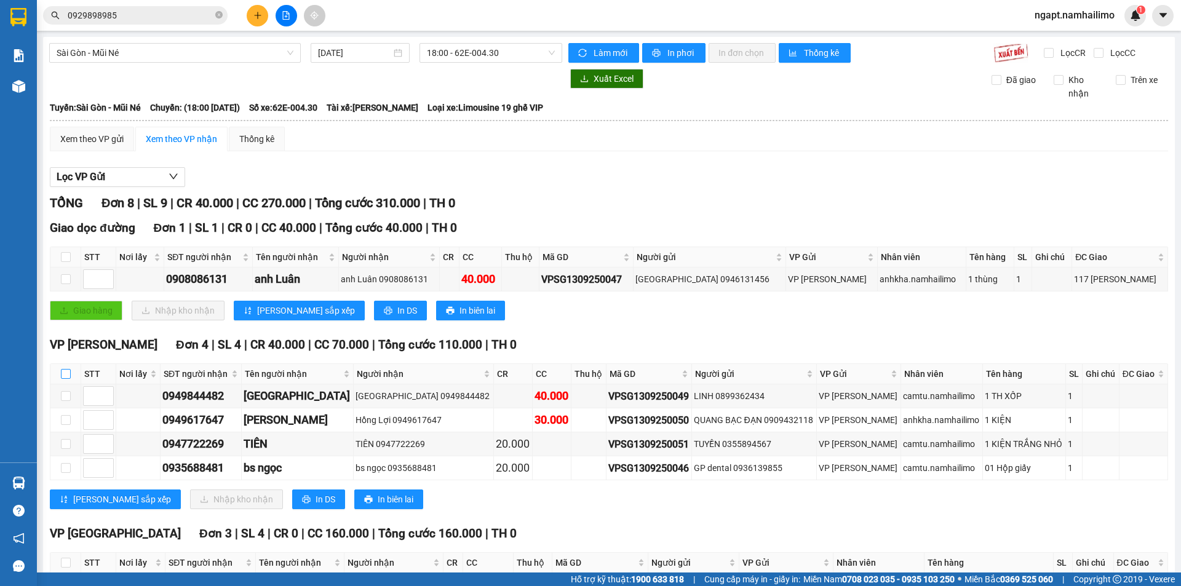
checkbox input "true"
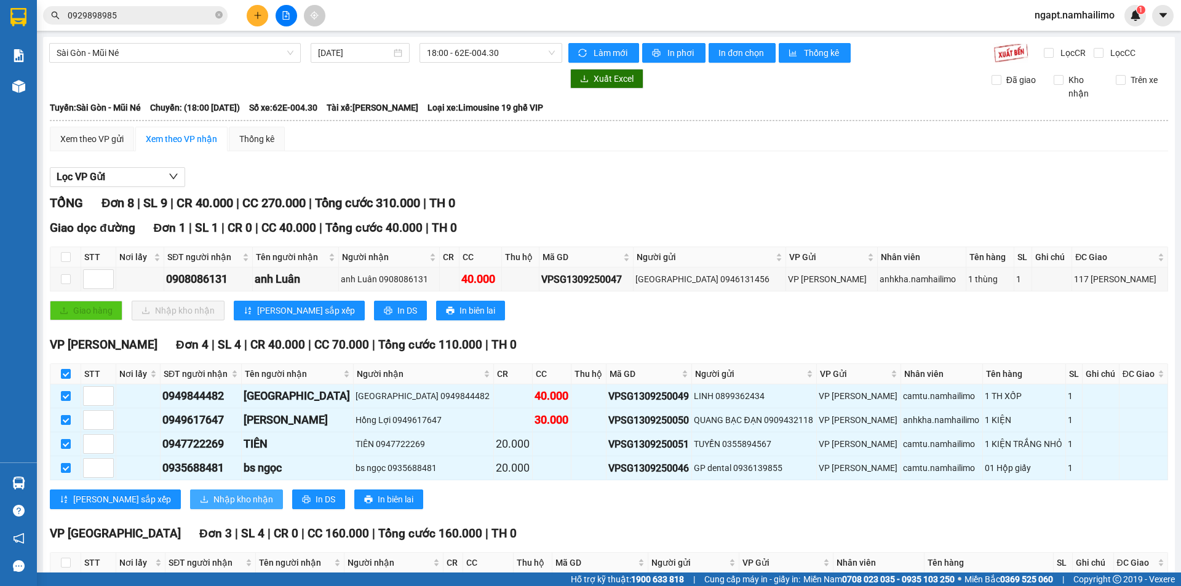
click at [213, 503] on span "Nhập kho nhận" at bounding box center [243, 500] width 60 height 14
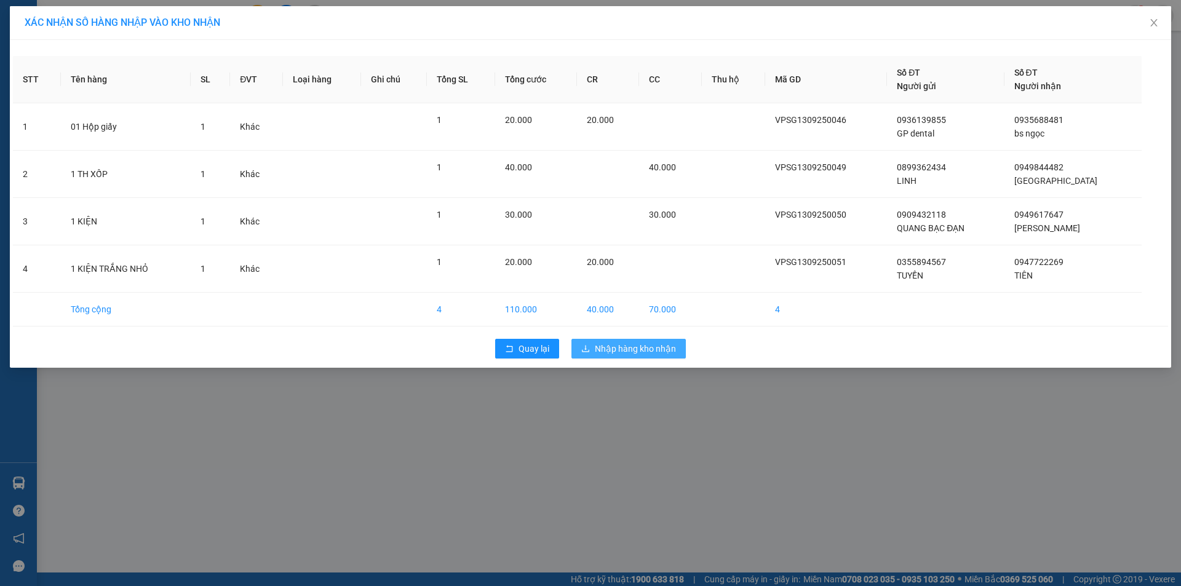
click at [625, 346] on span "Nhập hàng kho nhận" at bounding box center [635, 349] width 81 height 14
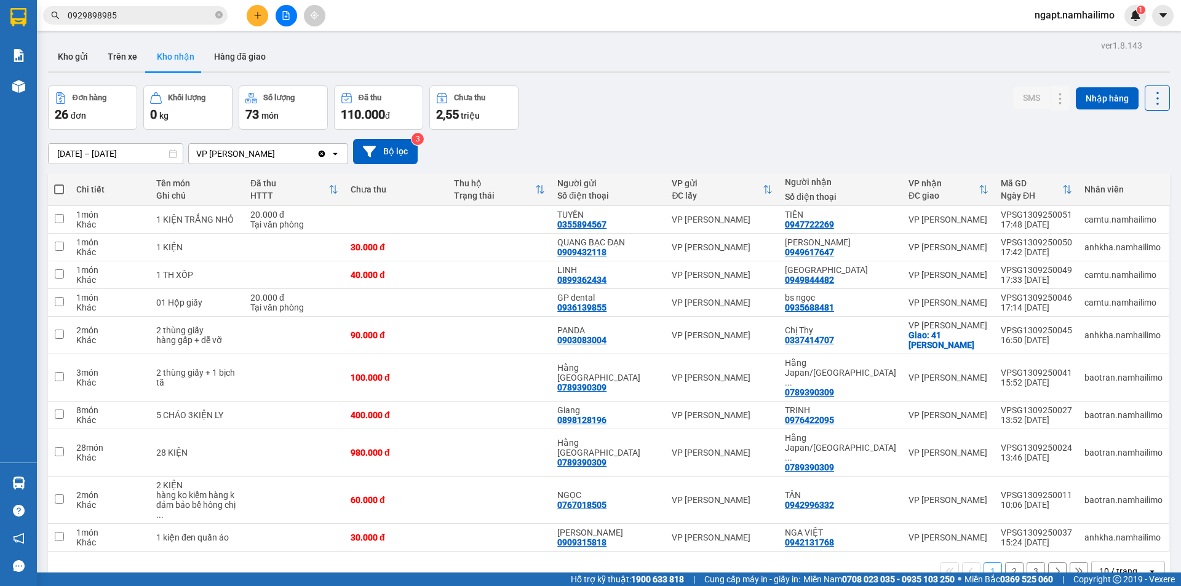
click at [1008, 562] on button "2" at bounding box center [1014, 571] width 18 height 18
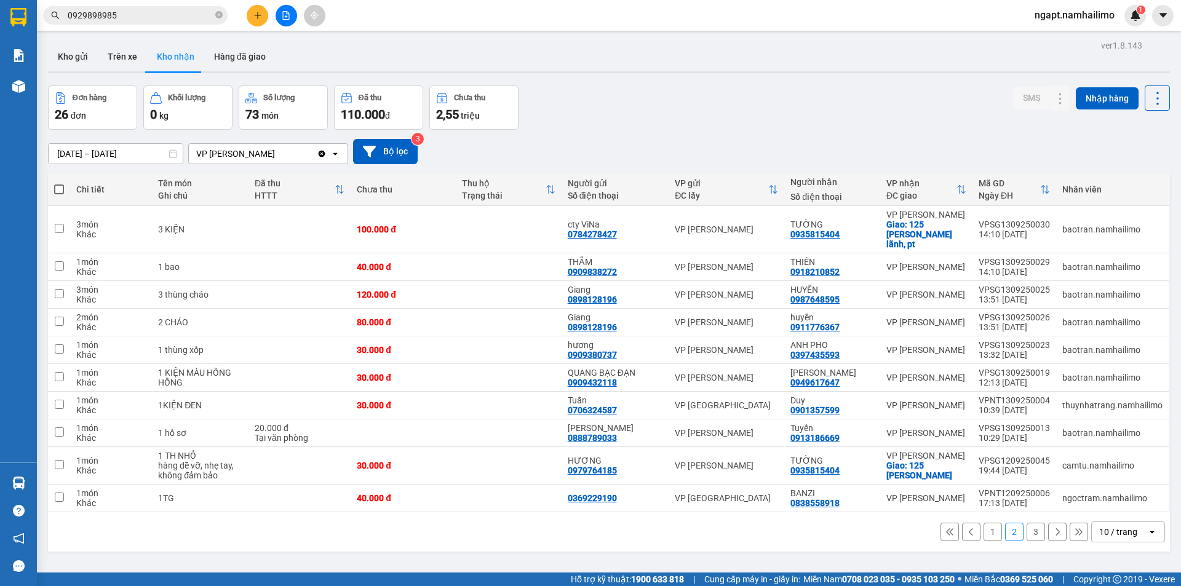
drag, startPoint x: 986, startPoint y: 519, endPoint x: 1007, endPoint y: 513, distance: 22.2
click at [984, 523] on button "1" at bounding box center [993, 532] width 18 height 18
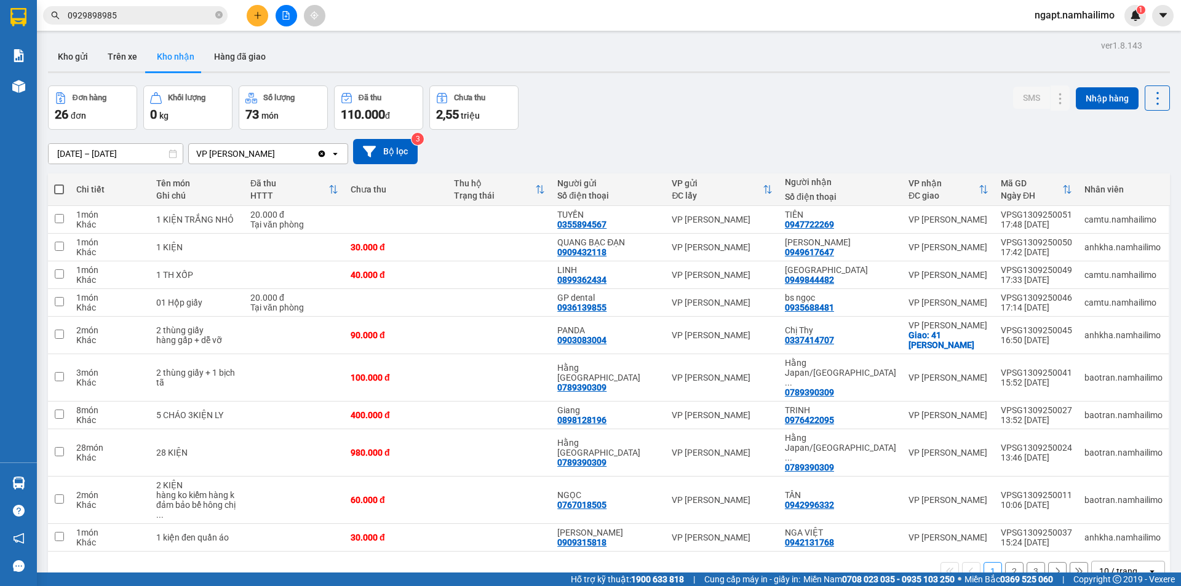
click at [258, 12] on icon "plus" at bounding box center [257, 15] width 1 height 7
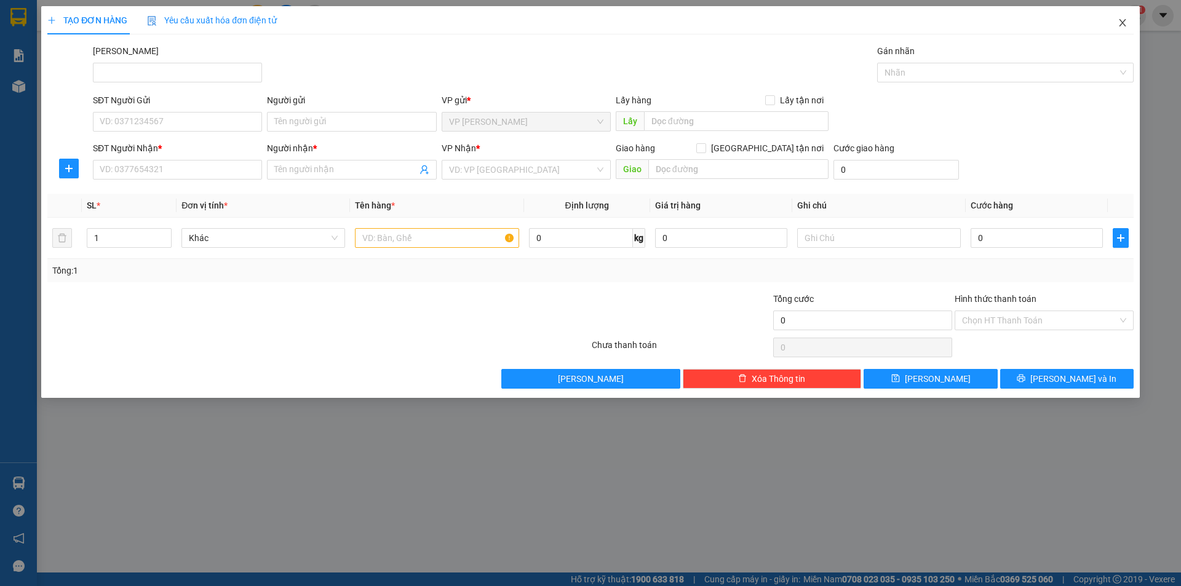
click at [1122, 20] on icon "close" at bounding box center [1123, 23] width 10 height 10
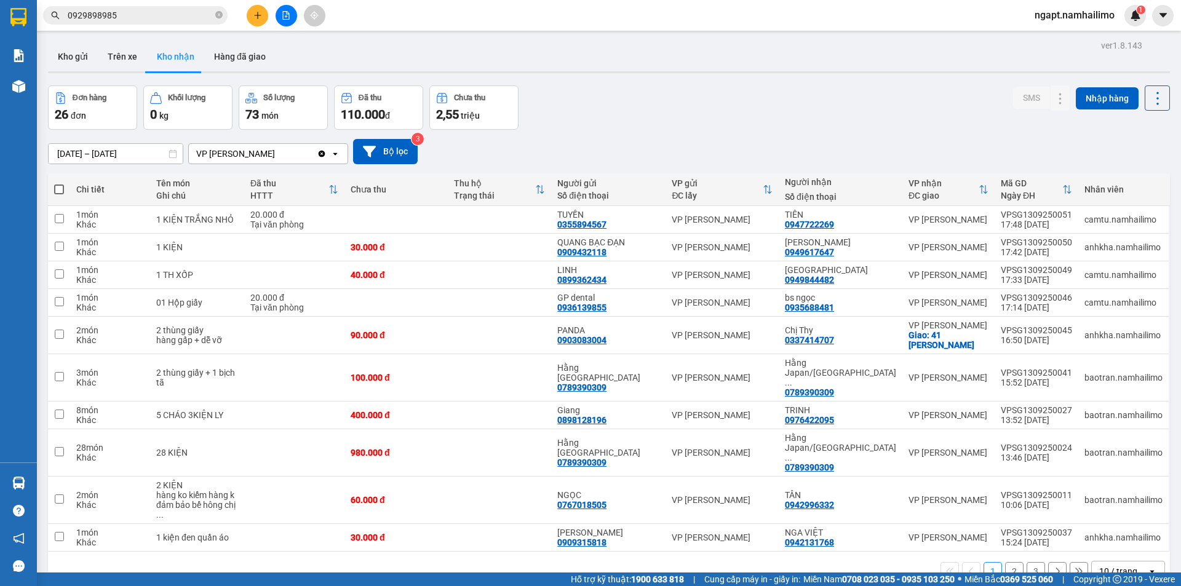
click at [164, 18] on input "0929898985" at bounding box center [140, 16] width 145 height 14
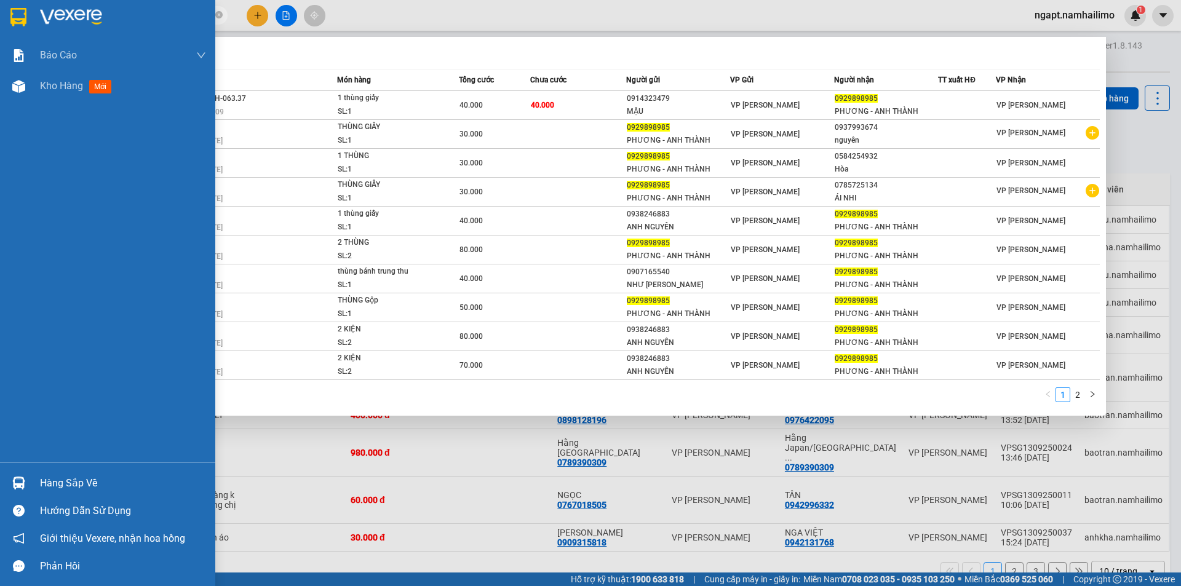
drag, startPoint x: 74, startPoint y: 12, endPoint x: 0, endPoint y: 12, distance: 73.8
click at [0, 12] on section "Kết quả tìm kiếm ( 18 ) Bộ lọc Mã ĐH Trạng thái Món hàng Tổng cước Chưa cước Ng…" at bounding box center [590, 293] width 1181 height 586
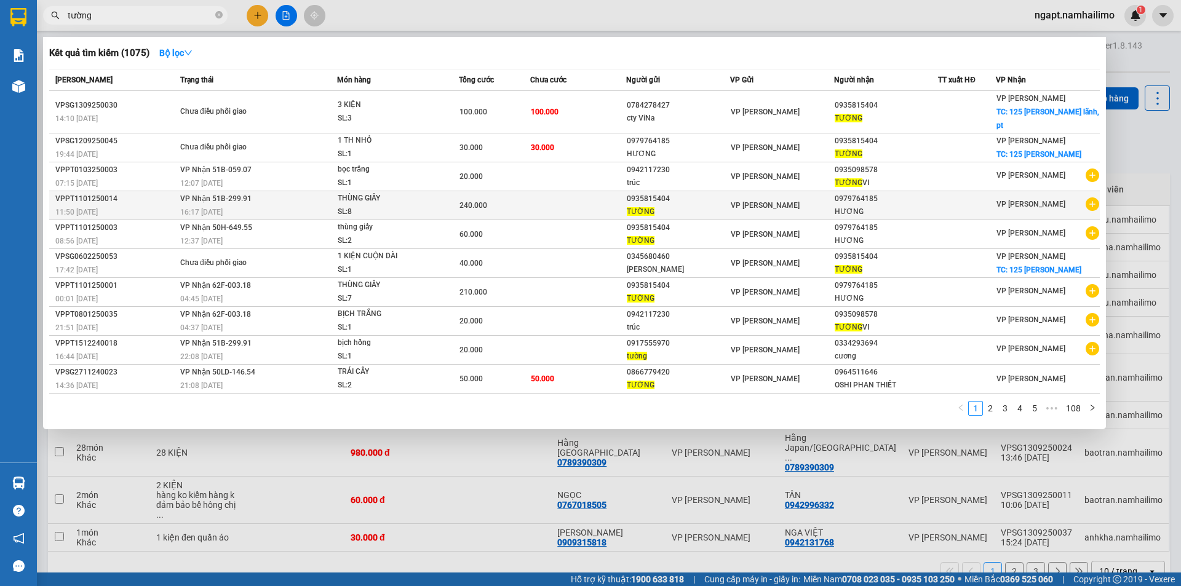
type input "tường"
click at [1092, 197] on icon "plus-circle" at bounding box center [1093, 204] width 14 height 14
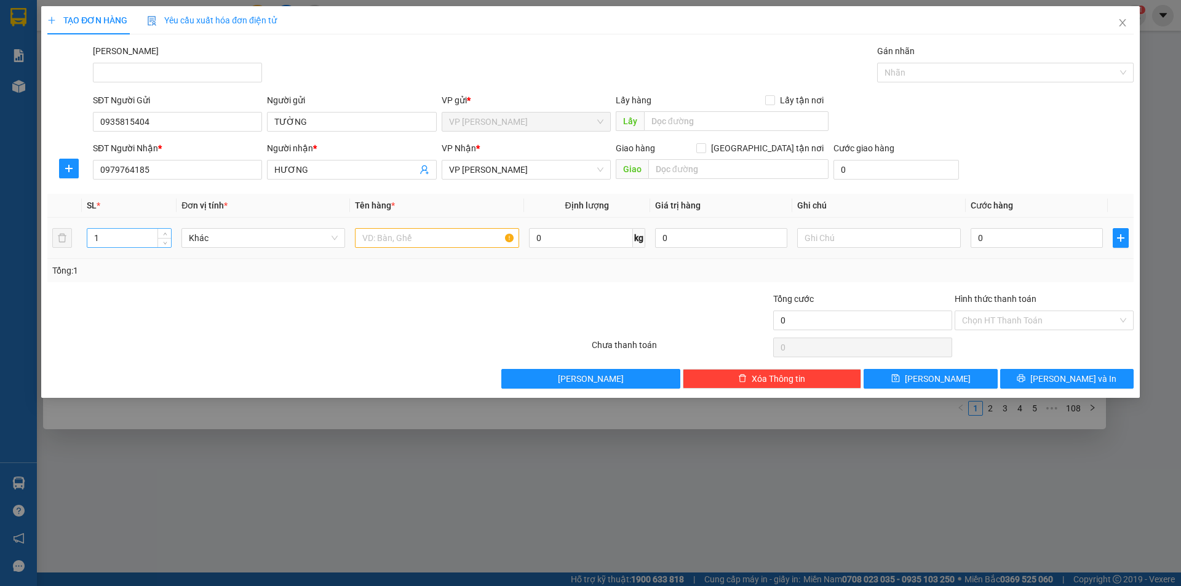
click at [99, 238] on input "1" at bounding box center [129, 238] width 84 height 18
type input "18"
click at [429, 234] on input "text" at bounding box center [437, 238] width 164 height 20
type input "t"
type input "THÙNG"
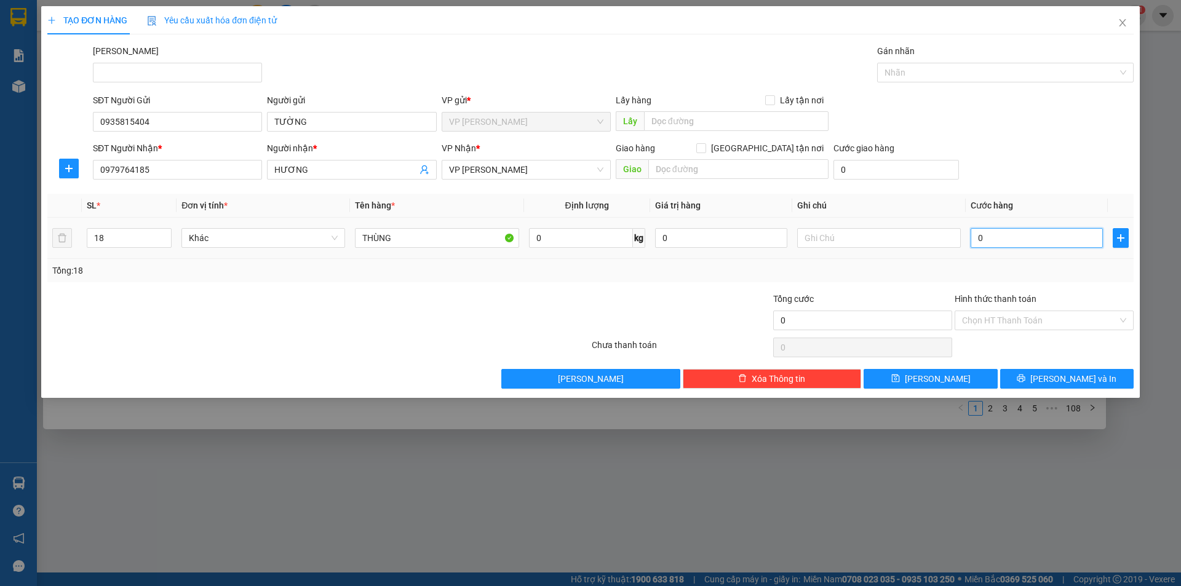
click at [989, 242] on input "0" at bounding box center [1037, 238] width 132 height 20
type input "5"
type input "54"
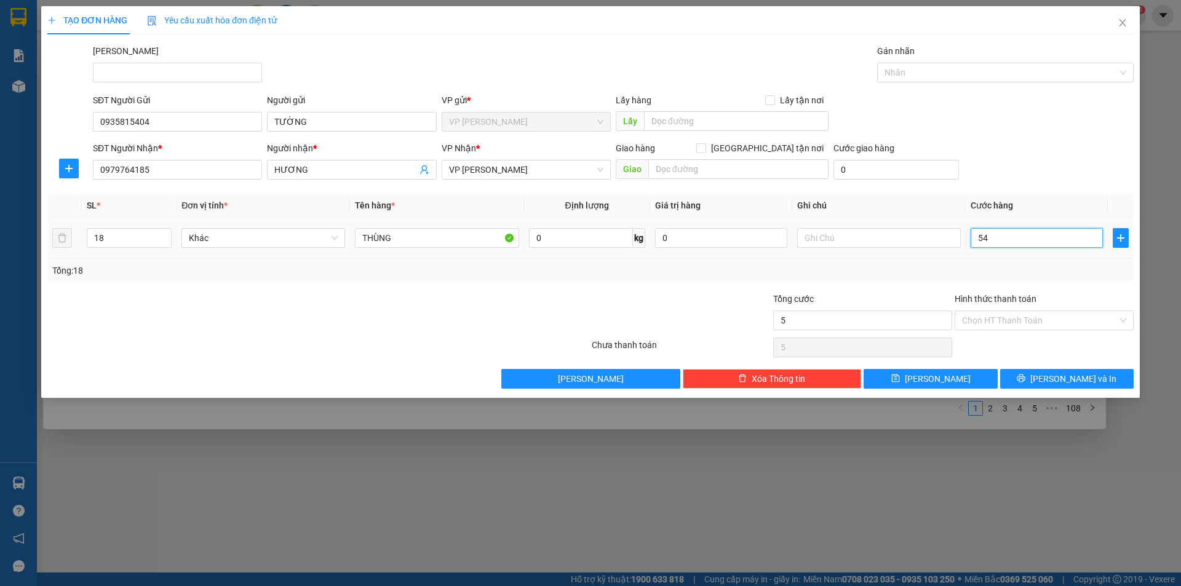
type input "54"
type input "540"
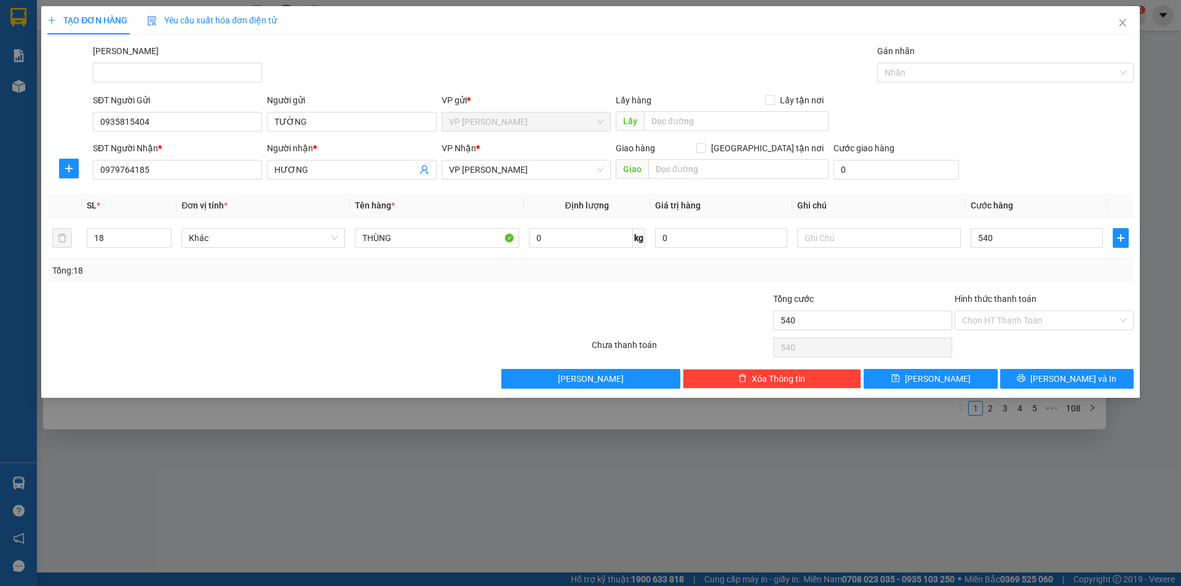
type input "540.000"
click at [935, 261] on div "Tổng: 18" at bounding box center [590, 270] width 1086 height 23
click at [1037, 280] on div "Tổng: 18" at bounding box center [590, 270] width 1086 height 23
click at [1040, 315] on input "Hình thức thanh toán" at bounding box center [1040, 320] width 156 height 18
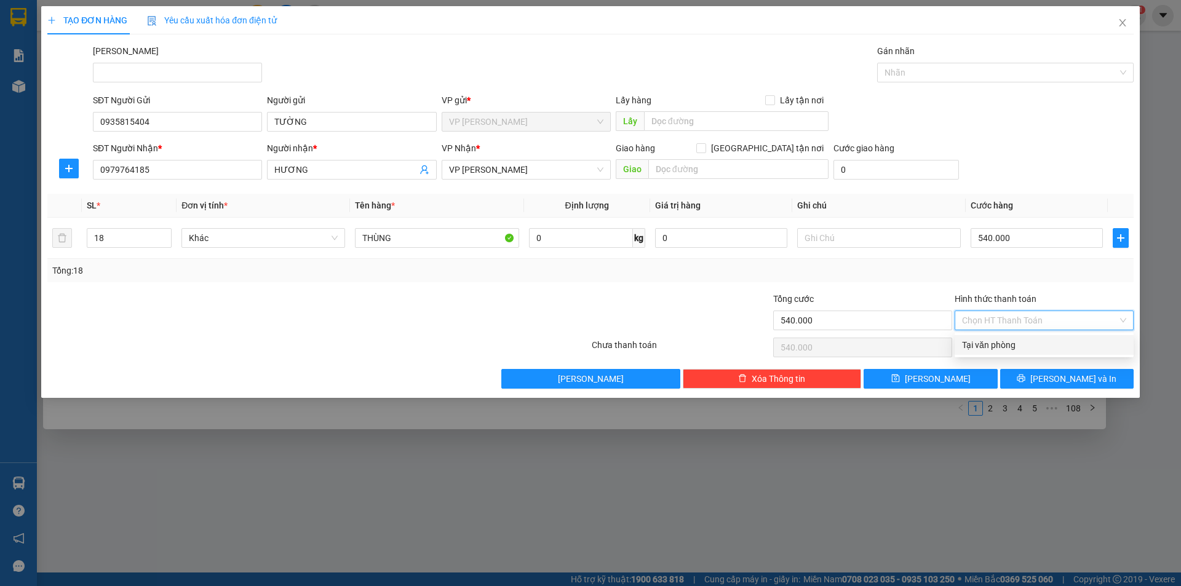
click at [1031, 349] on div "Tại văn phòng" at bounding box center [1044, 345] width 164 height 14
type input "0"
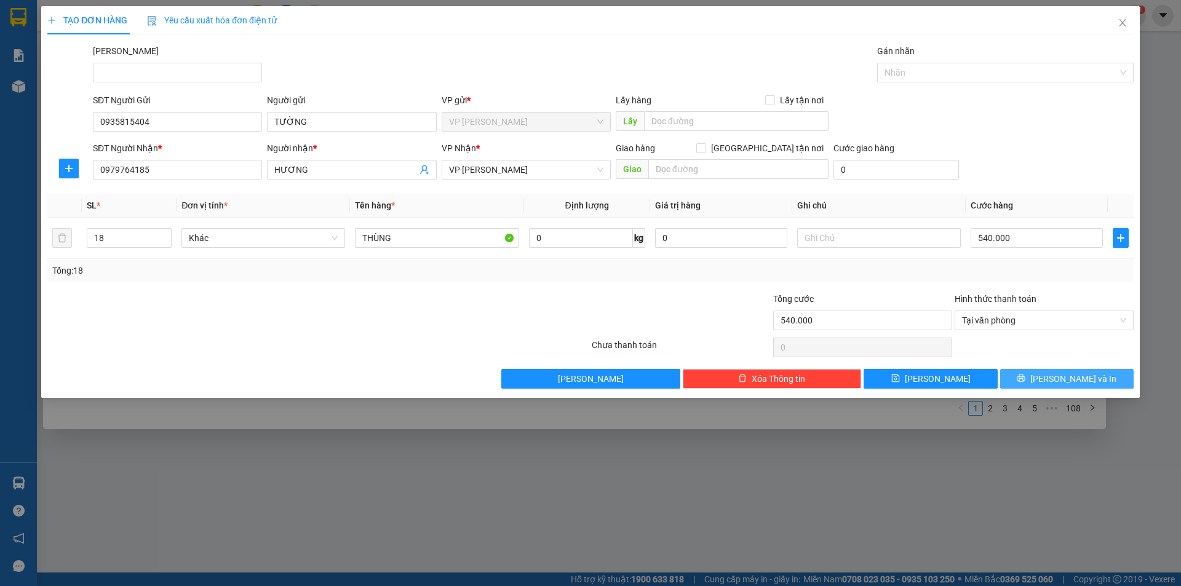
click at [1026, 383] on span "printer" at bounding box center [1021, 379] width 9 height 10
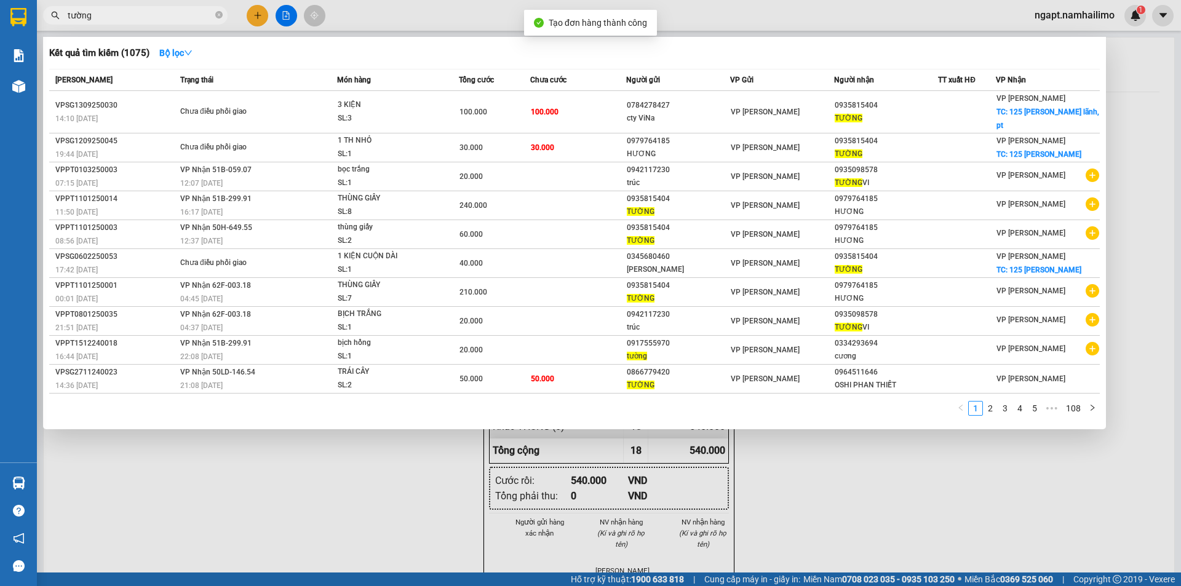
click at [883, 553] on div at bounding box center [590, 293] width 1181 height 586
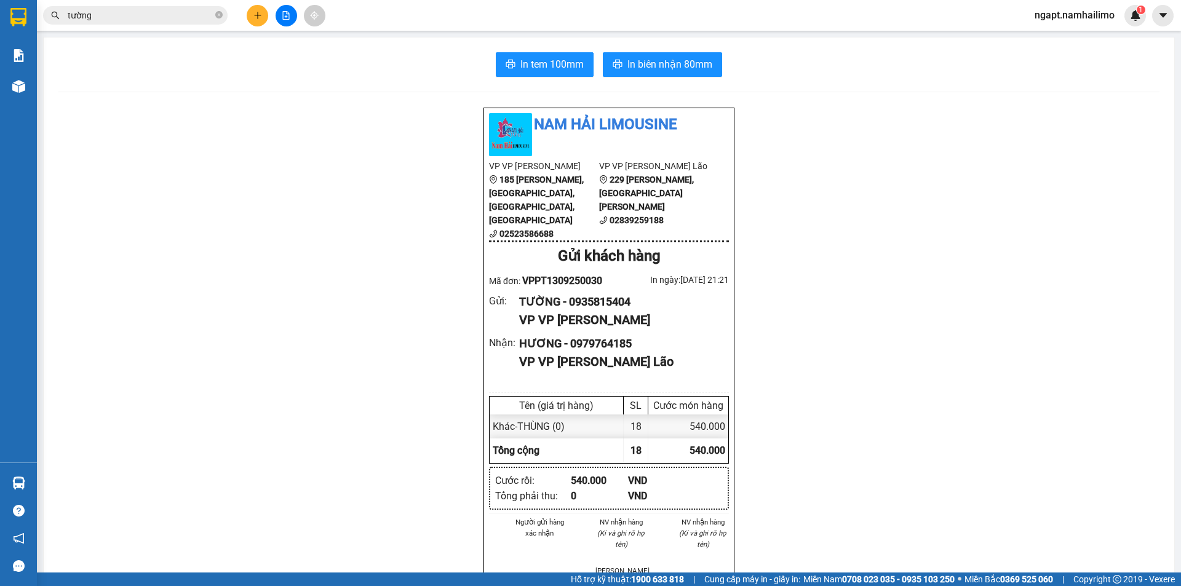
scroll to position [82, 0]
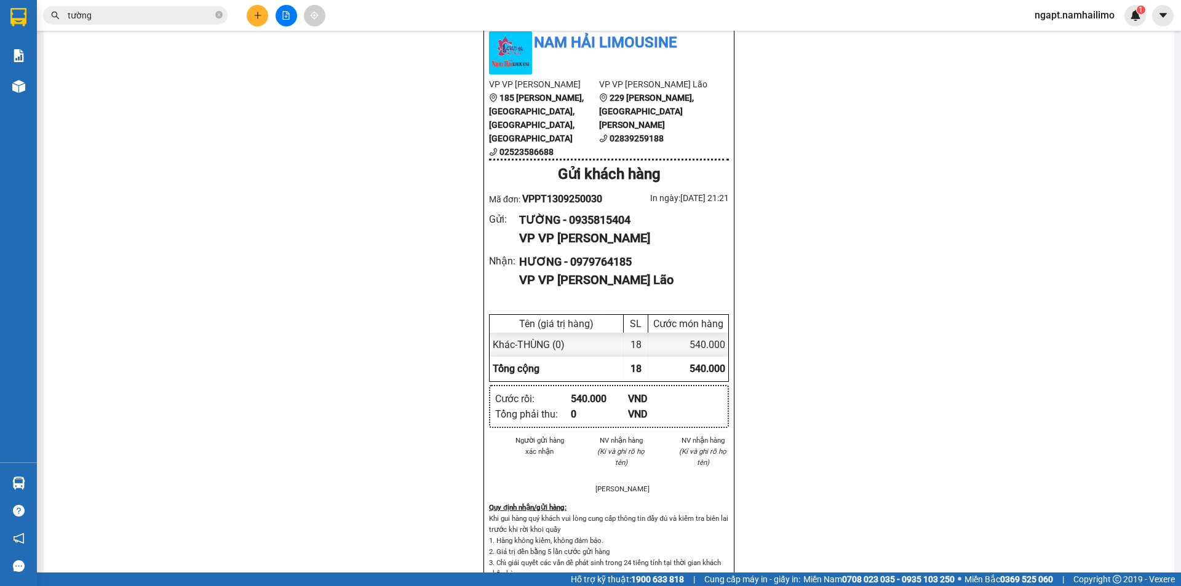
click at [1098, 243] on div "Nam Hải Limousine VP VP [PERSON_NAME] 185 [PERSON_NAME], [GEOGRAPHIC_DATA], [PE…" at bounding box center [608, 516] width 1101 height 983
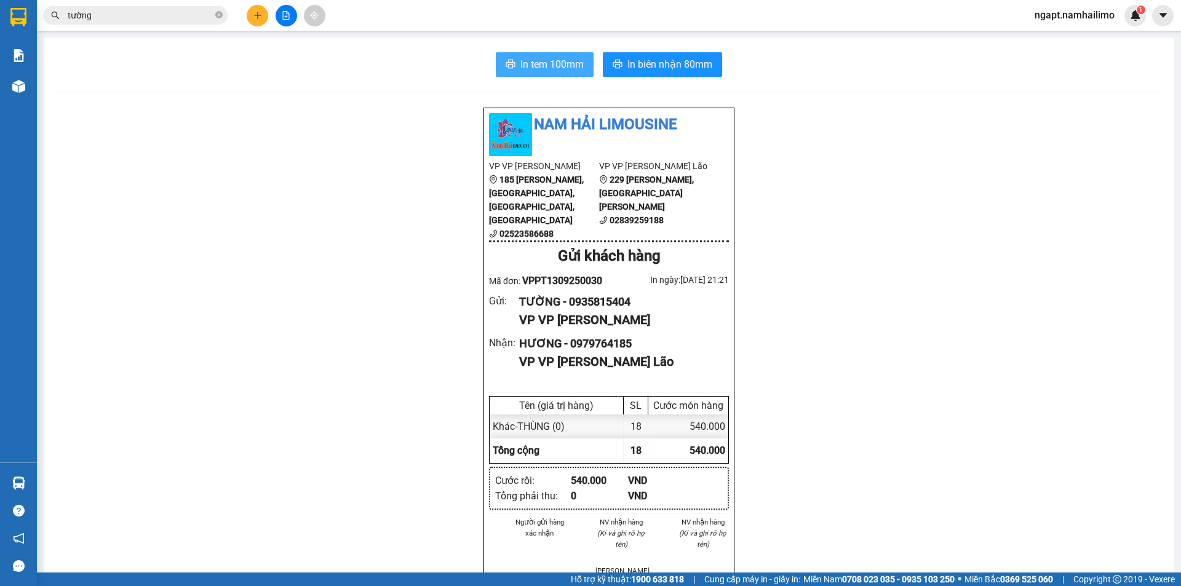
click at [556, 56] on button "In tem 100mm" at bounding box center [545, 64] width 98 height 25
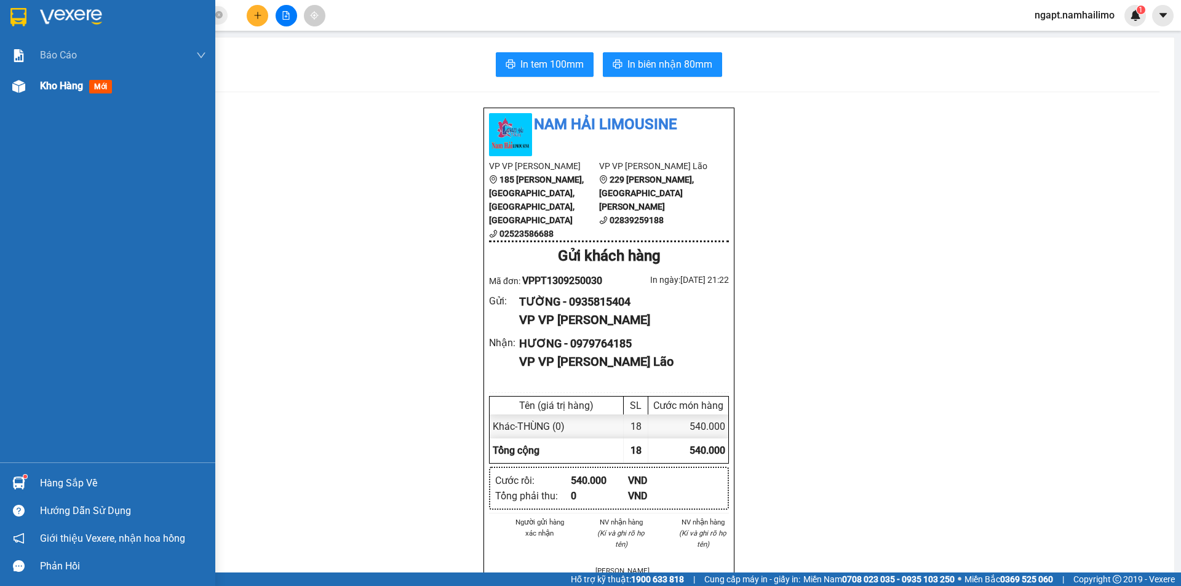
click at [54, 90] on span "Kho hàng" at bounding box center [61, 86] width 43 height 12
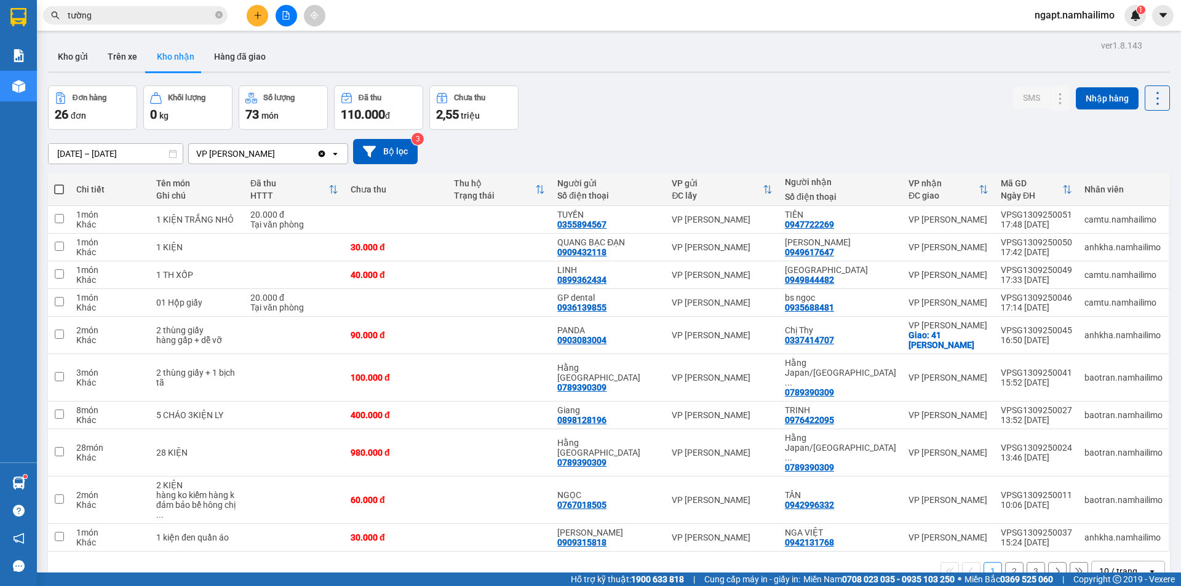
click at [1005, 562] on button "2" at bounding box center [1014, 571] width 18 height 18
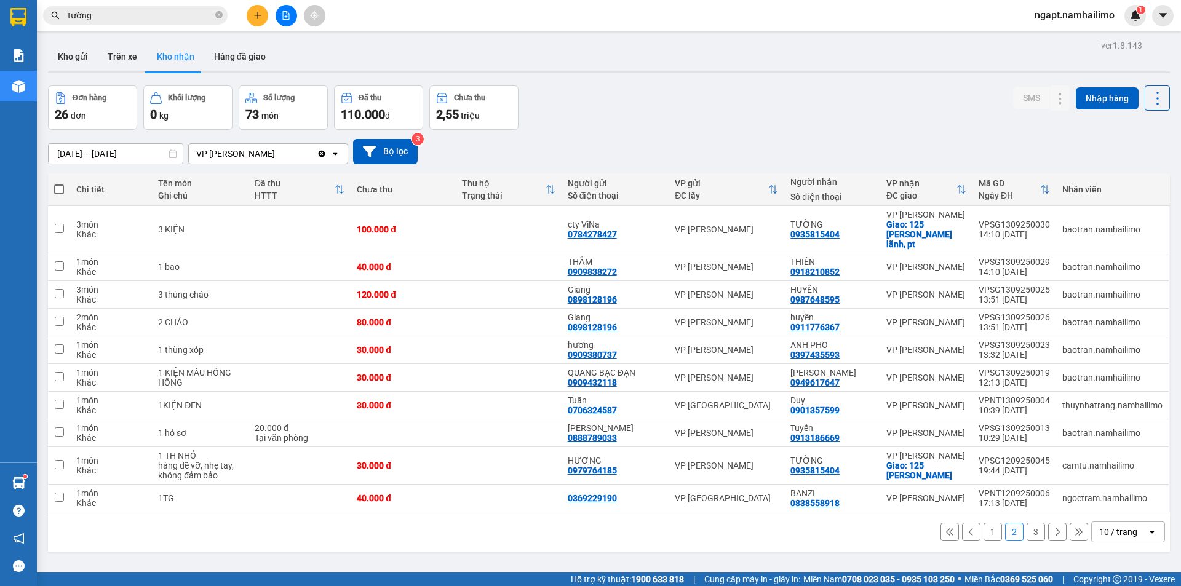
click at [1027, 527] on button "3" at bounding box center [1036, 532] width 18 height 18
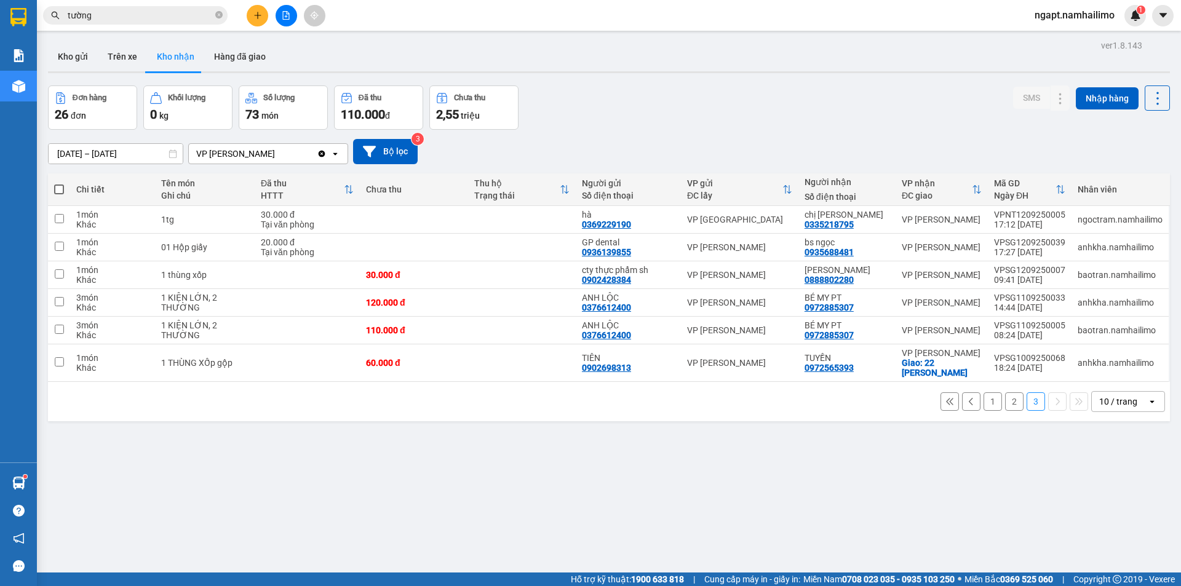
click at [984, 409] on button "1" at bounding box center [993, 402] width 18 height 18
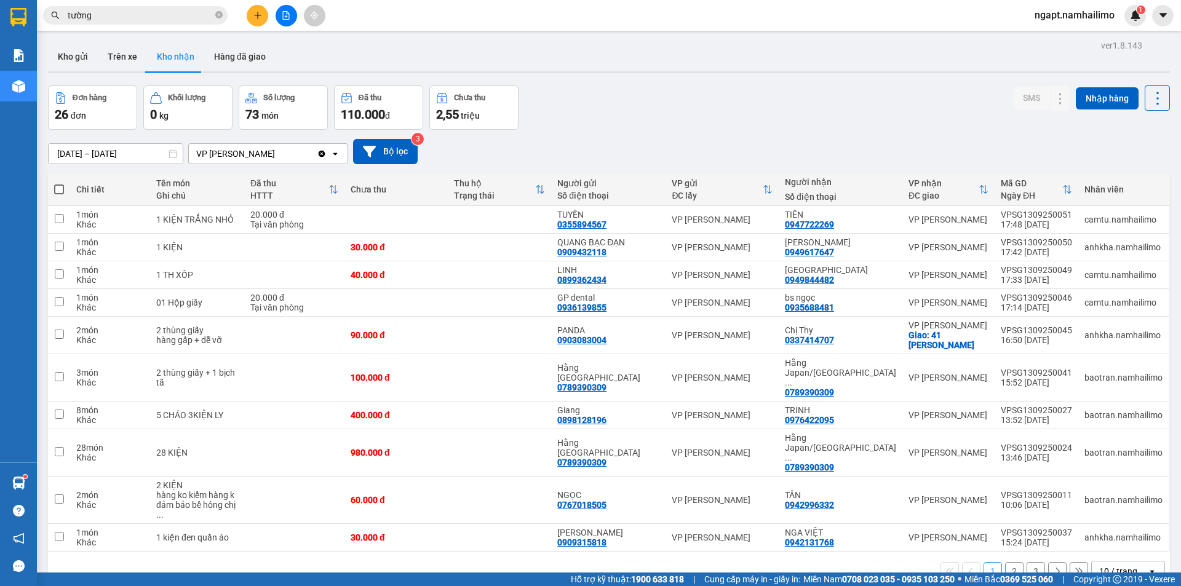
click at [1030, 562] on button "3" at bounding box center [1036, 571] width 18 height 18
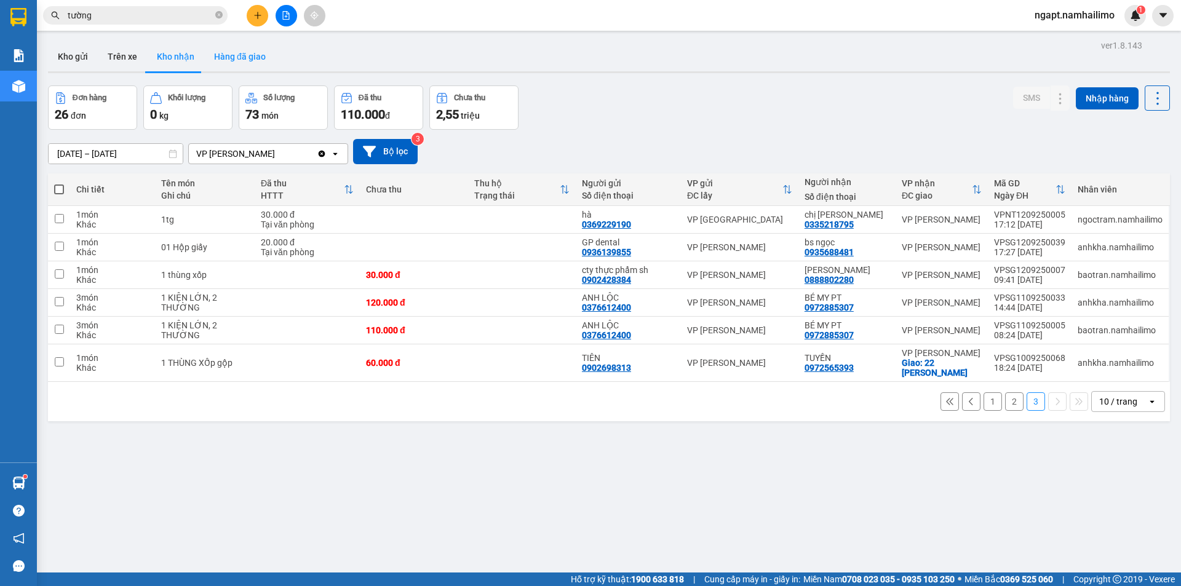
click at [236, 57] on button "Hàng đã giao" at bounding box center [239, 57] width 71 height 30
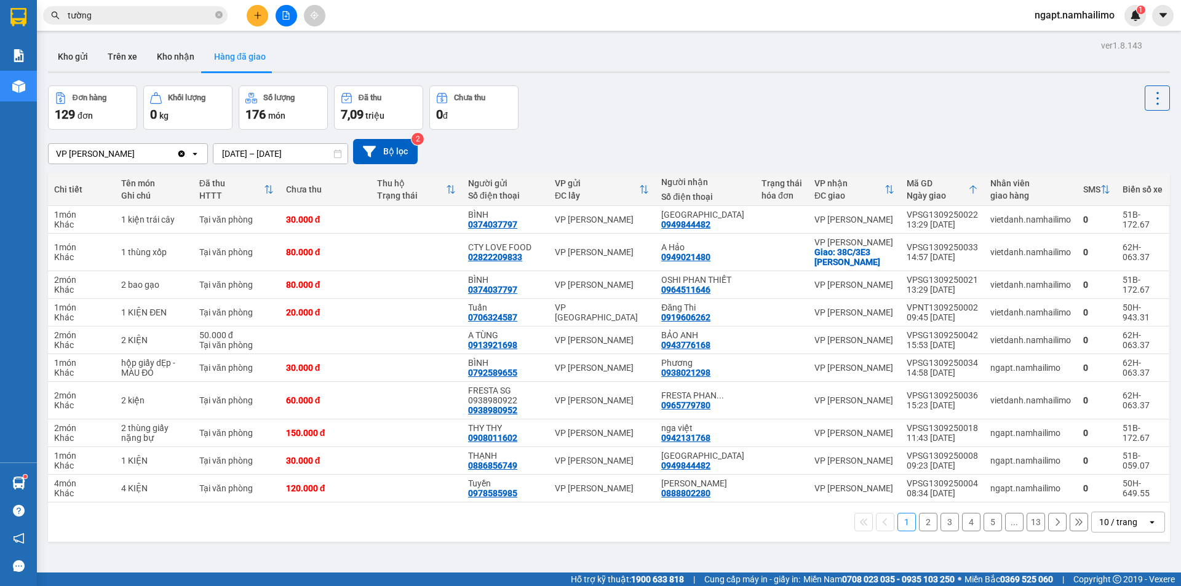
drag, startPoint x: 71, startPoint y: 54, endPoint x: 596, endPoint y: 130, distance: 530.3
click at [71, 55] on button "Kho gửi" at bounding box center [73, 57] width 50 height 30
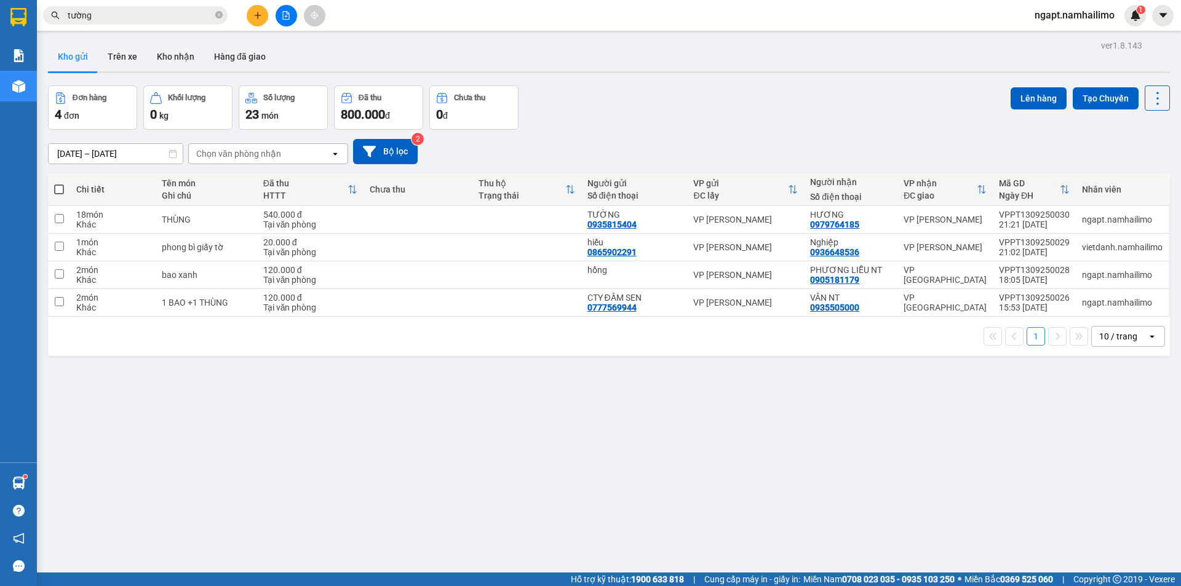
click at [284, 23] on button at bounding box center [287, 16] width 22 height 22
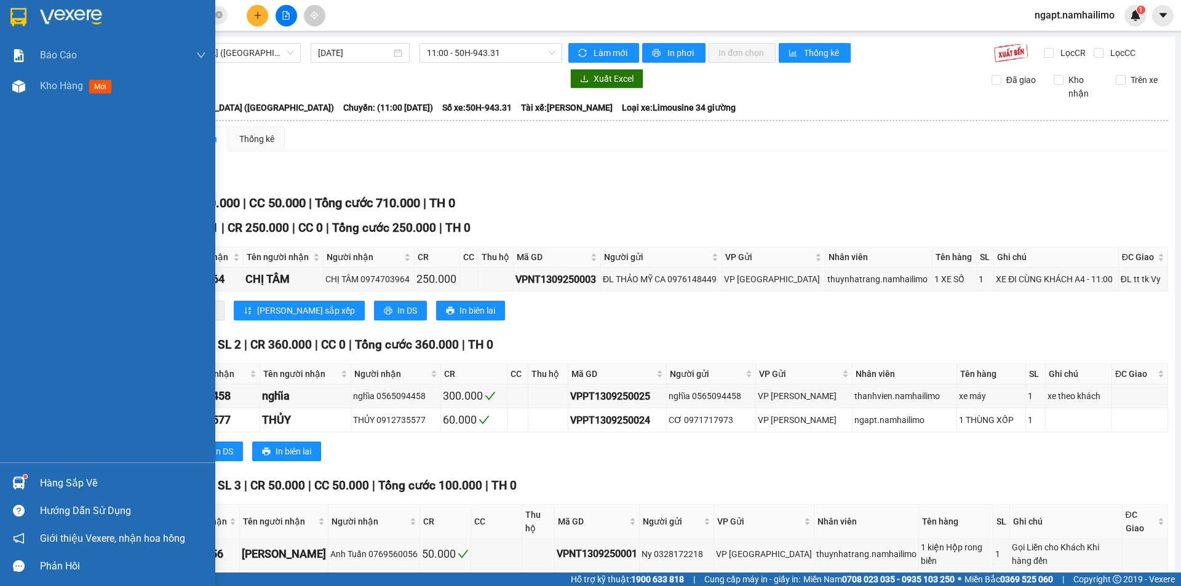
click at [16, 487] on img at bounding box center [18, 483] width 13 height 13
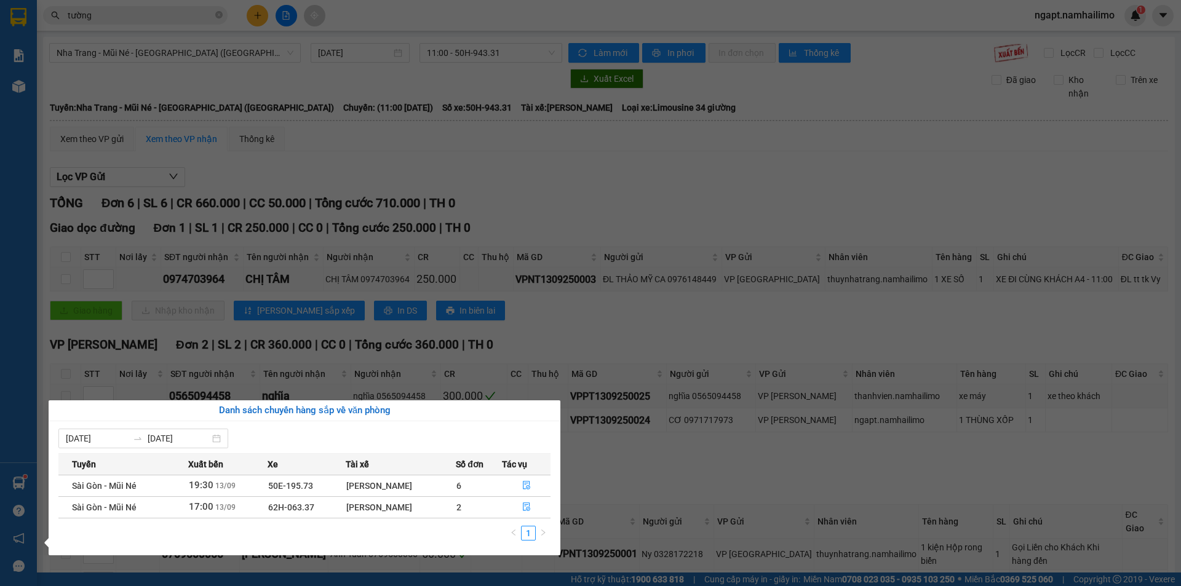
click at [399, 487] on div "[PERSON_NAME]" at bounding box center [401, 486] width 110 height 14
click at [1097, 18] on section "Kết quả tìm kiếm ( 1075 ) Bộ lọc Mã ĐH Trạng thái Món hàng Tổng cước Chưa cước …" at bounding box center [590, 293] width 1181 height 586
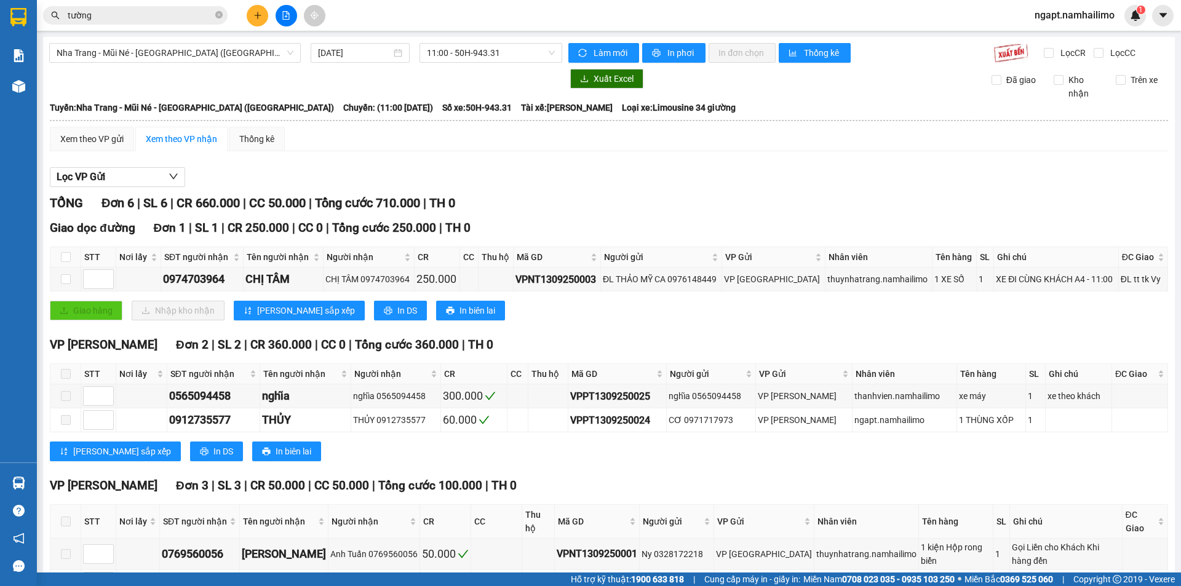
click at [1068, 16] on span "ngapt.namhailimo" at bounding box center [1075, 14] width 100 height 15
click at [1070, 40] on span "Đăng xuất" at bounding box center [1080, 38] width 74 height 14
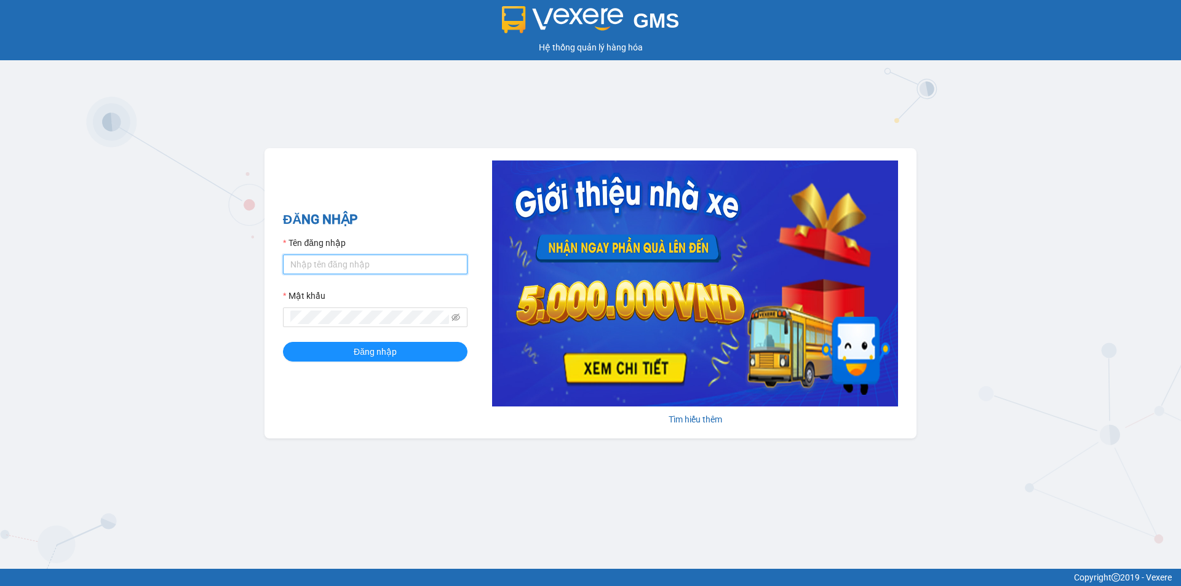
click at [450, 263] on input "Tên đăng nhập" at bounding box center [375, 265] width 185 height 20
type input "ngapt.namhailimo"
click at [283, 342] on button "Đăng nhập" at bounding box center [375, 352] width 185 height 20
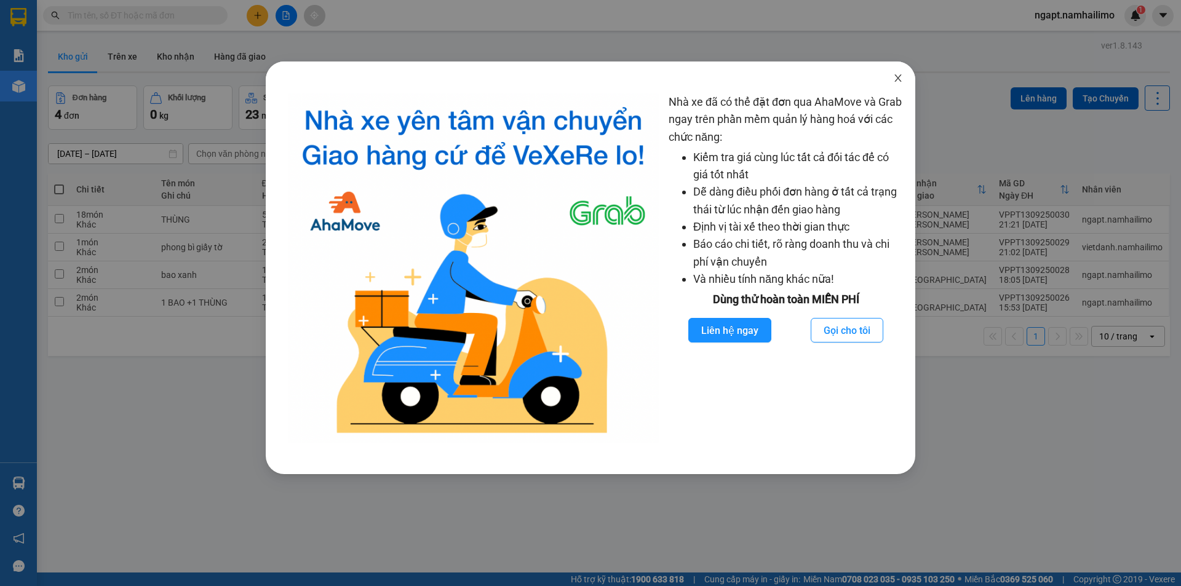
click at [897, 78] on icon "close" at bounding box center [898, 78] width 10 height 10
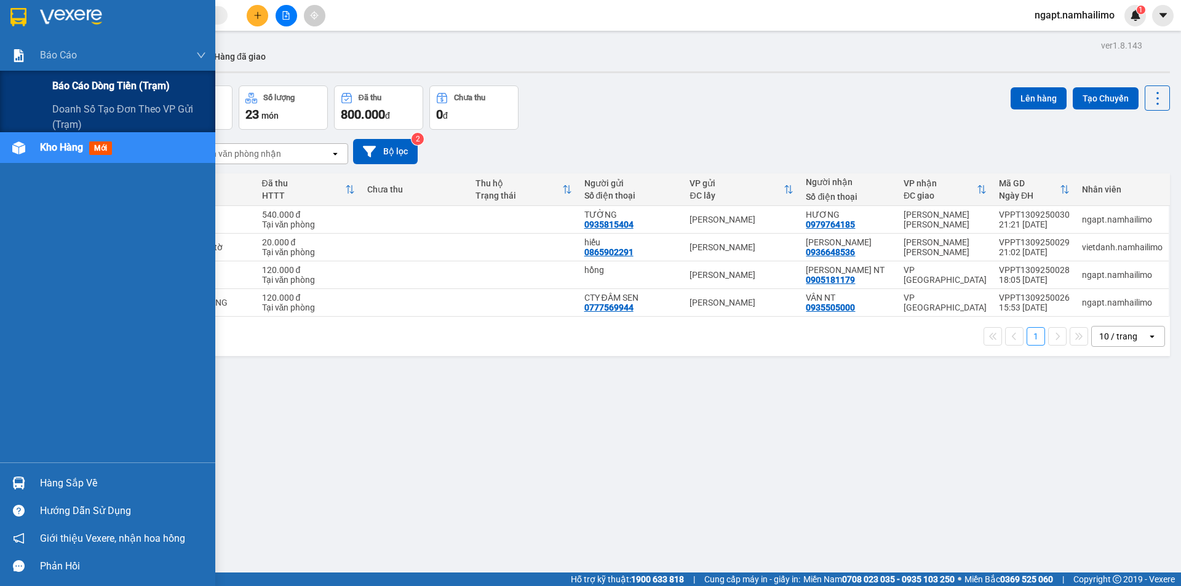
click at [92, 84] on span "Báo cáo dòng tiền (trạm)" at bounding box center [111, 85] width 118 height 15
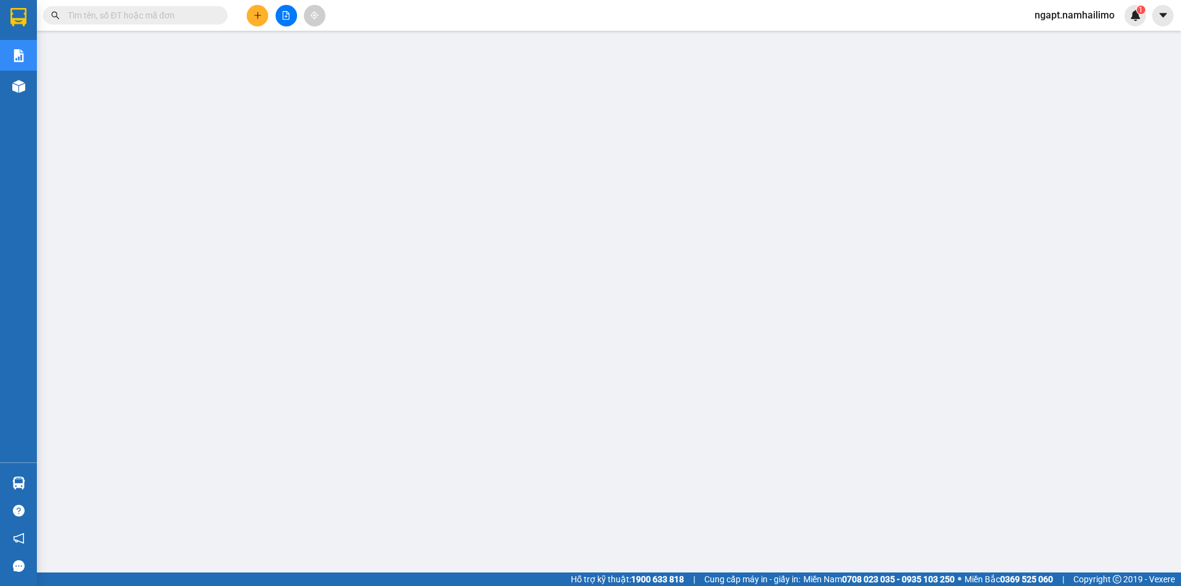
click at [1077, 15] on span "ngapt.namhailimo" at bounding box center [1075, 14] width 100 height 15
click at [1069, 42] on span "Đăng xuất" at bounding box center [1080, 38] width 74 height 14
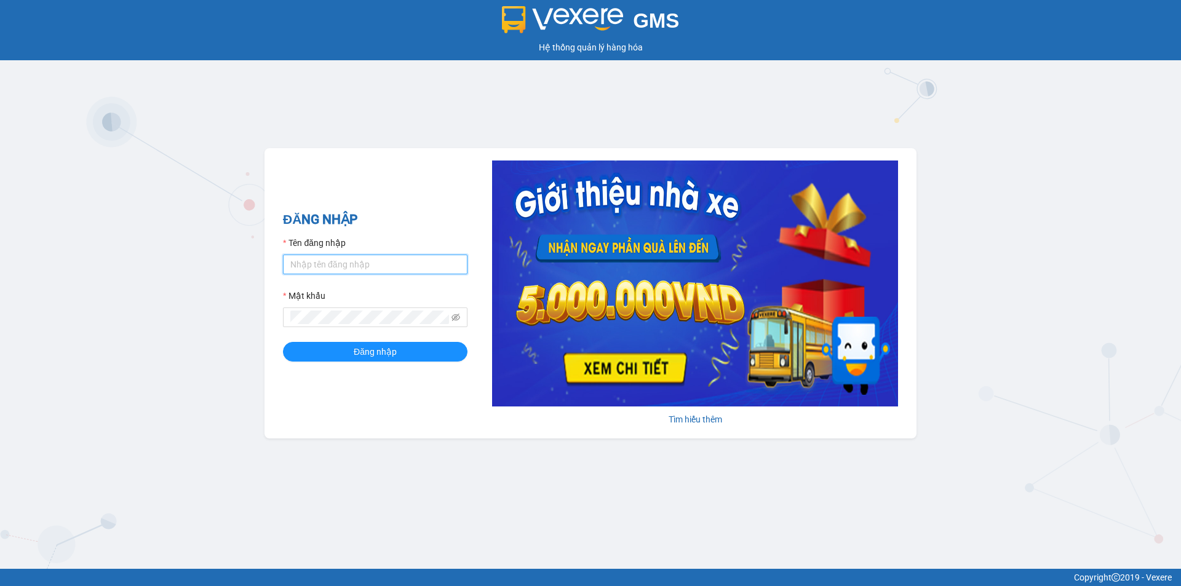
click at [397, 272] on input "Tên đăng nhập" at bounding box center [375, 265] width 185 height 20
type input "lehoangvi.namhailimo"
click at [283, 342] on button "Đăng nhập" at bounding box center [375, 352] width 185 height 20
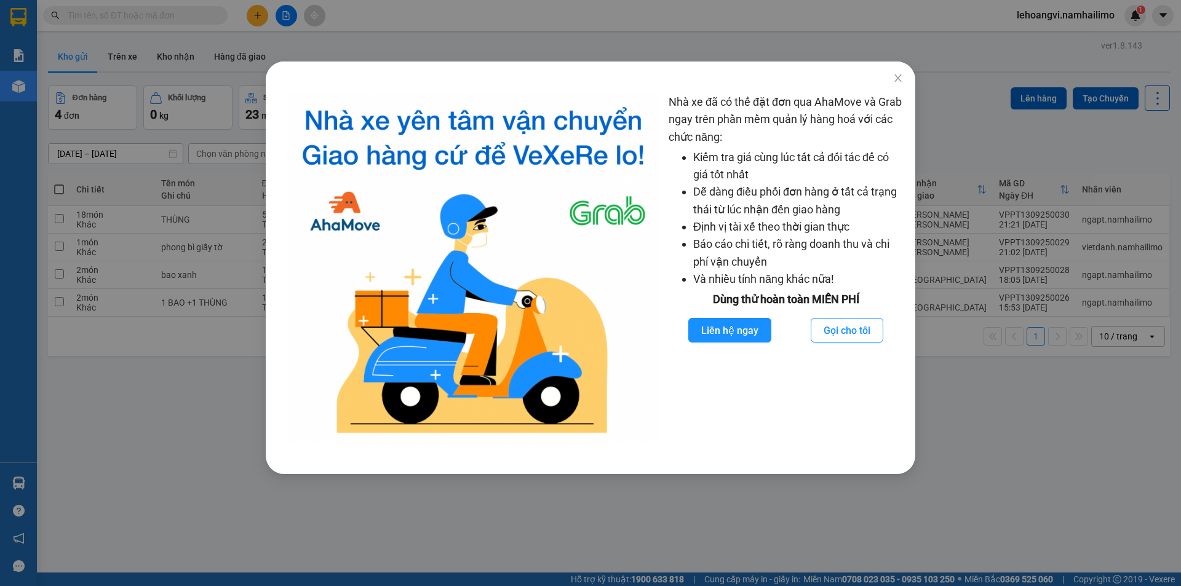
click at [1085, 391] on div "Nhà xe đã có thể đặt đơn qua AhaMove và Grab ngay trên phần mềm quản lý hàng ho…" at bounding box center [590, 293] width 1181 height 586
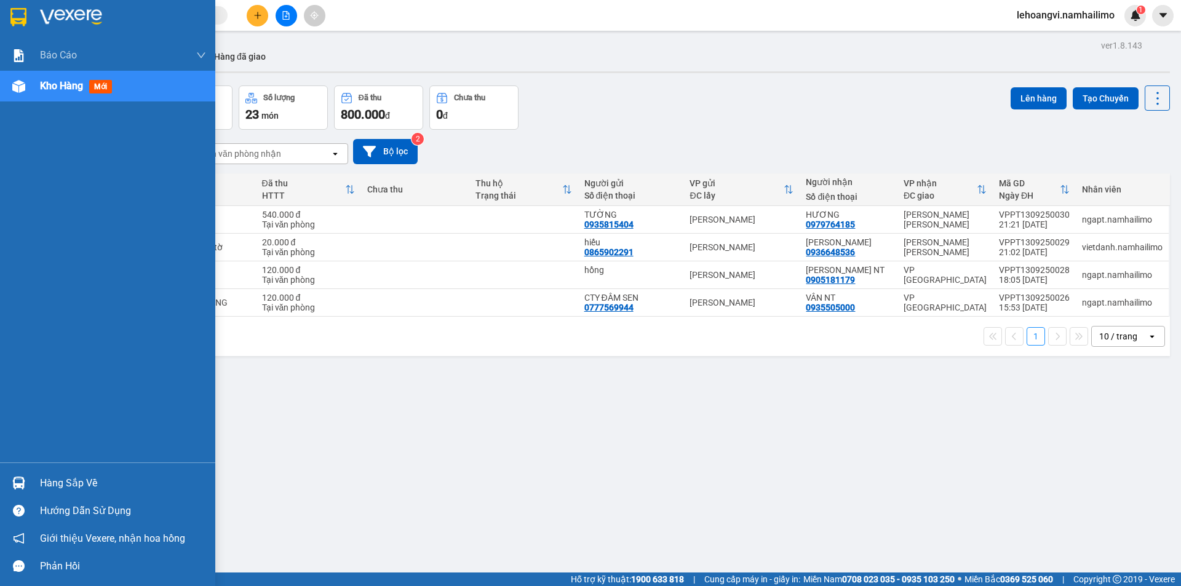
click at [17, 487] on img at bounding box center [18, 483] width 13 height 13
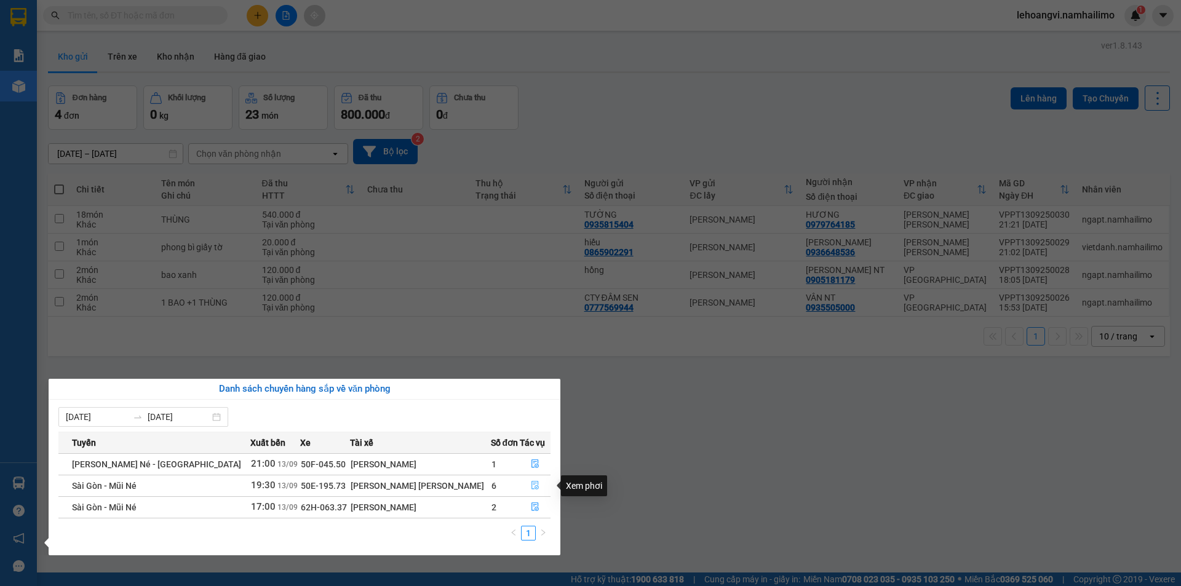
click at [532, 487] on icon "file-done" at bounding box center [535, 486] width 7 height 9
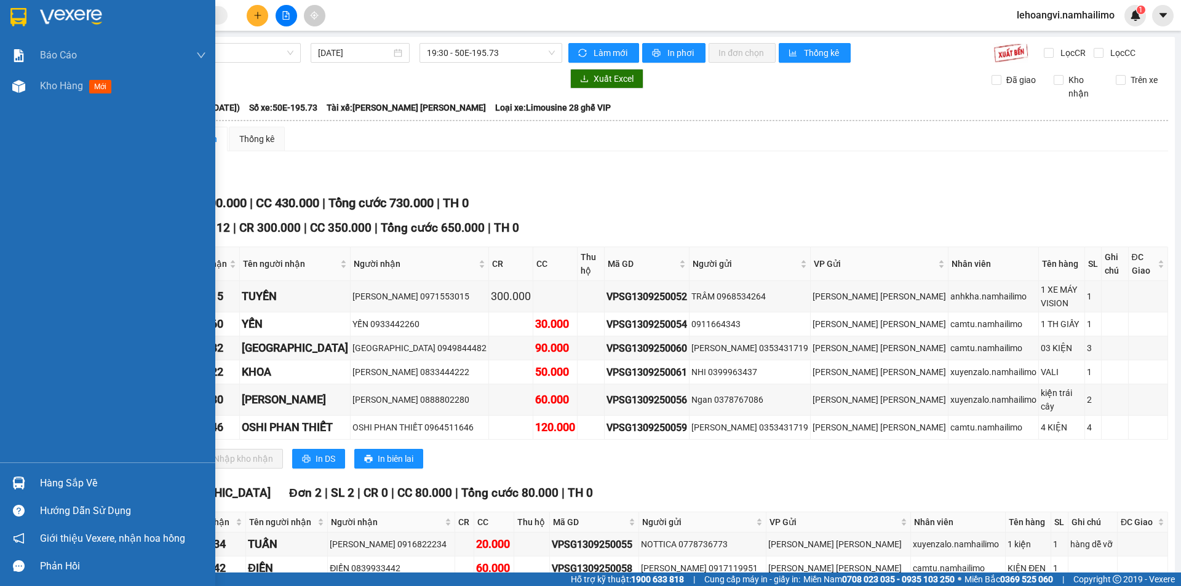
click at [44, 478] on div "Hàng sắp về" at bounding box center [123, 483] width 166 height 18
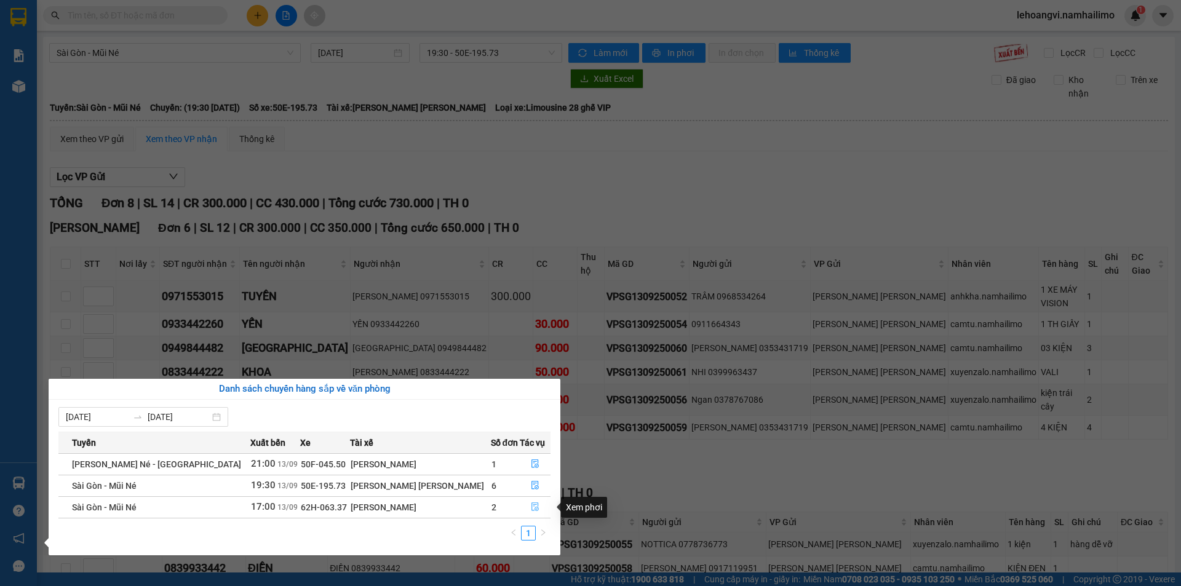
click at [535, 510] on button "button" at bounding box center [535, 508] width 30 height 20
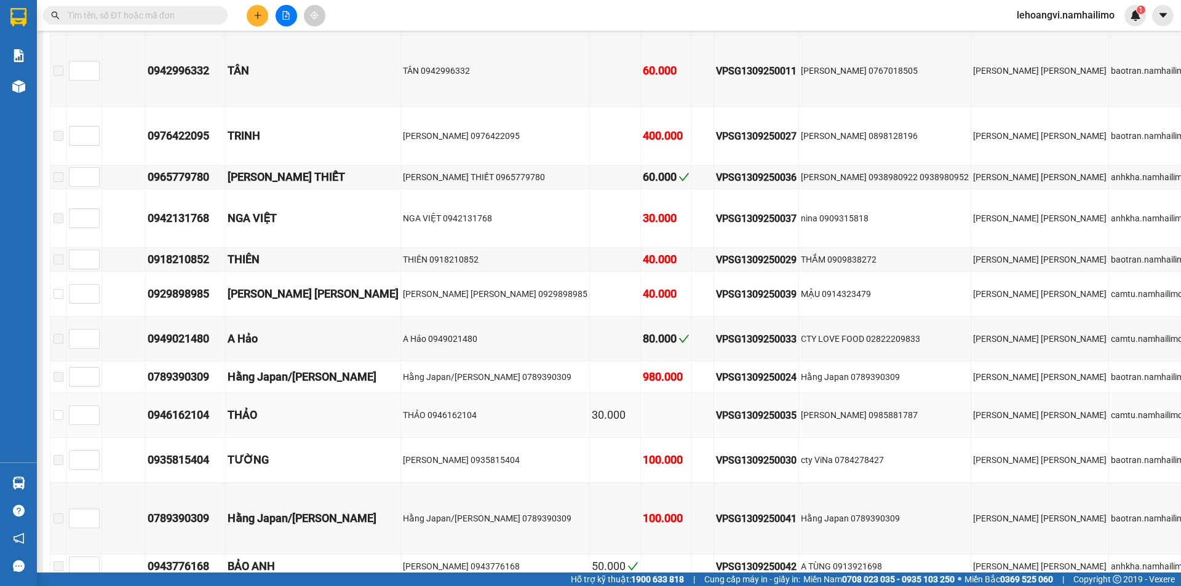
scroll to position [492, 0]
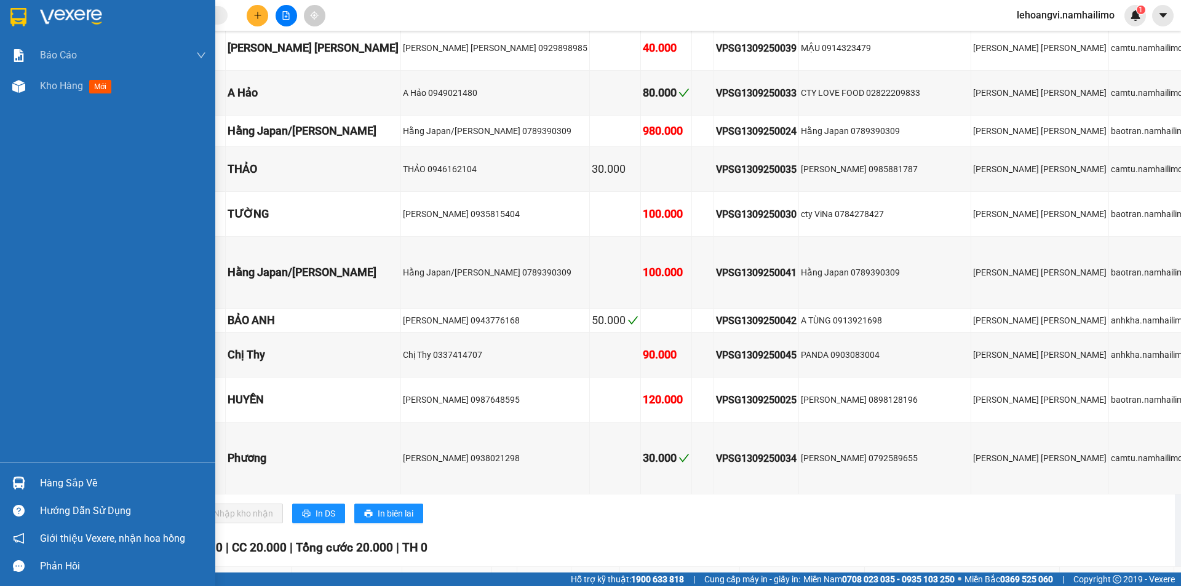
click at [12, 480] on img at bounding box center [18, 483] width 13 height 13
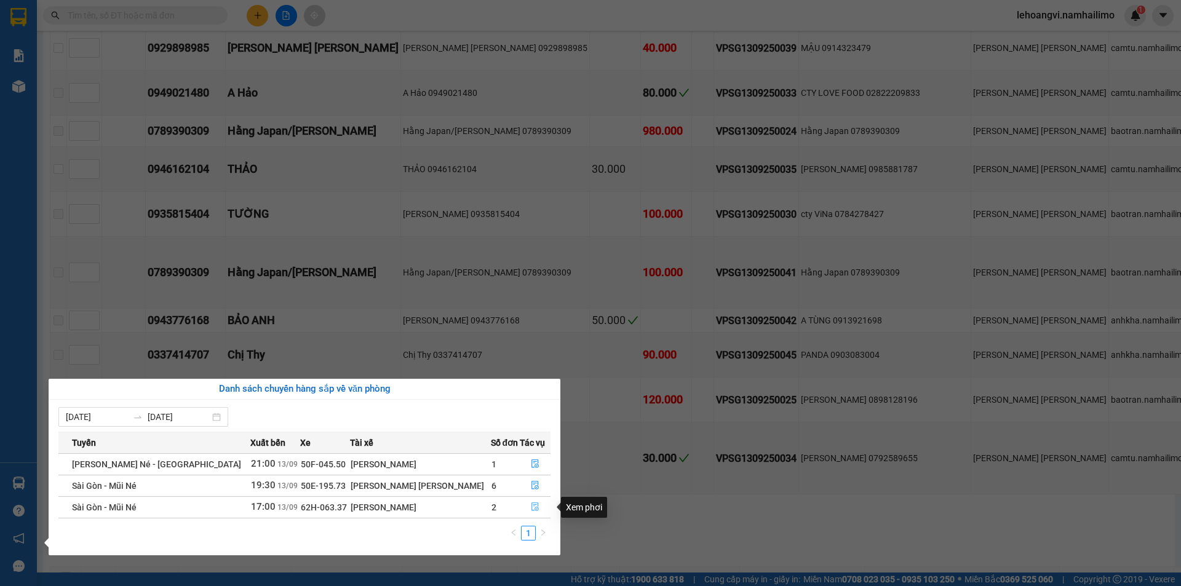
click at [532, 503] on icon "file-done" at bounding box center [535, 507] width 7 height 9
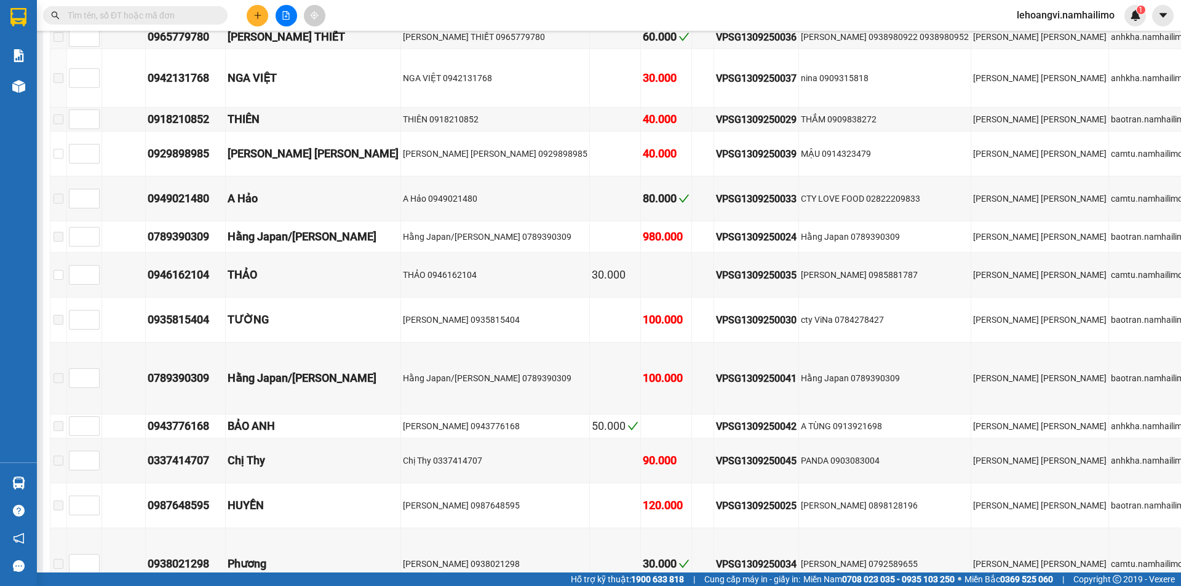
scroll to position [58, 0]
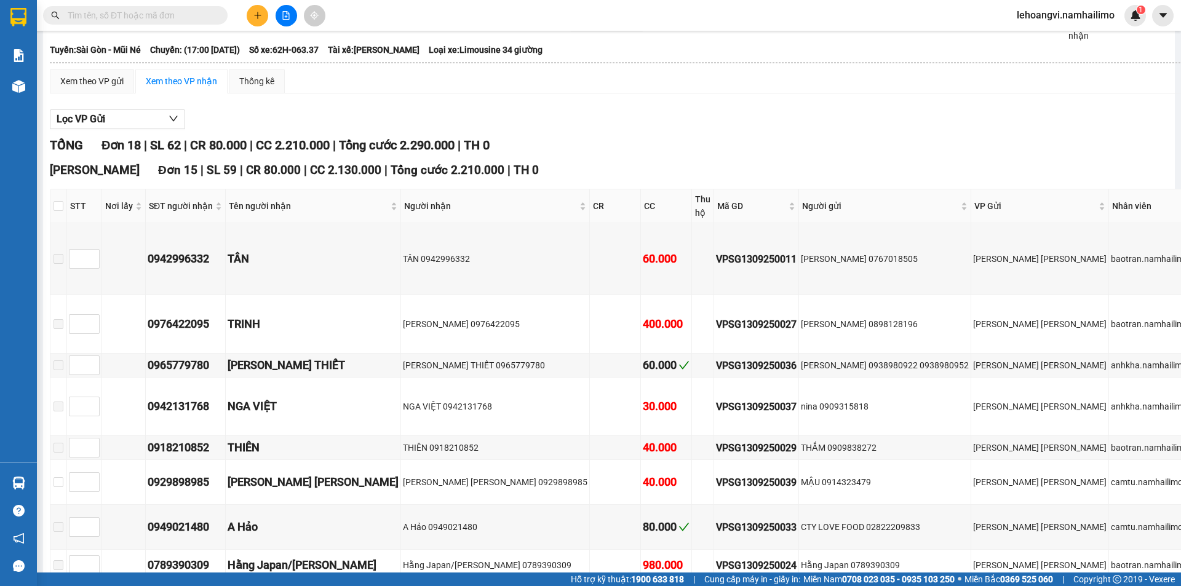
click at [136, 17] on input "text" at bounding box center [140, 16] width 145 height 14
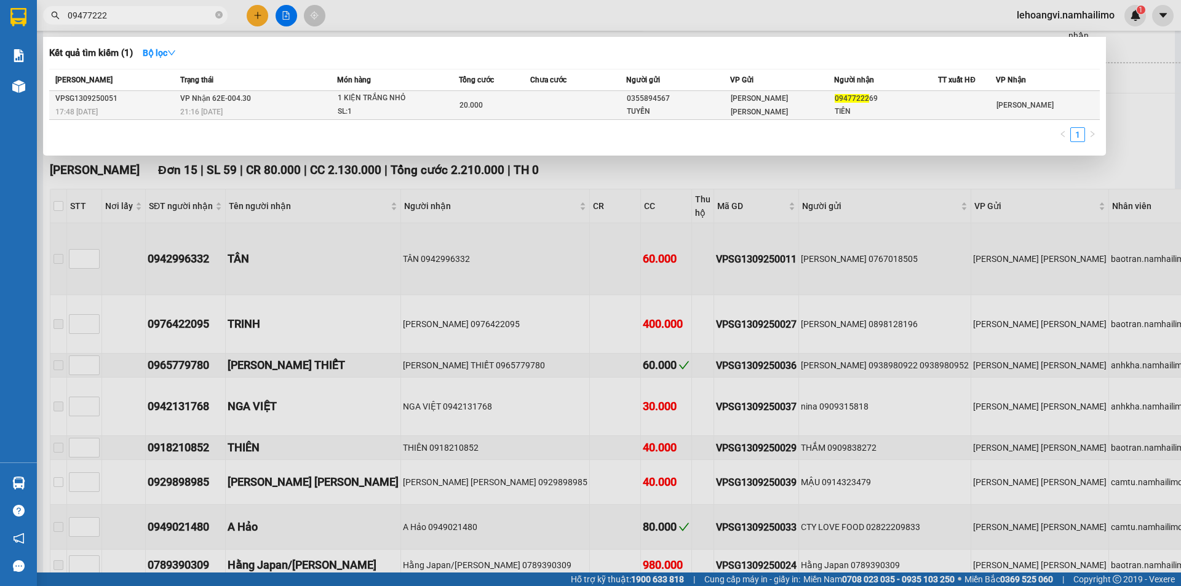
type input "09477222"
click at [539, 108] on td at bounding box center [578, 105] width 96 height 29
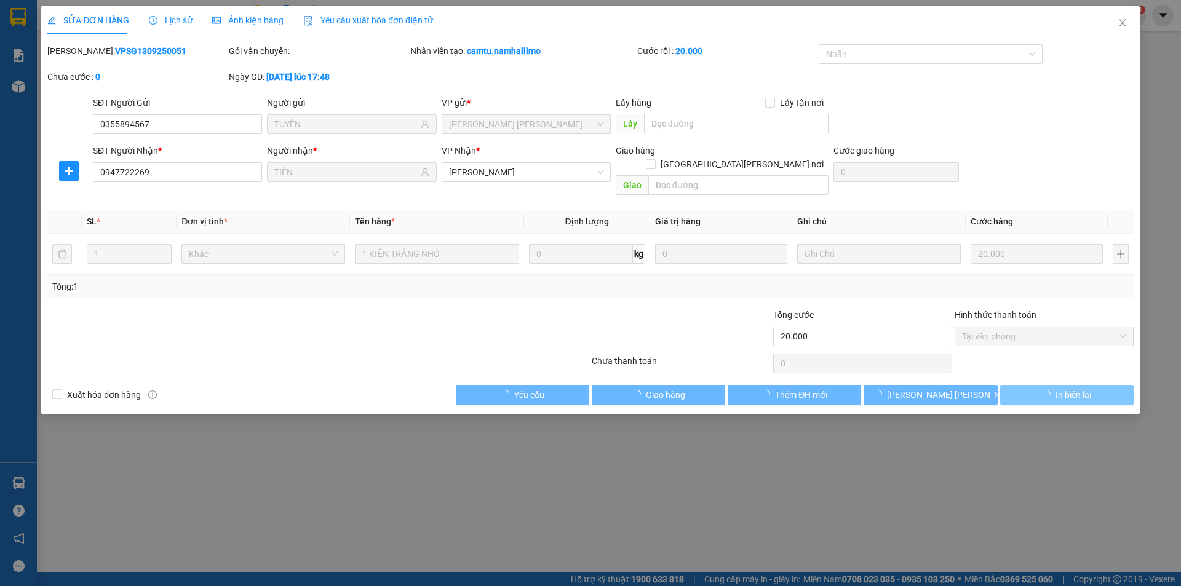
type input "0355894567"
type input "TUYỀN"
type input "0947722269"
type input "TIÊN"
type input "20.000"
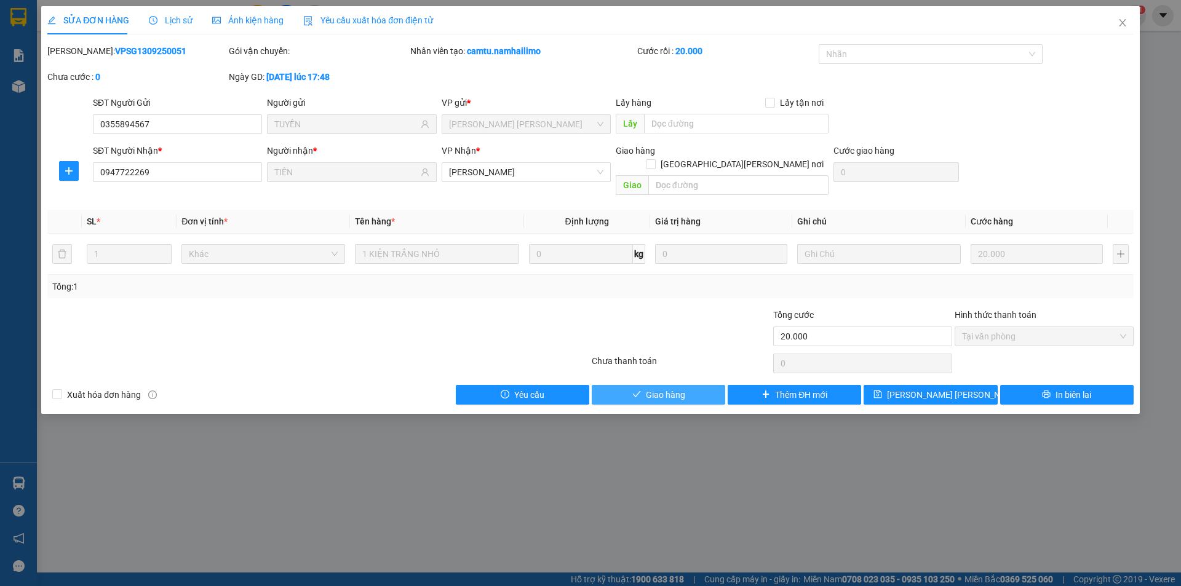
click at [687, 385] on button "Giao hàng" at bounding box center [659, 395] width 134 height 20
